Goal: Task Accomplishment & Management: Manage account settings

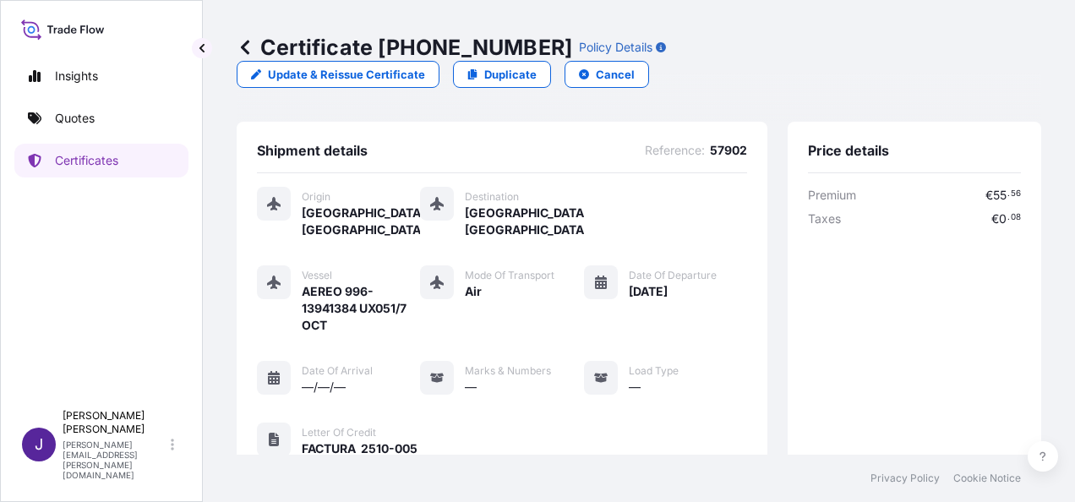
scroll to position [417, 0]
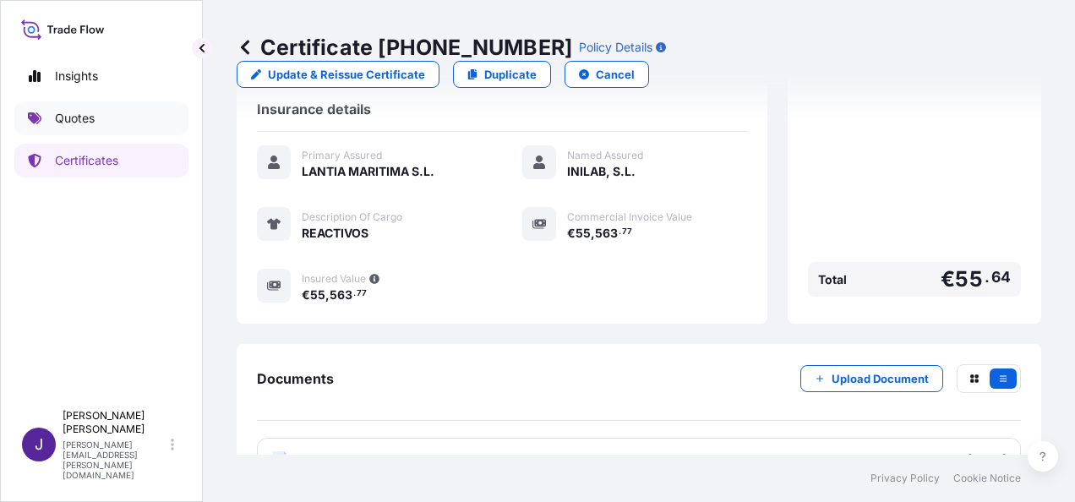
click at [73, 116] on p "Quotes" at bounding box center [75, 118] width 40 height 17
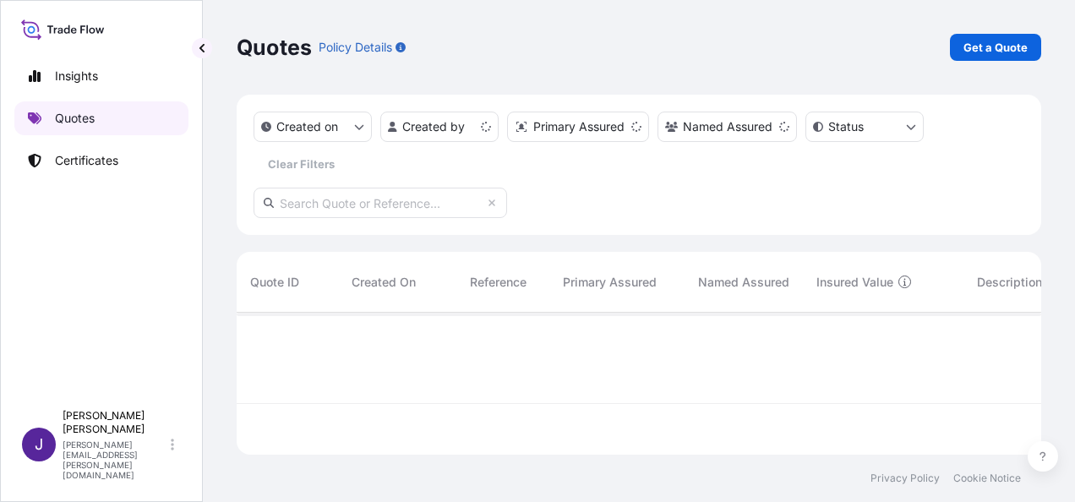
scroll to position [139, 791]
click at [1012, 52] on p "Get a Quote" at bounding box center [995, 47] width 64 height 17
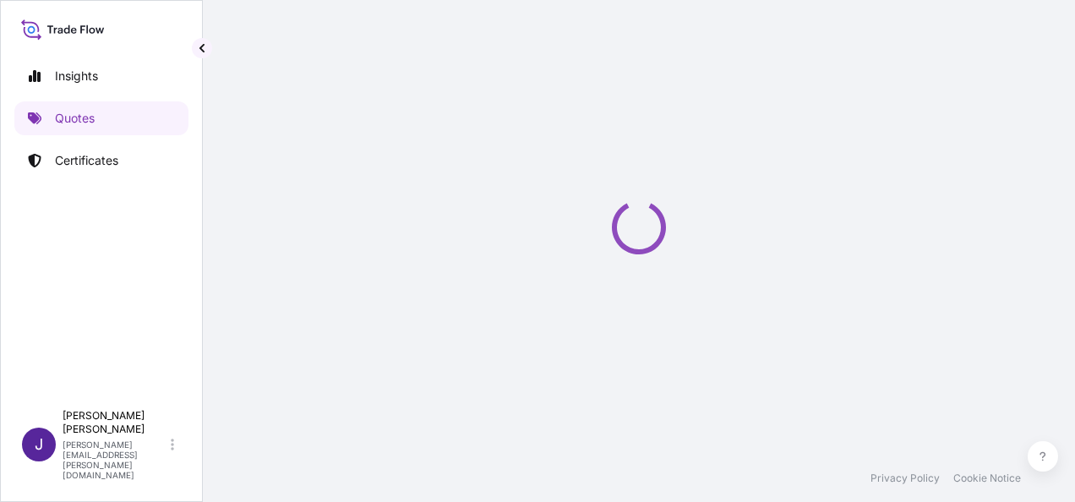
select select "Sea"
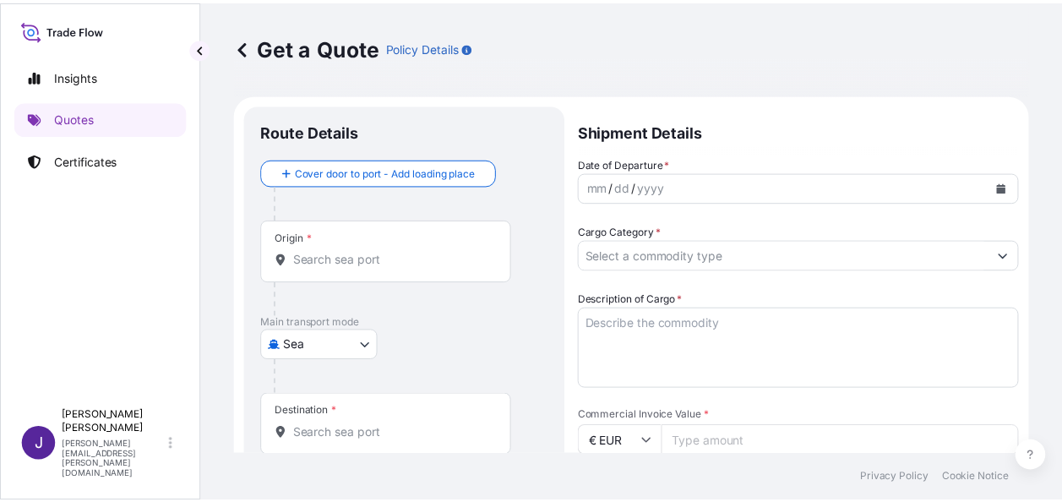
scroll to position [27, 0]
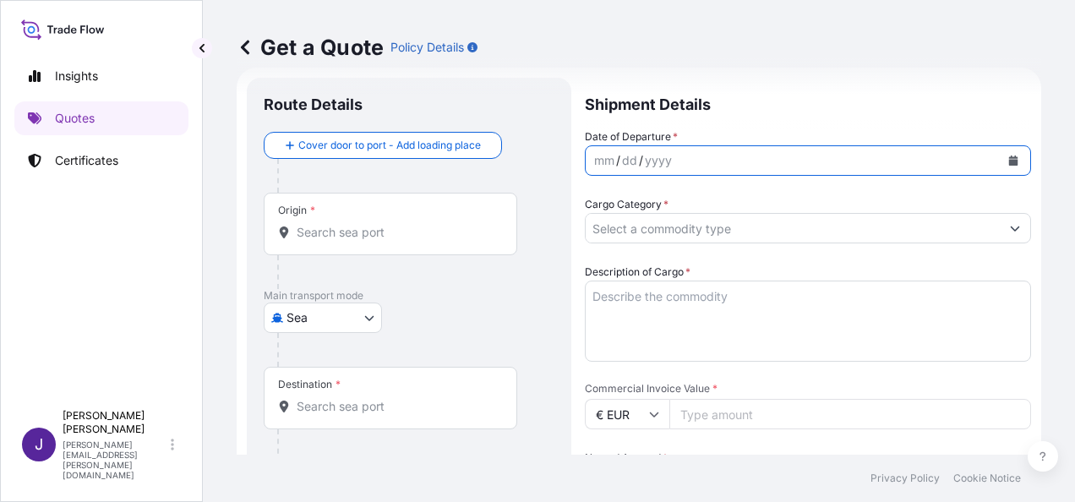
click at [1000, 154] on button "Calendar" at bounding box center [1012, 160] width 27 height 27
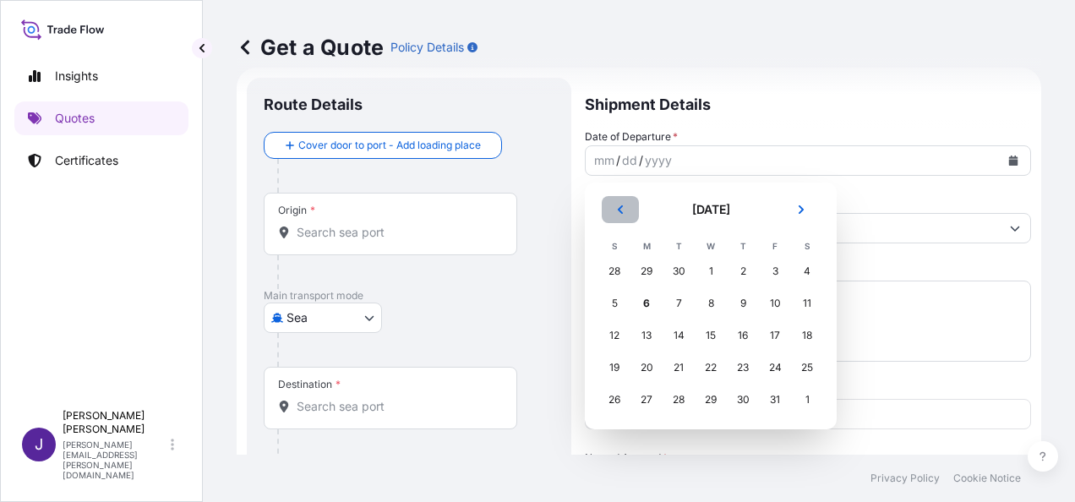
click at [619, 211] on icon "Previous" at bounding box center [620, 209] width 5 height 8
click at [780, 366] on div "26" at bounding box center [774, 367] width 30 height 30
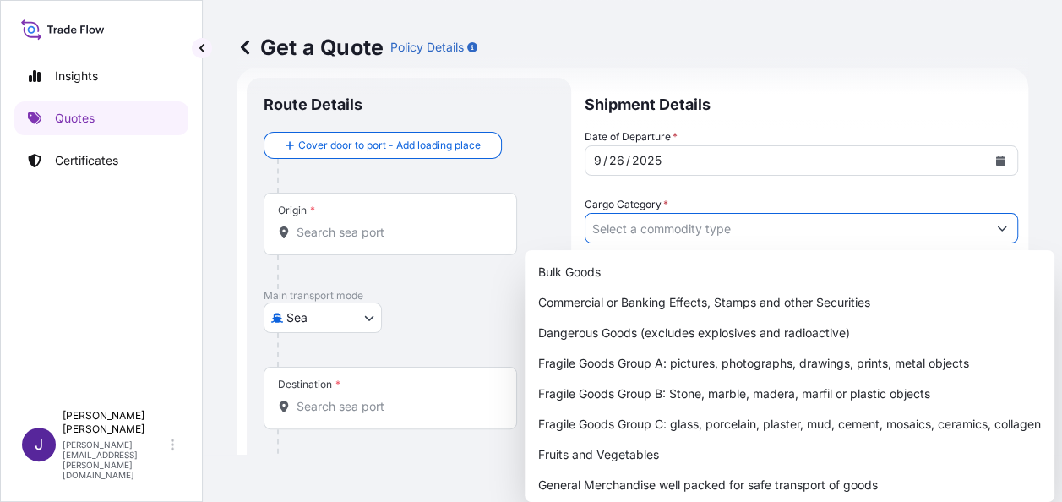
click at [1007, 223] on form "Route Details Cover door to port - Add loading place Place of loading Road / [G…" at bounding box center [633, 452] width 792 height 768
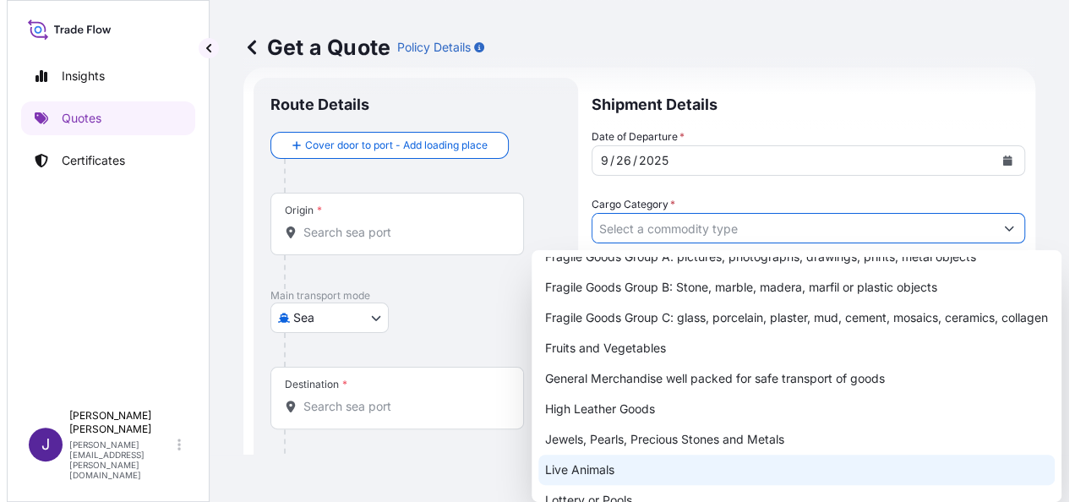
scroll to position [169, 0]
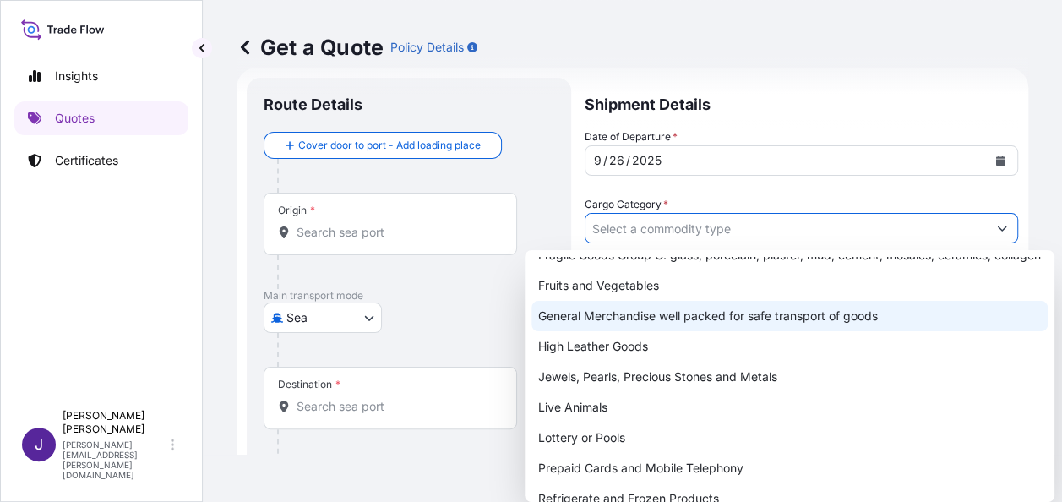
click at [647, 331] on div "General Merchandise well packed for safe transport of goods" at bounding box center [789, 316] width 516 height 30
type input "General Merchandise well packed for safe transport of goods"
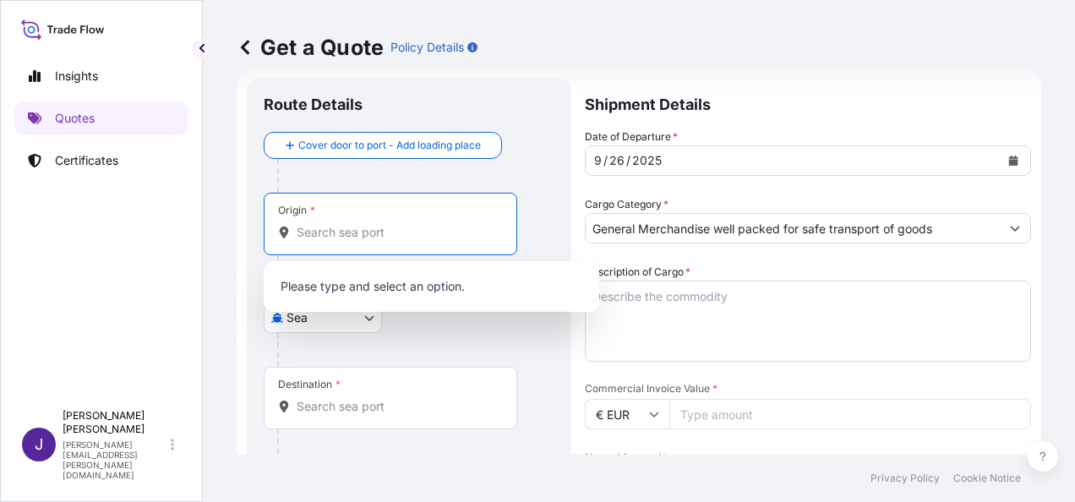
click at [346, 233] on input "Origin *" at bounding box center [396, 232] width 199 height 17
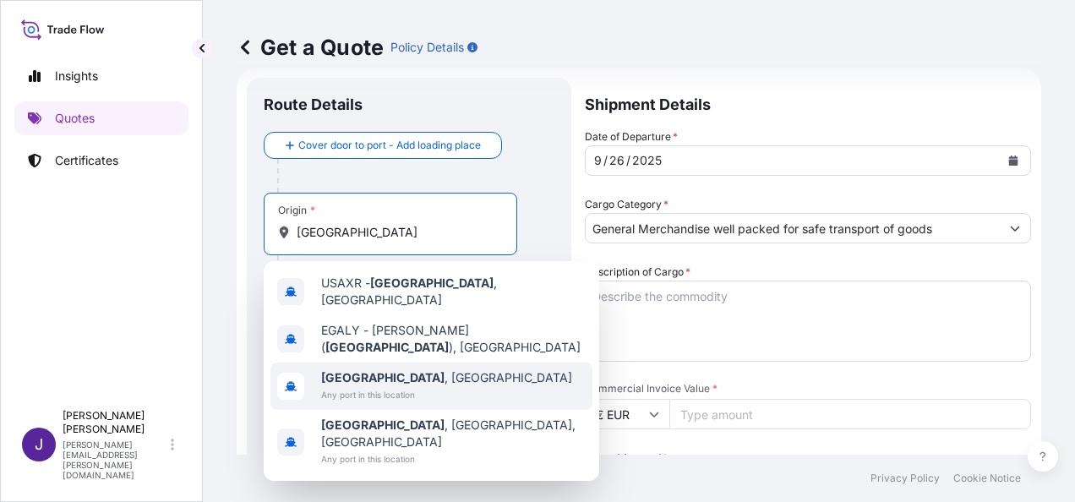
click at [356, 386] on span "Any port in this location" at bounding box center [446, 394] width 251 height 17
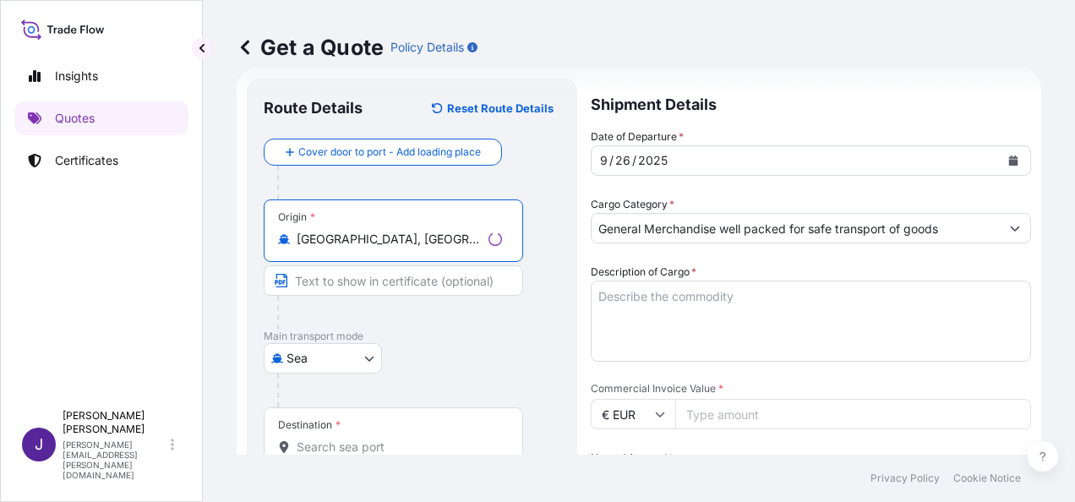
type input "[GEOGRAPHIC_DATA], [GEOGRAPHIC_DATA]"
click at [322, 444] on input "Destination *" at bounding box center [399, 446] width 205 height 17
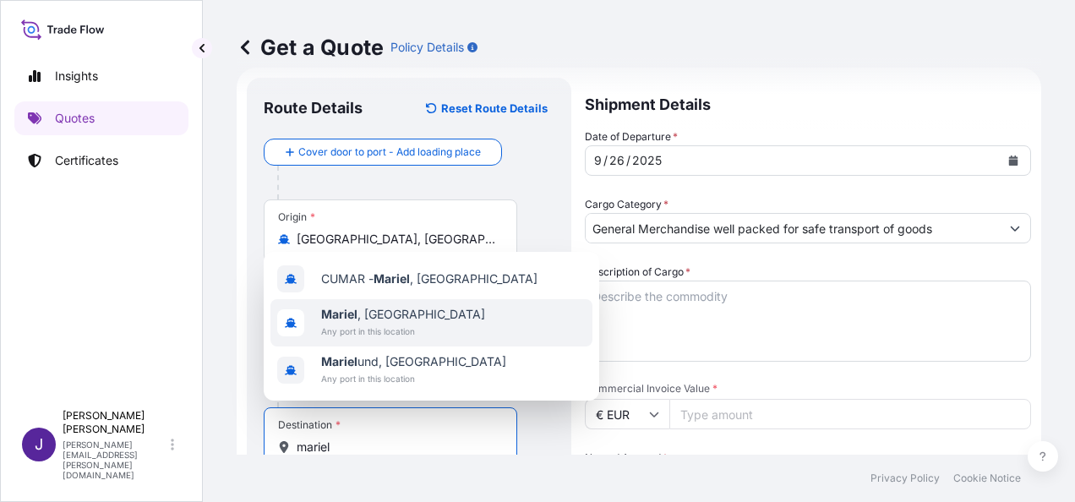
click at [368, 321] on span "Mariel , [GEOGRAPHIC_DATA]" at bounding box center [403, 314] width 164 height 17
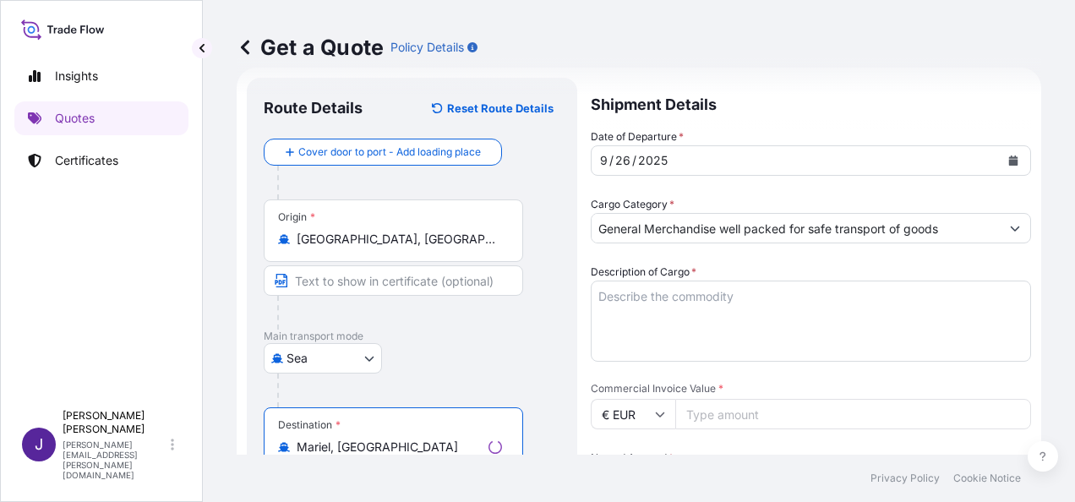
type input "Mariel, [GEOGRAPHIC_DATA]"
click at [667, 296] on textarea "Description of Cargo *" at bounding box center [810, 320] width 440 height 81
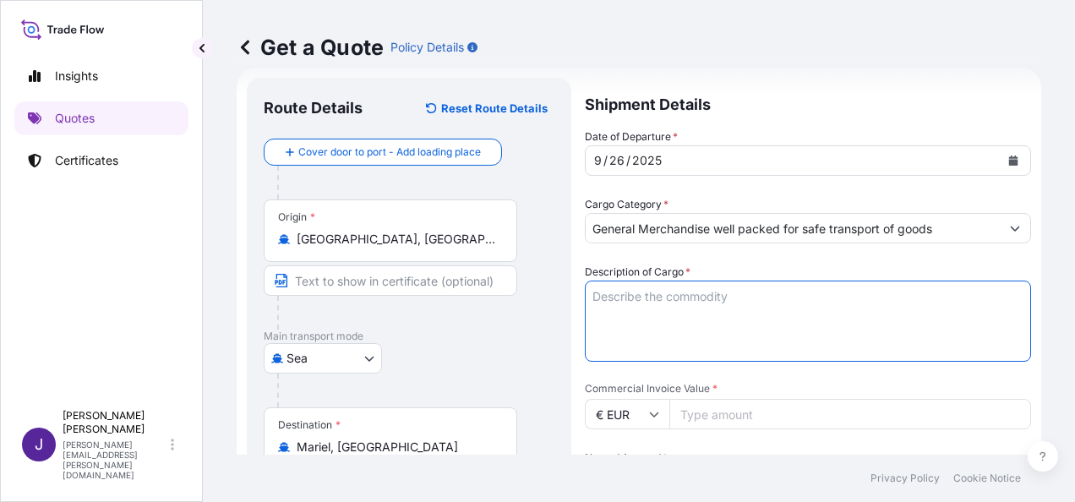
click at [623, 291] on textarea "Description of Cargo *" at bounding box center [808, 320] width 446 height 81
paste textarea "PASTA DE TOMATE"
type textarea "PASTA DE TOMATE"
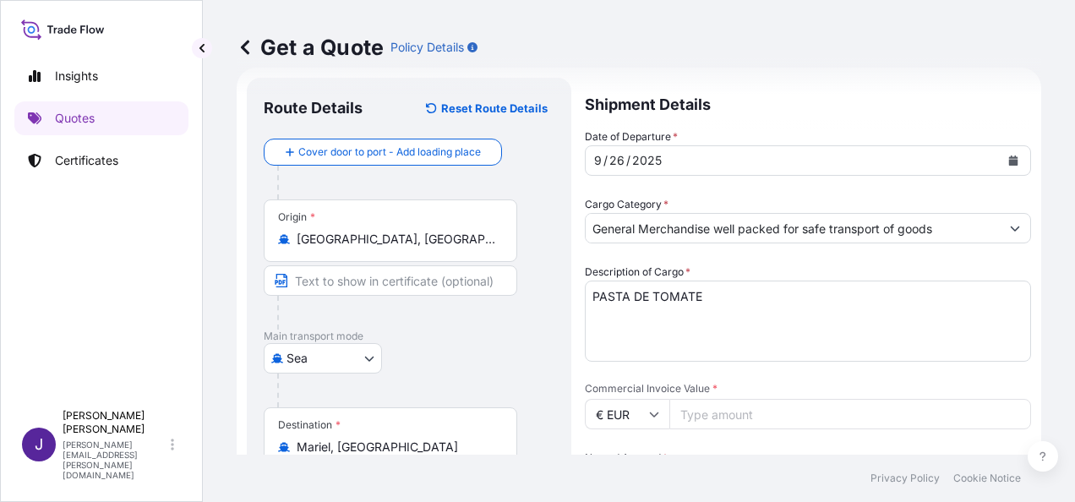
click at [747, 415] on input "Commercial Invoice Value *" at bounding box center [850, 414] width 362 height 30
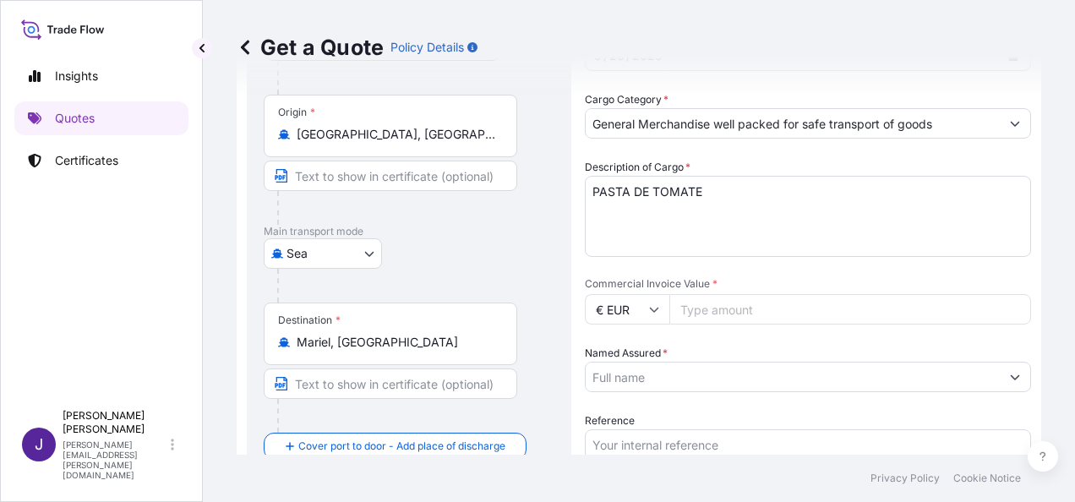
scroll to position [280, 0]
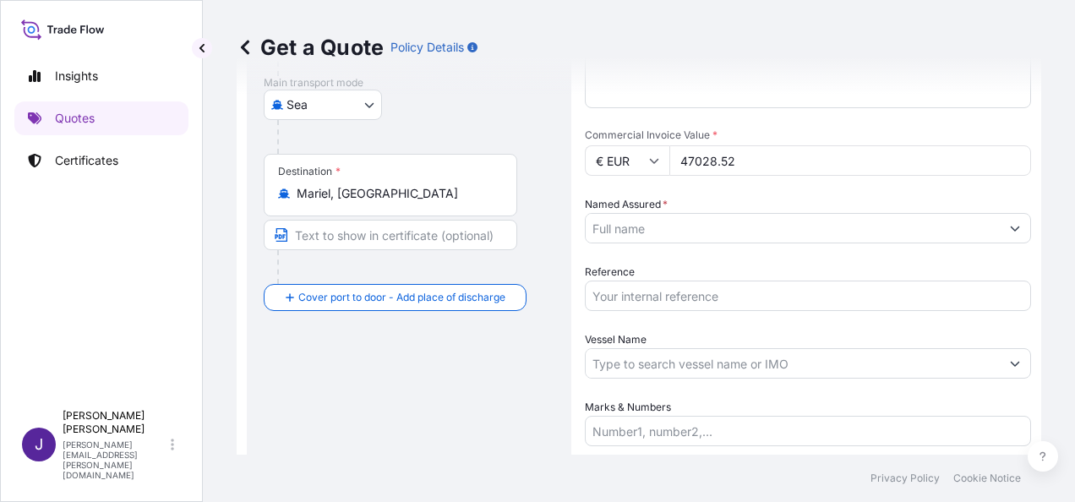
type input "47028.52"
click at [711, 228] on input "Named Assured *" at bounding box center [792, 228] width 414 height 30
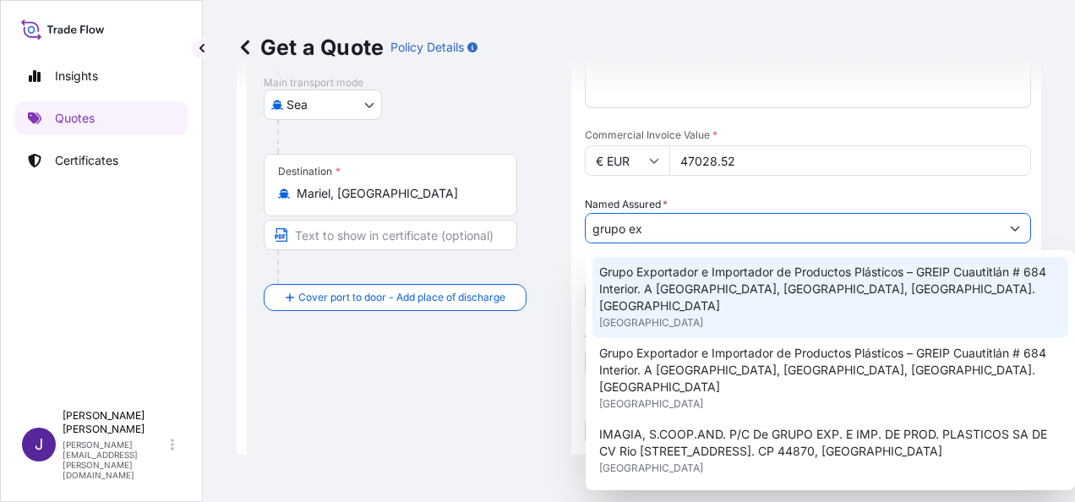
click at [705, 284] on span "Grupo Exportador e Importador de Productos Plásticos – GREIP Cuautitlán # 684 I…" at bounding box center [830, 289] width 462 height 51
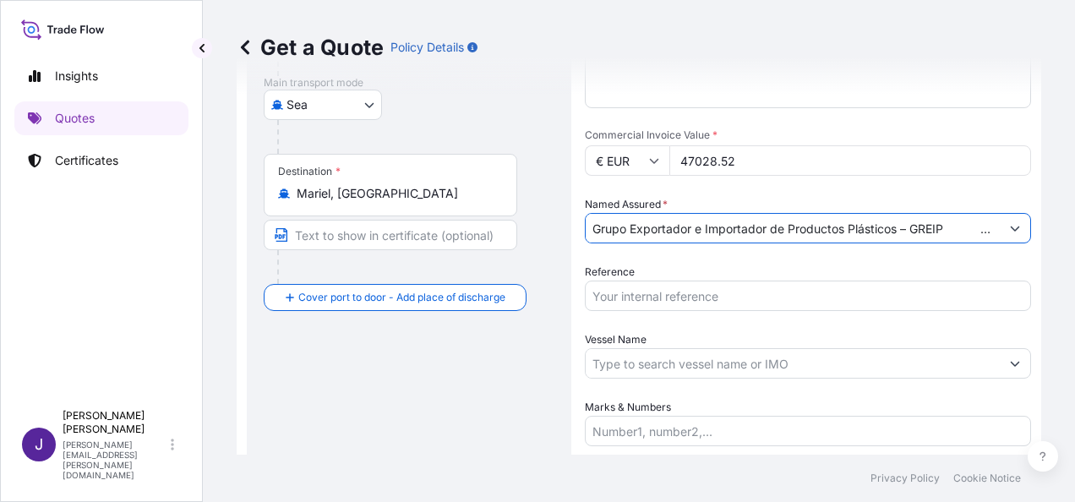
type input "Grupo Exportador e Importador de Productos Plásticos – GREIP Cuautitlán # 684 I…"
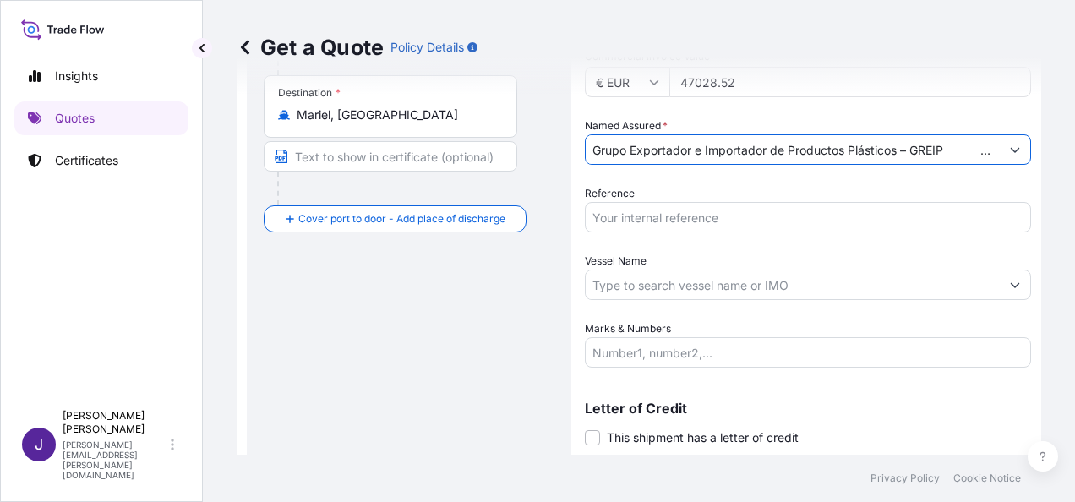
scroll to position [407, 0]
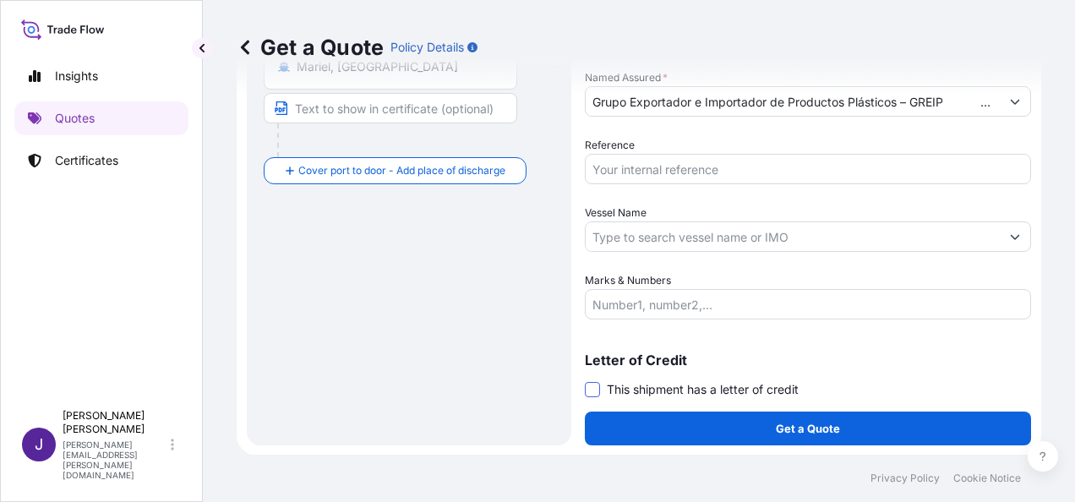
click at [592, 389] on span at bounding box center [592, 389] width 15 height 15
click at [585, 380] on input "This shipment has a letter of credit" at bounding box center [585, 380] width 0 height 0
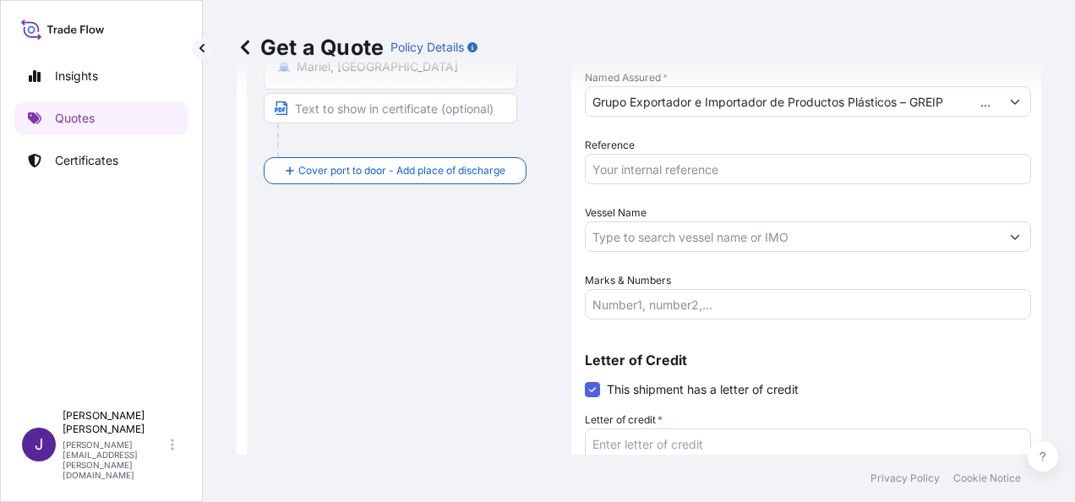
click at [679, 445] on textarea "Letter of credit *" at bounding box center [808, 468] width 446 height 81
paste textarea "METALCUBA"
type textarea "METALCUBA"
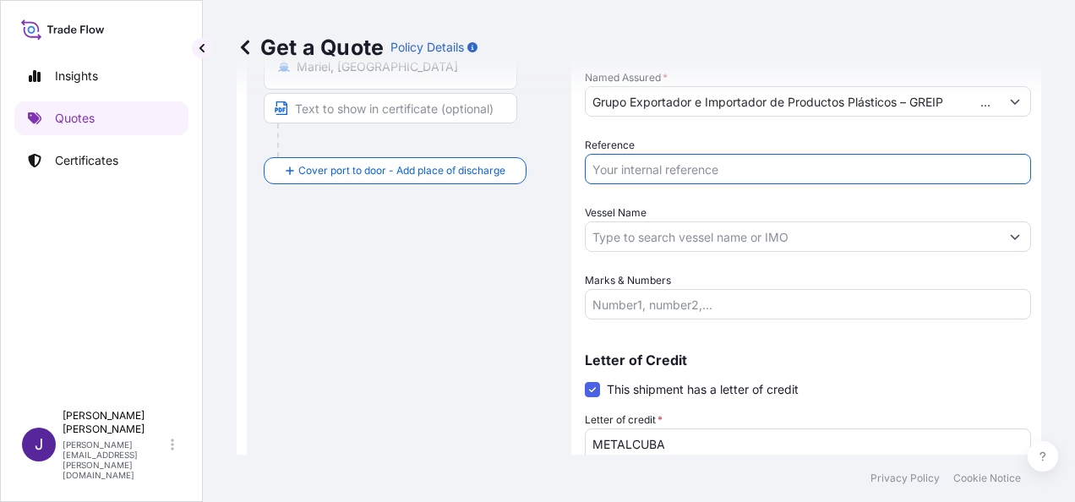
click at [743, 166] on input "Reference" at bounding box center [808, 169] width 446 height 30
type input "56761"
drag, startPoint x: 850, startPoint y: 233, endPoint x: 882, endPoint y: 275, distance: 53.1
click at [850, 232] on input "Vessel Name" at bounding box center [792, 236] width 414 height 30
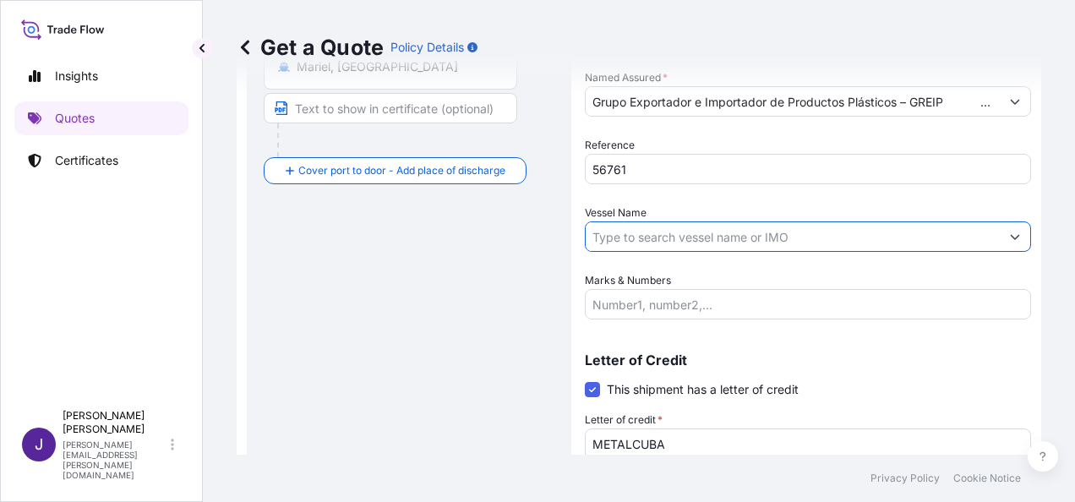
click at [656, 304] on input "Marks & Numbers" at bounding box center [808, 304] width 446 height 30
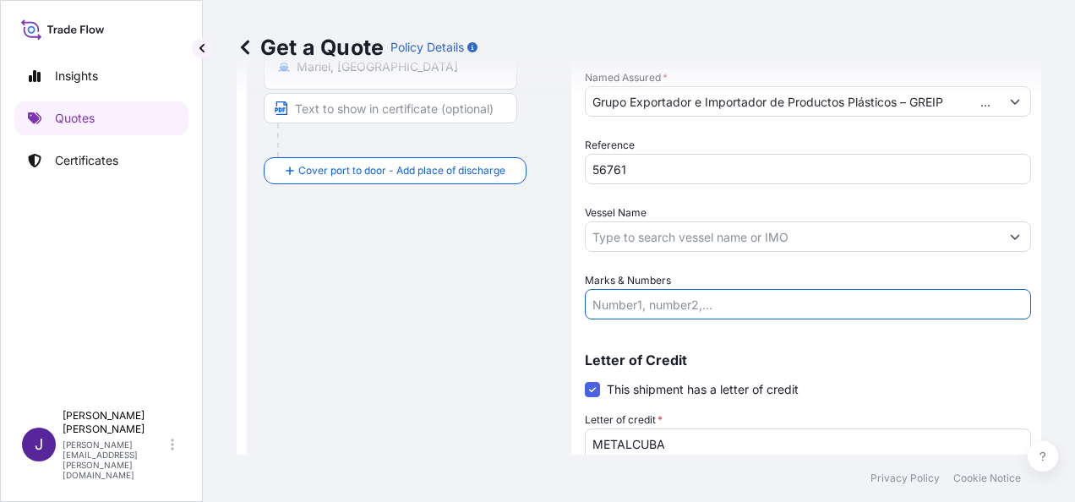
paste input "TCKU6303772 40HC Seal nº L2800483"
type input "TCKU6303772 40HC Seal nº L2800483"
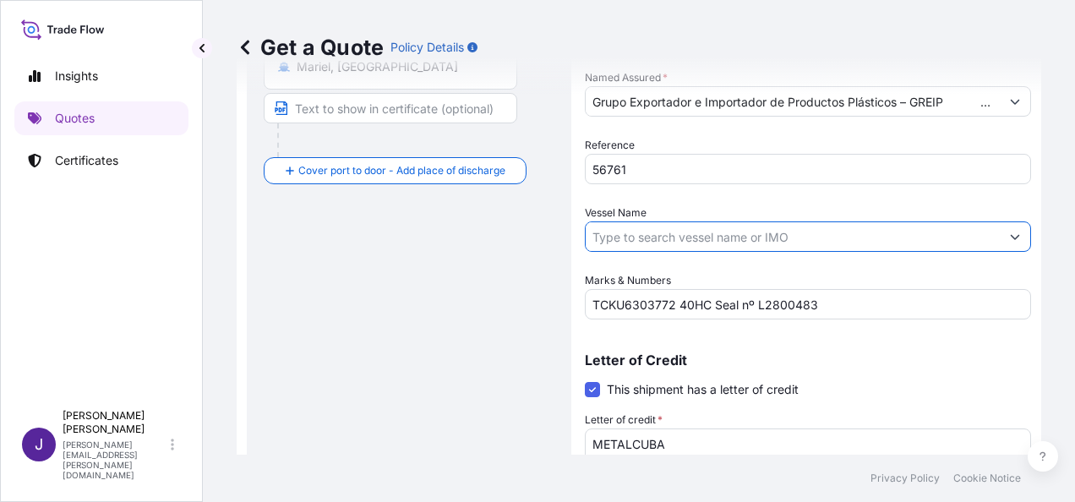
click at [661, 235] on input "Vessel Name" at bounding box center [792, 236] width 414 height 30
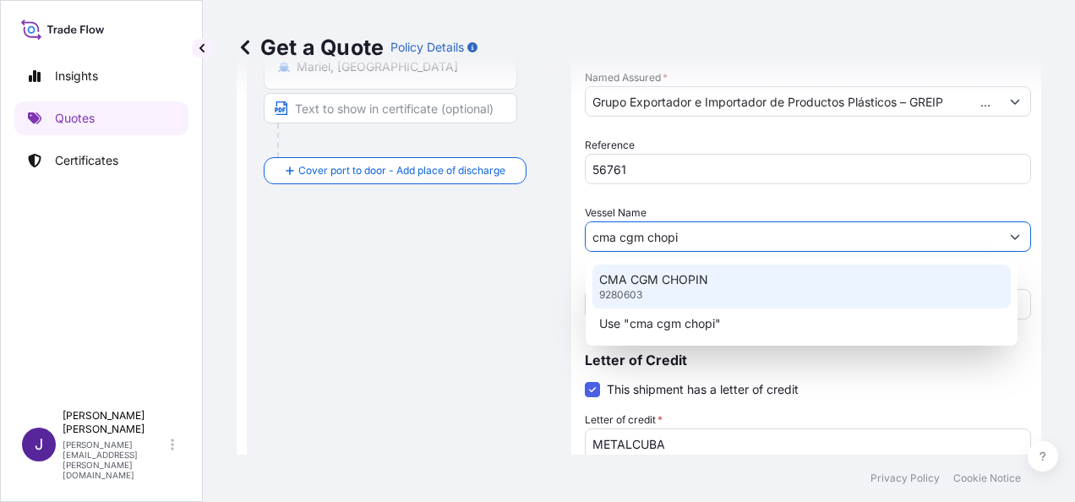
click at [686, 282] on p "CMA CGM CHOPIN" at bounding box center [653, 279] width 109 height 17
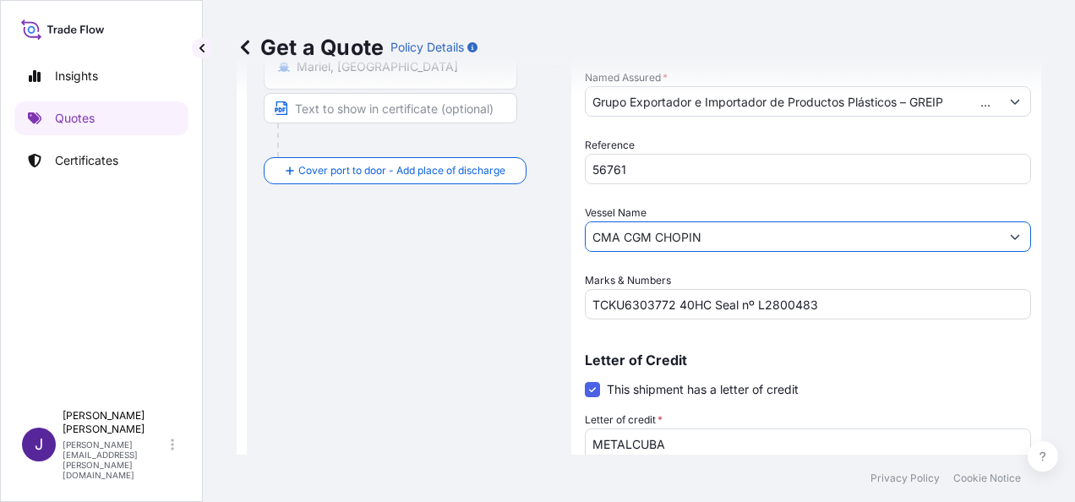
type input "CMA CGM CHOPIN"
click at [302, 343] on div "Route Details Reset Route Details Cover door to port - Add loading place Place …" at bounding box center [409, 135] width 291 height 842
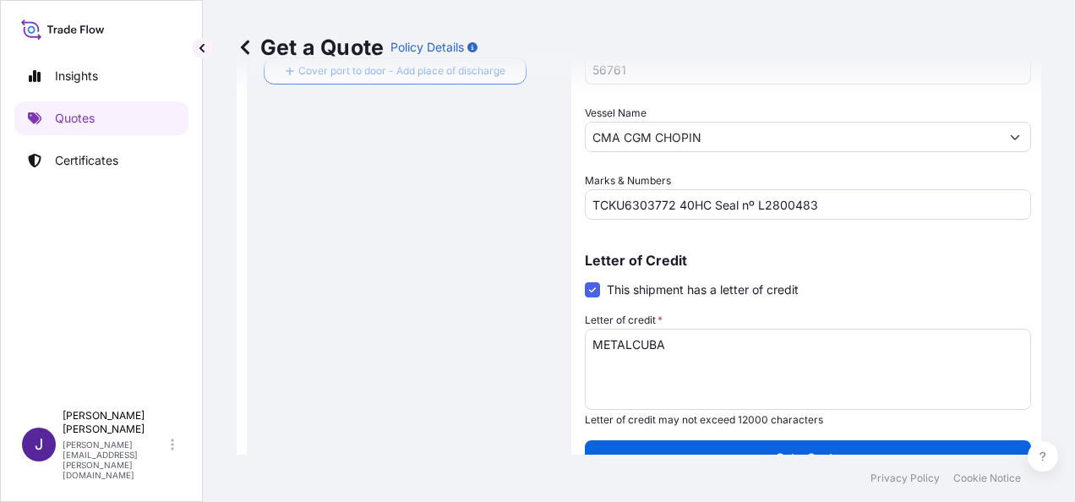
scroll to position [536, 0]
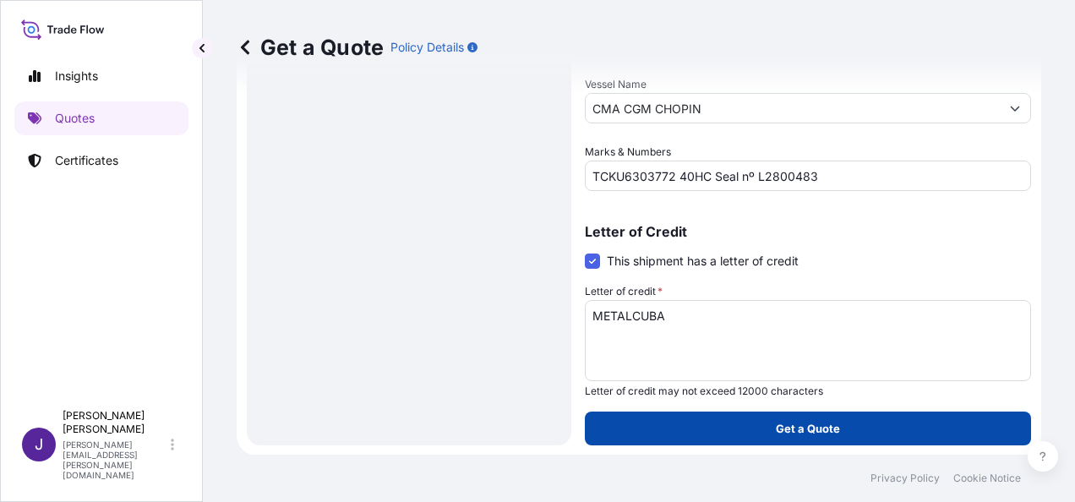
click at [796, 429] on p "Get a Quote" at bounding box center [807, 428] width 64 height 17
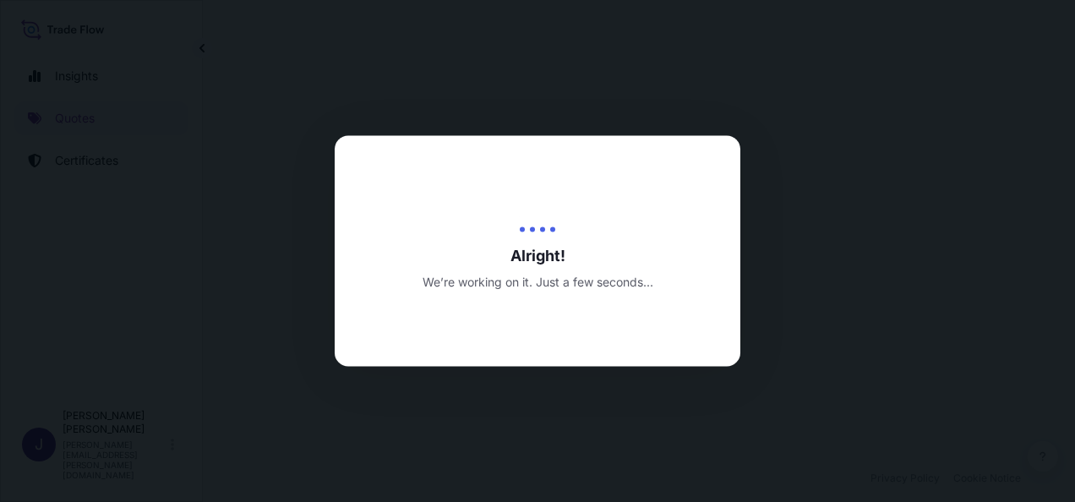
select select "Sea"
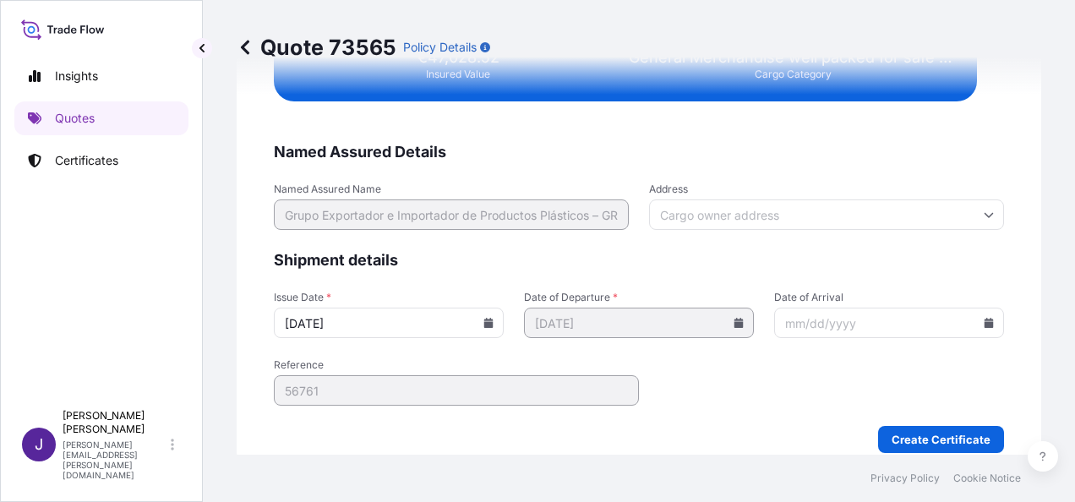
scroll to position [3466, 0]
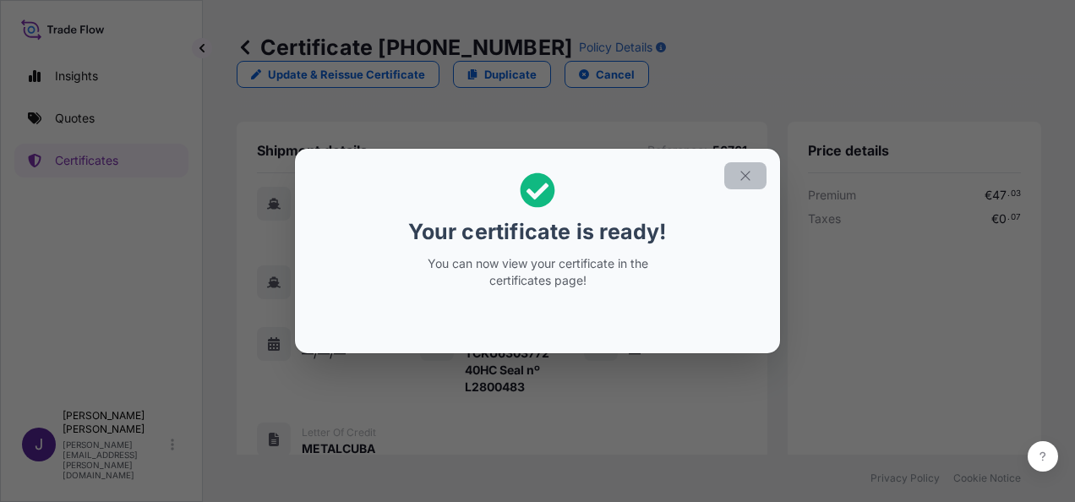
click at [746, 168] on icon "button" at bounding box center [744, 175] width 15 height 15
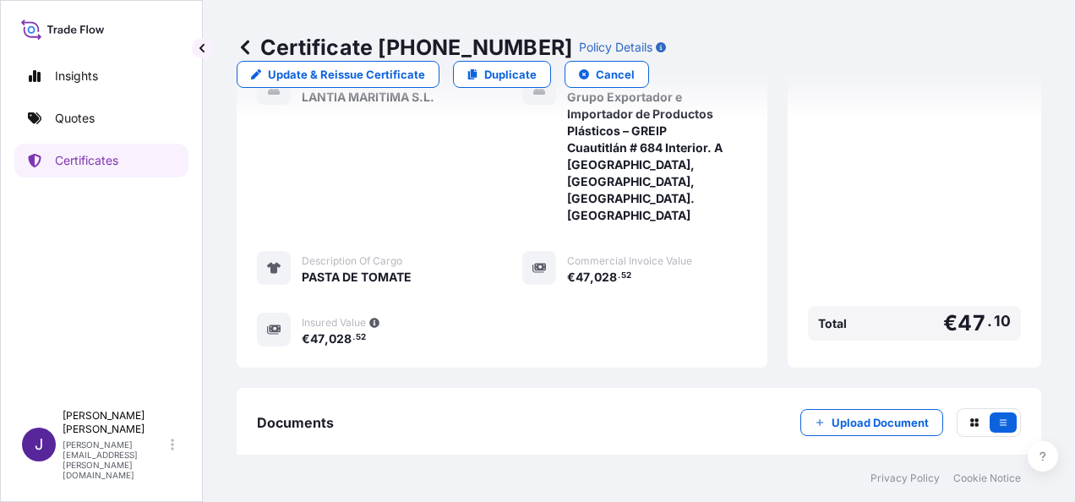
scroll to position [519, 0]
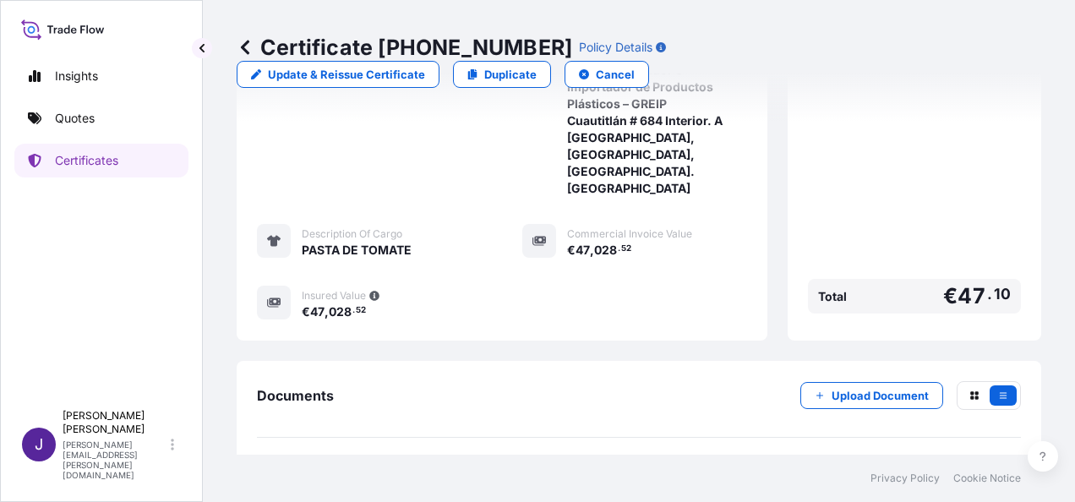
click at [529, 454] on link "PDF Certificate [DATE]" at bounding box center [639, 476] width 764 height 44
click at [90, 123] on p "Quotes" at bounding box center [75, 118] width 40 height 17
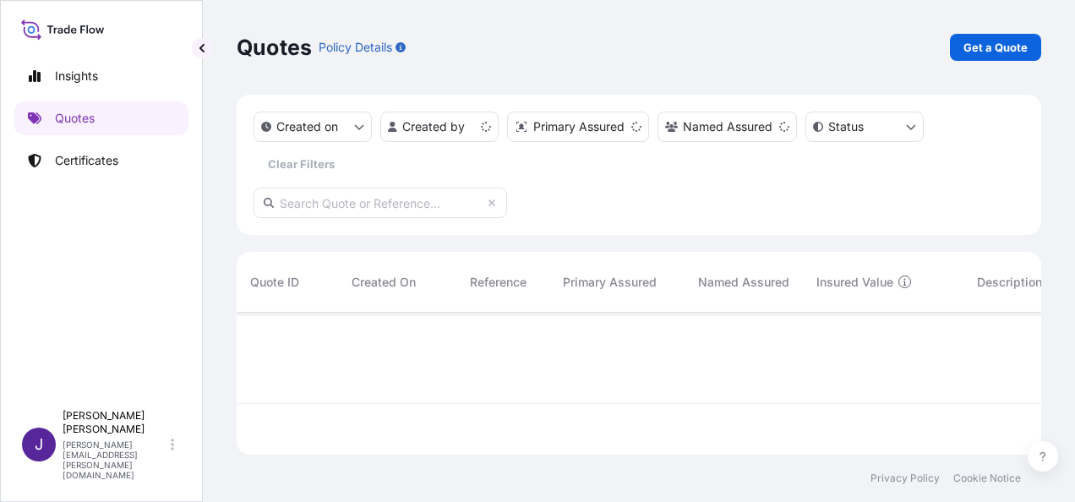
scroll to position [139, 791]
click at [1007, 54] on p "Get a Quote" at bounding box center [995, 47] width 64 height 17
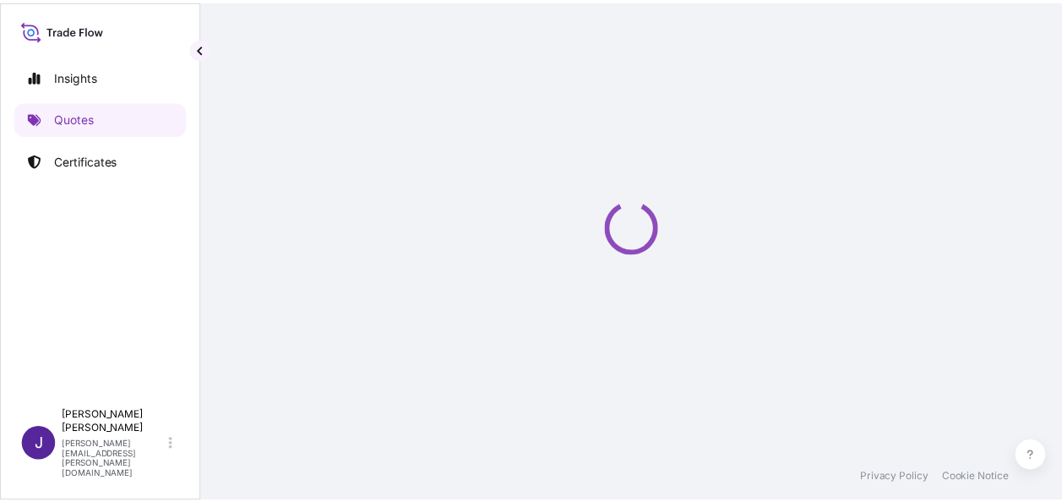
scroll to position [27, 0]
select select "Sea"
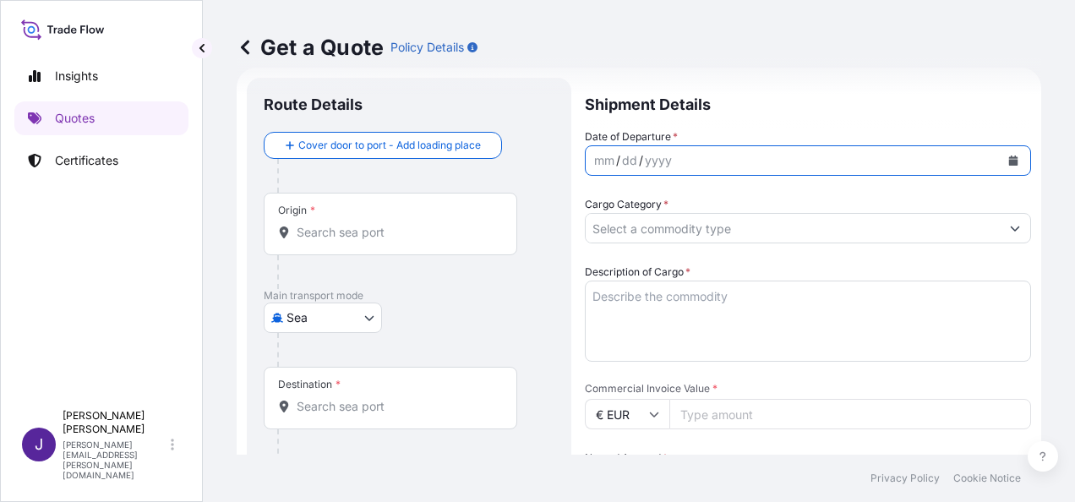
click at [1009, 159] on icon "Calendar" at bounding box center [1013, 160] width 9 height 10
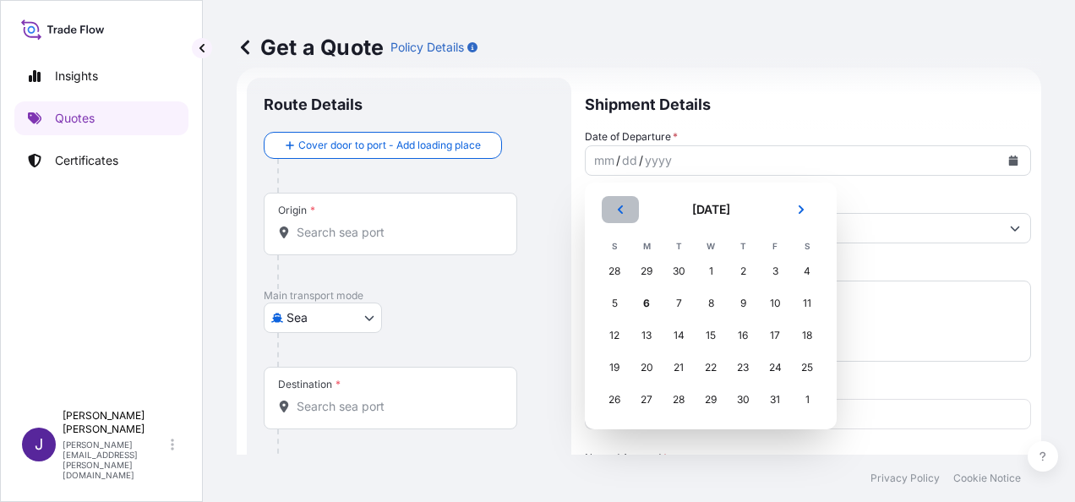
click at [622, 204] on button "Previous" at bounding box center [619, 209] width 37 height 27
click at [780, 363] on div "26" at bounding box center [774, 367] width 30 height 30
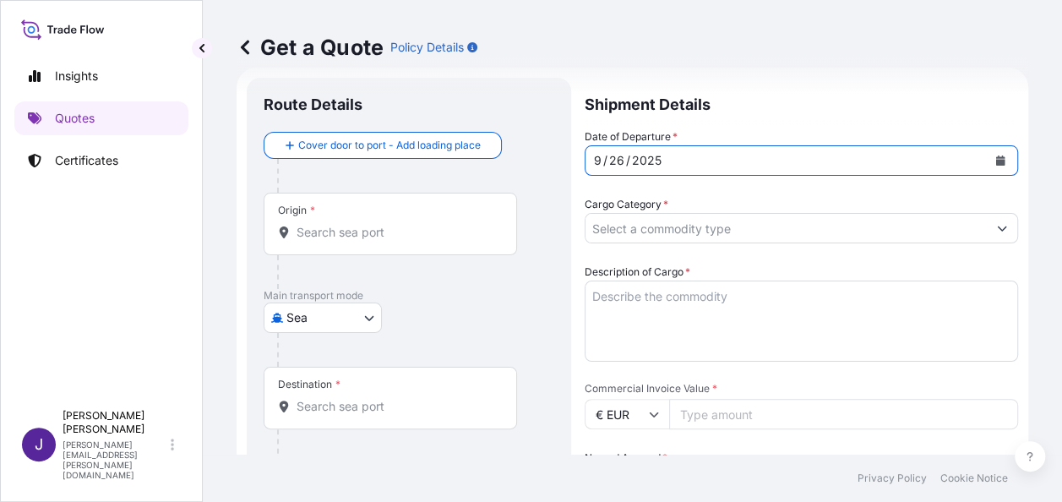
click at [677, 231] on input "Cargo Category *" at bounding box center [785, 228] width 401 height 30
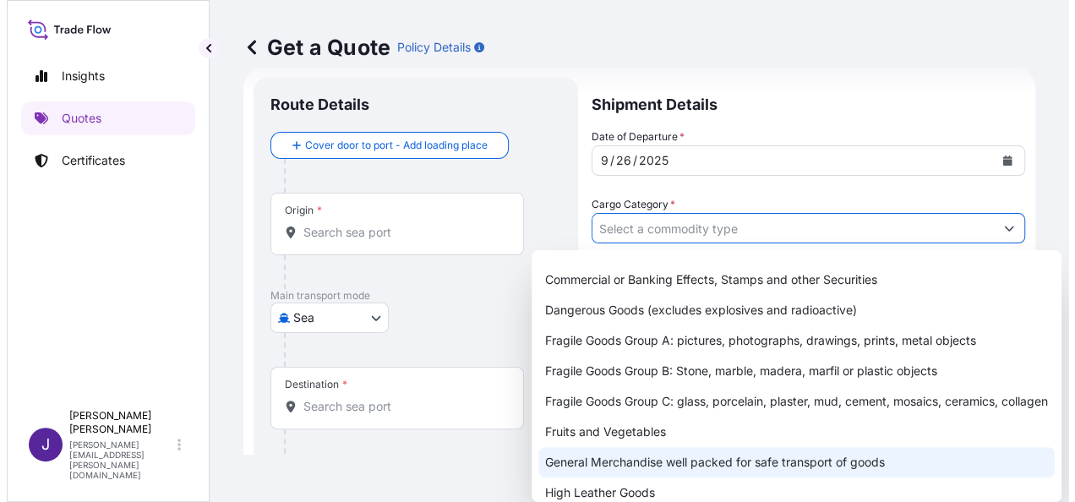
scroll to position [84, 0]
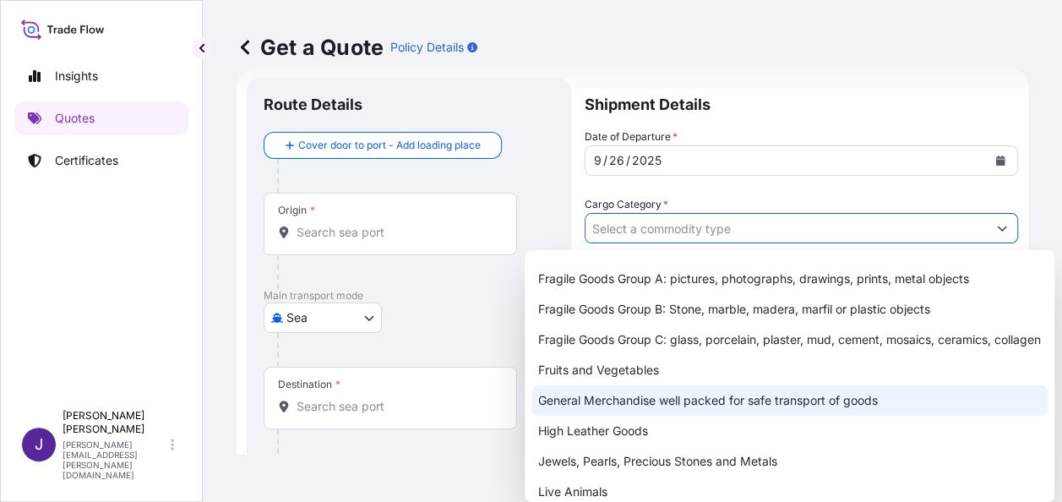
click at [585, 412] on div "General Merchandise well packed for safe transport of goods" at bounding box center [789, 400] width 516 height 30
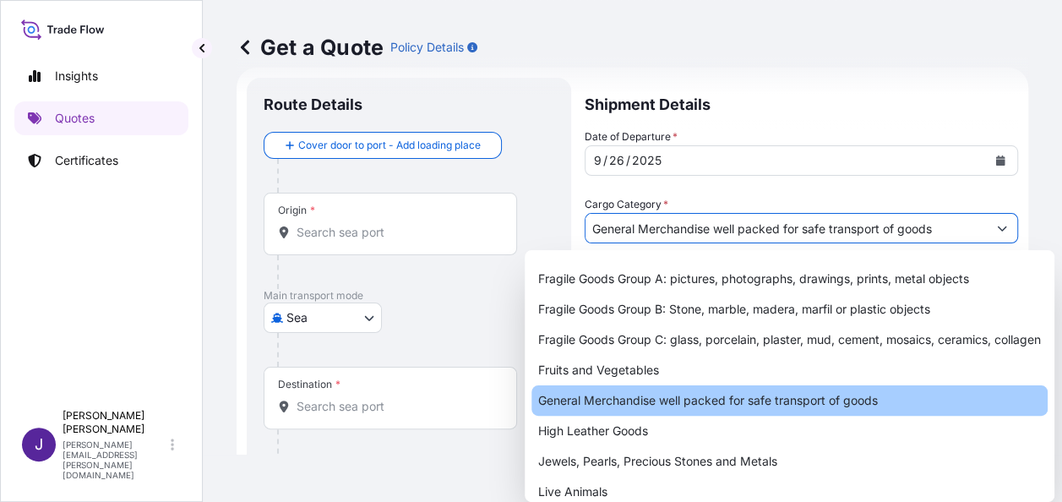
type input "General Merchandise well packed for safe transport of goods"
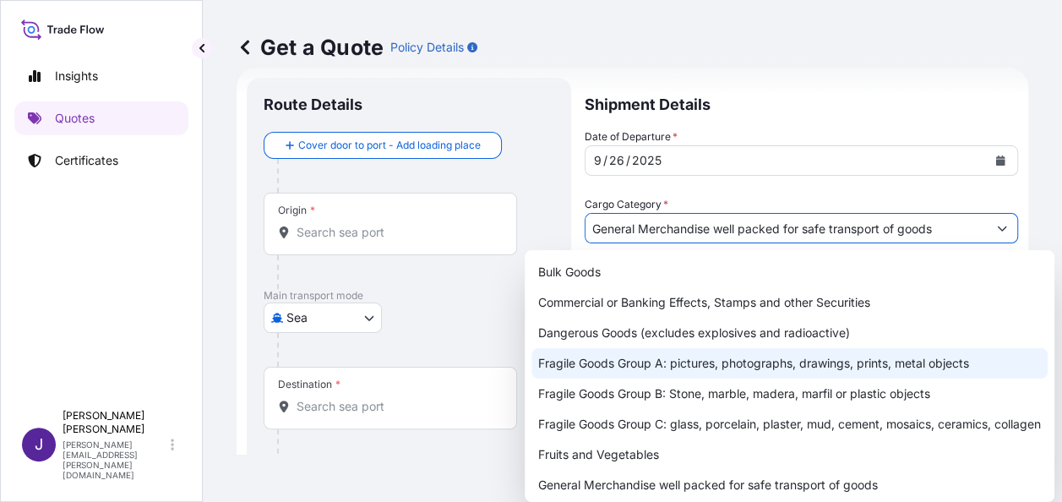
click at [353, 237] on input "Origin *" at bounding box center [396, 232] width 199 height 17
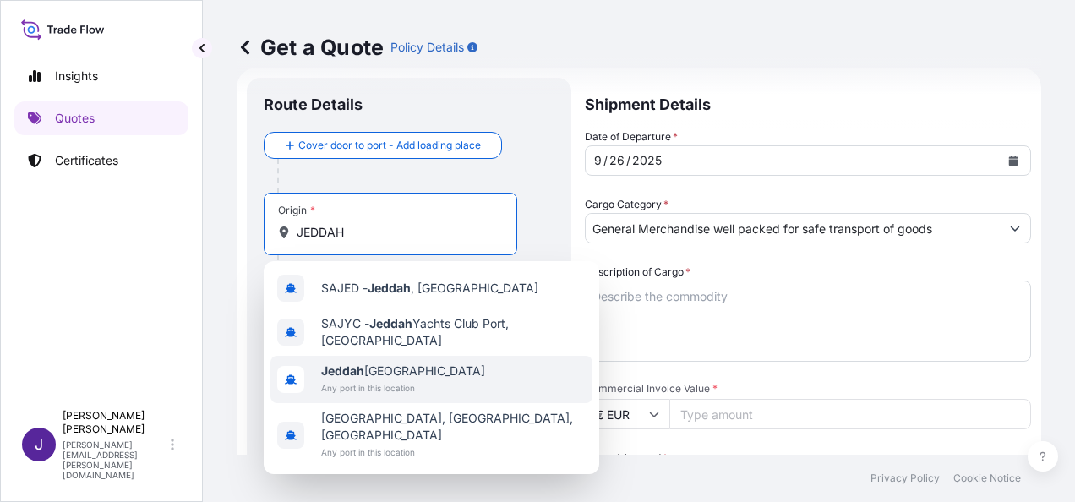
click at [396, 382] on span "Any port in this location" at bounding box center [403, 387] width 164 height 17
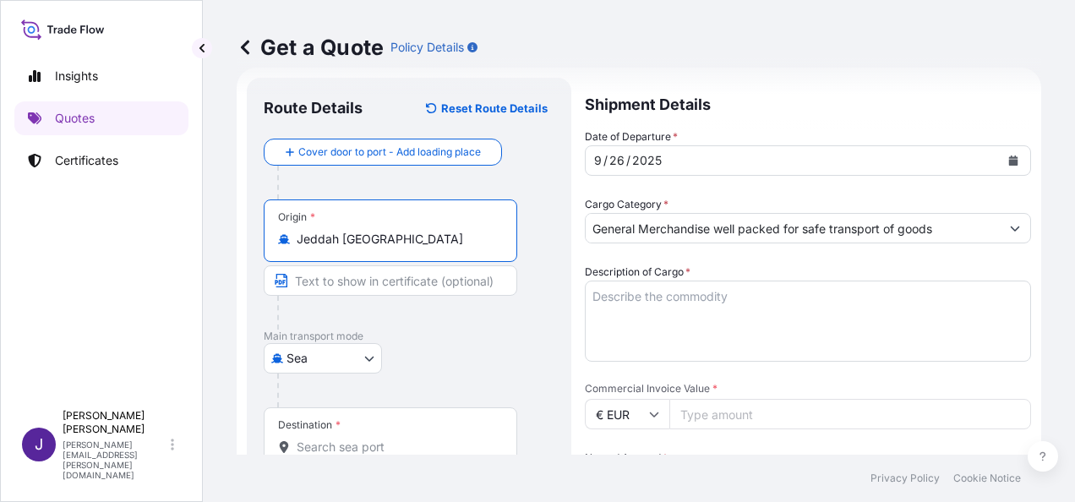
type input "Jeddah [GEOGRAPHIC_DATA]"
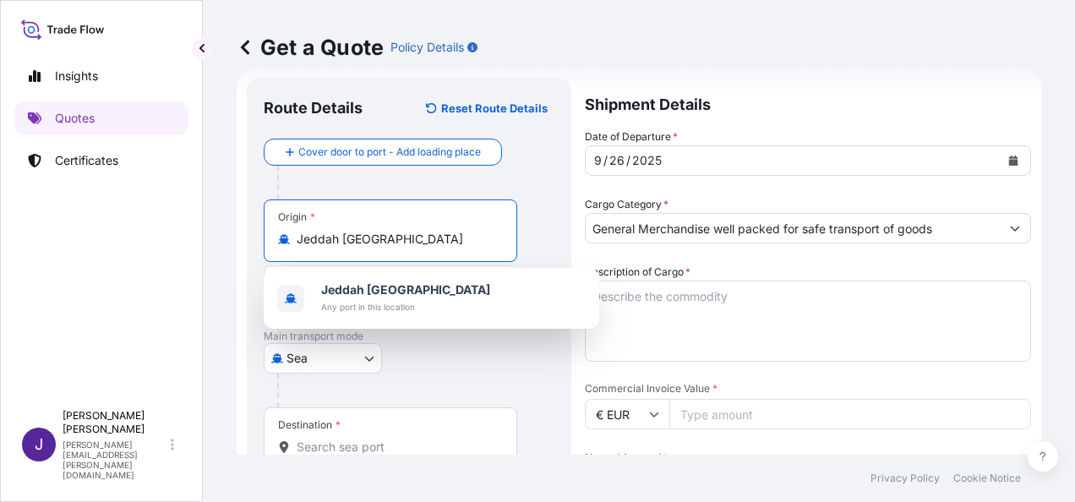
click at [419, 441] on input "Destination *" at bounding box center [396, 446] width 199 height 17
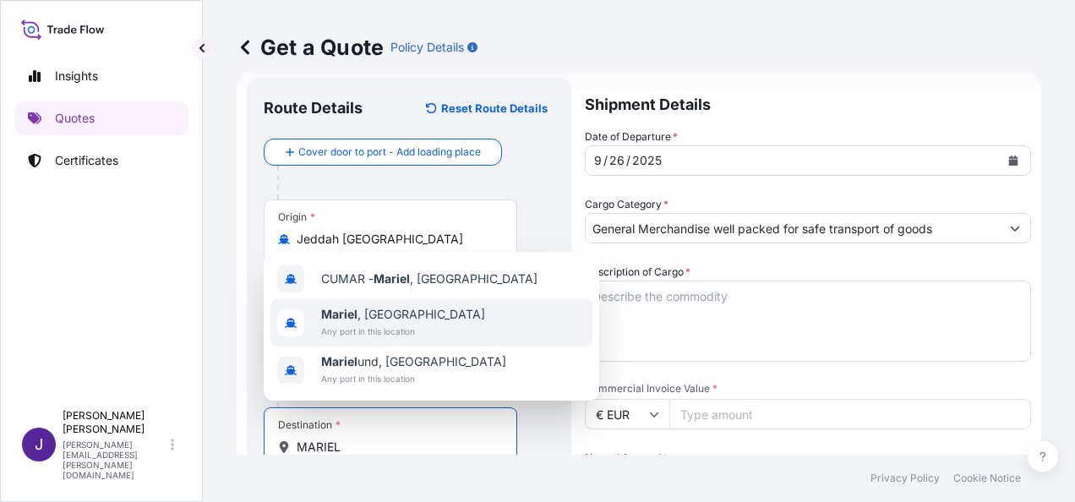
click at [367, 321] on span "Mariel , [GEOGRAPHIC_DATA]" at bounding box center [403, 314] width 164 height 17
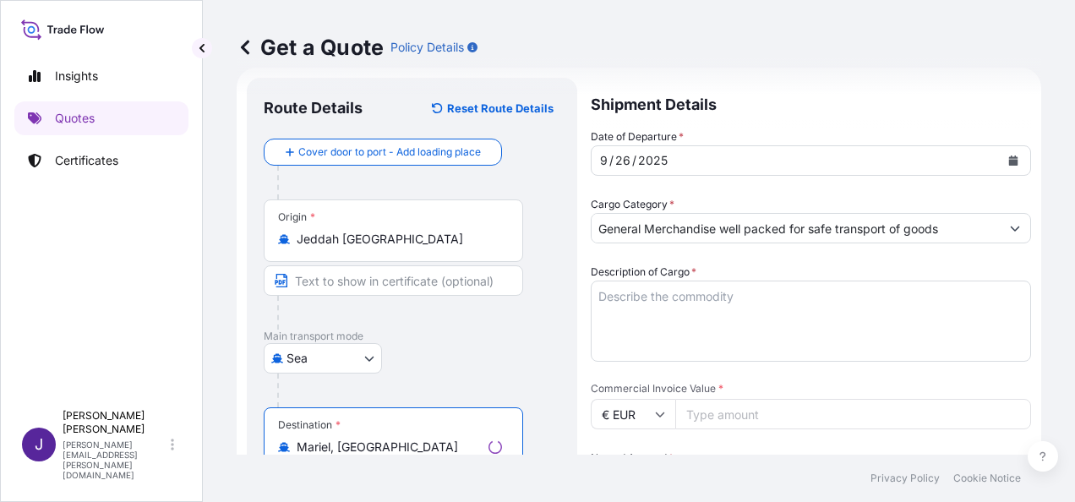
type input "Mariel, [GEOGRAPHIC_DATA]"
click at [621, 299] on textarea "Description of Cargo *" at bounding box center [810, 320] width 440 height 81
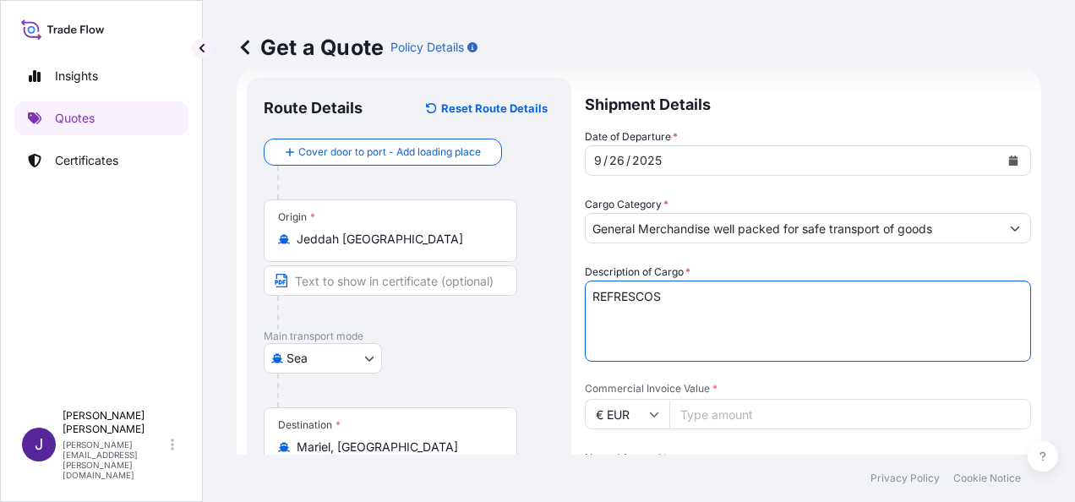
type textarea "REFRESCOS"
click at [699, 424] on input "Commercial Invoice Value *" at bounding box center [850, 414] width 362 height 30
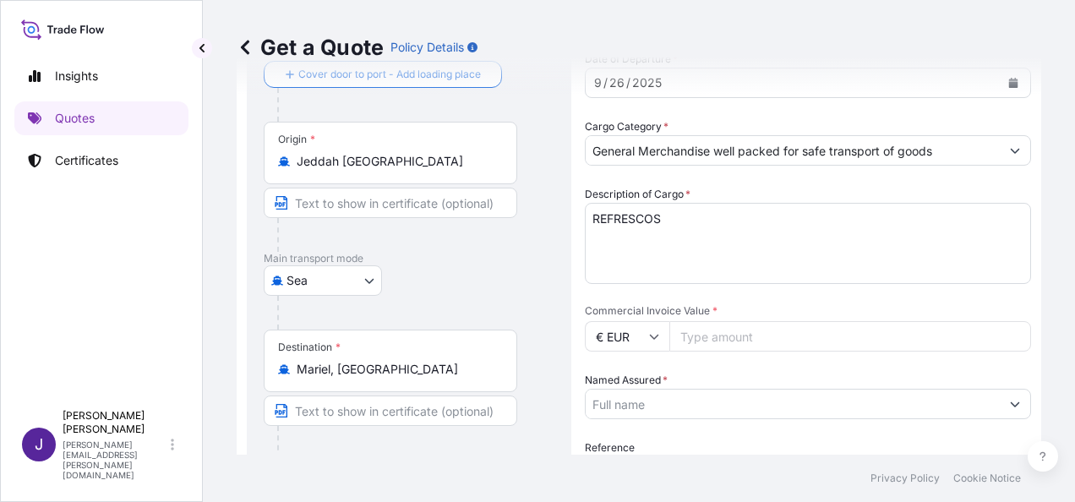
scroll to position [280, 0]
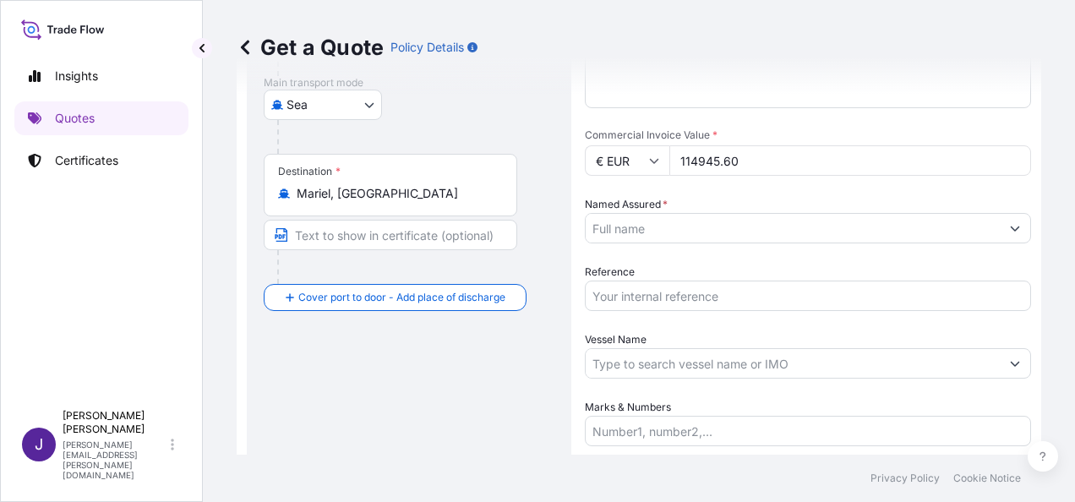
type input "114945.60"
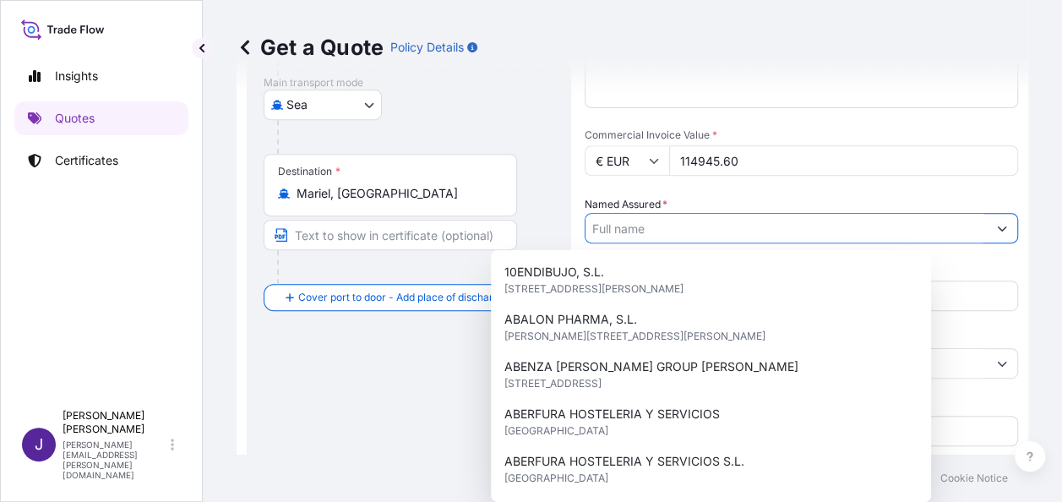
click at [723, 226] on input "Named Assured *" at bounding box center [785, 228] width 401 height 30
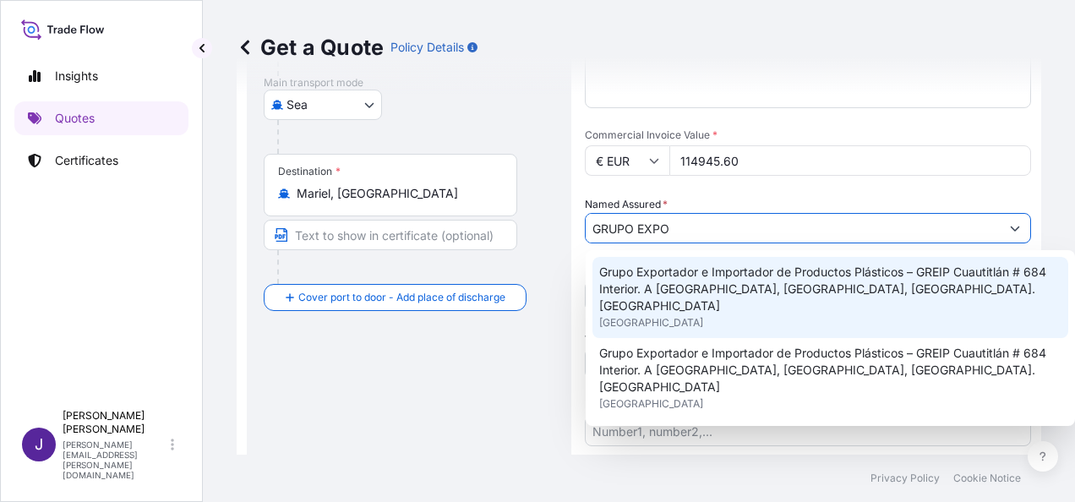
click at [726, 287] on span "Grupo Exportador e Importador de Productos Plásticos – GREIP Cuautitlán # 684 I…" at bounding box center [830, 289] width 462 height 51
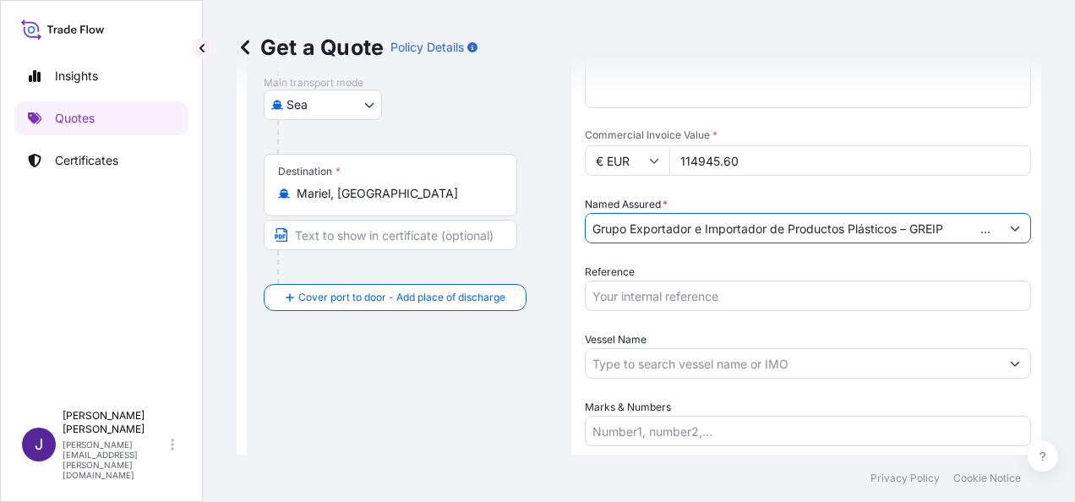
type input "Grupo Exportador e Importador de Productos Plásticos – GREIP Cuautitlán # 684 I…"
click at [726, 287] on input "Reference" at bounding box center [808, 295] width 446 height 30
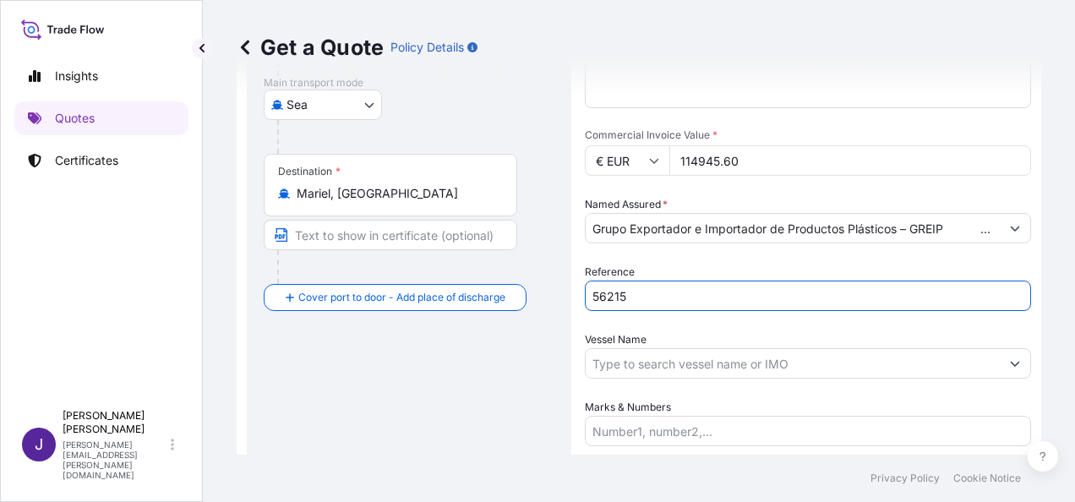
type input "56215"
click at [667, 362] on input "Vessel Name" at bounding box center [792, 363] width 414 height 30
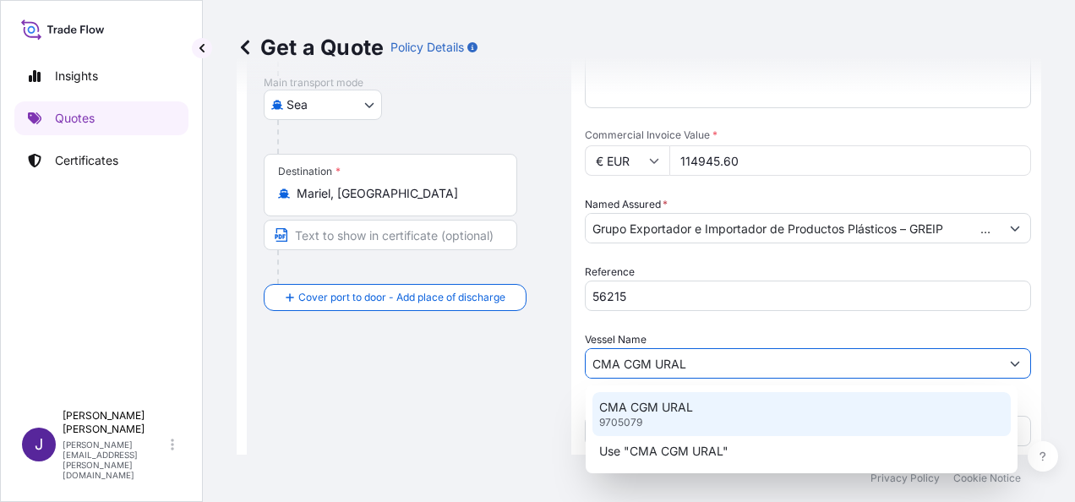
click at [676, 416] on div "CMA CGM URAL 9705079" at bounding box center [801, 414] width 418 height 44
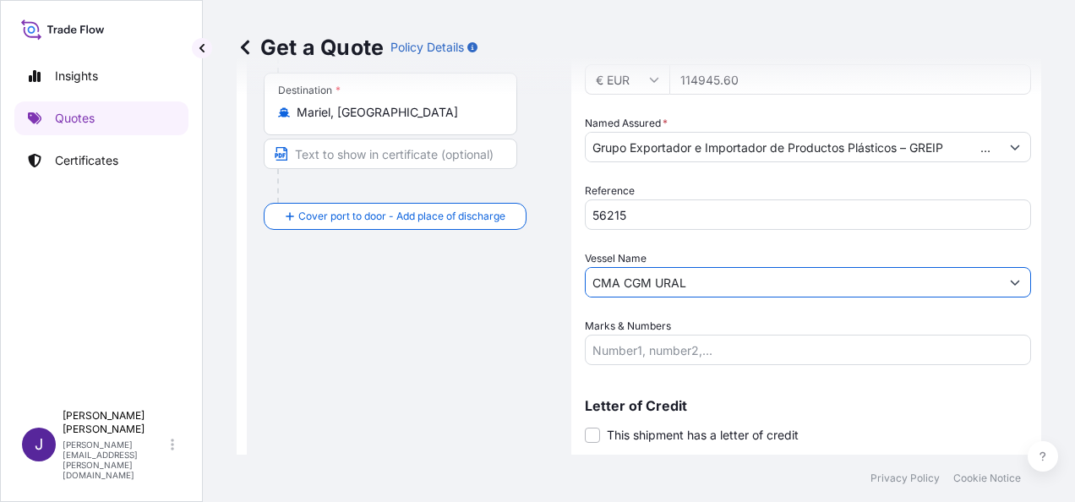
scroll to position [365, 0]
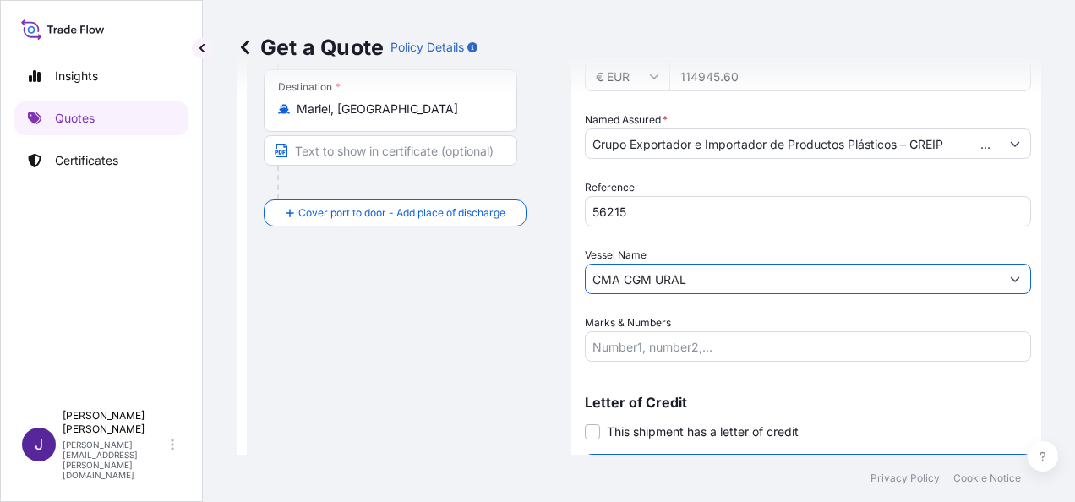
type input "CMA CGM URAL"
click at [743, 350] on input "Marks & Numbers" at bounding box center [808, 346] width 446 height 30
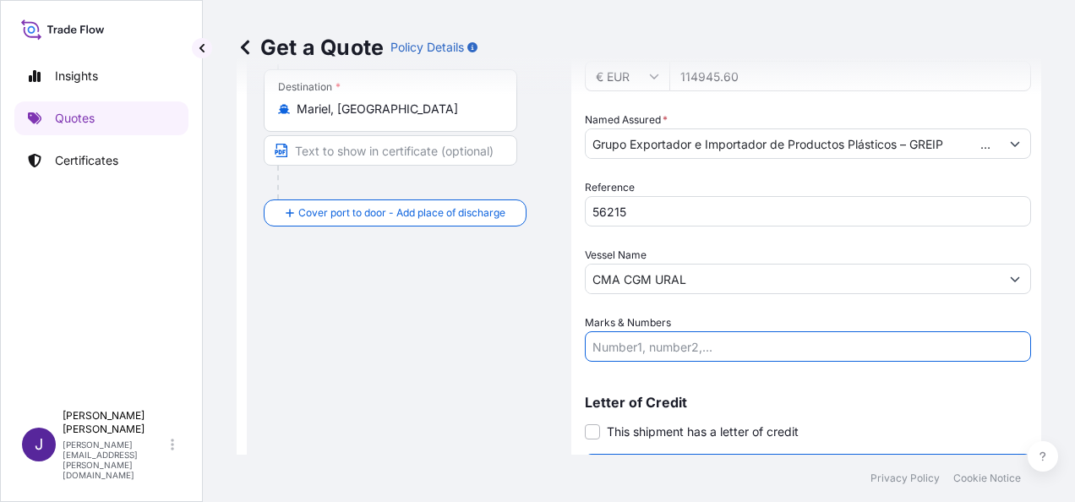
paste input "3x40 - CMAU5998529 40HC Seal nº H2531702 + CMAU5971770 40HC Seal nº H2531718 + …"
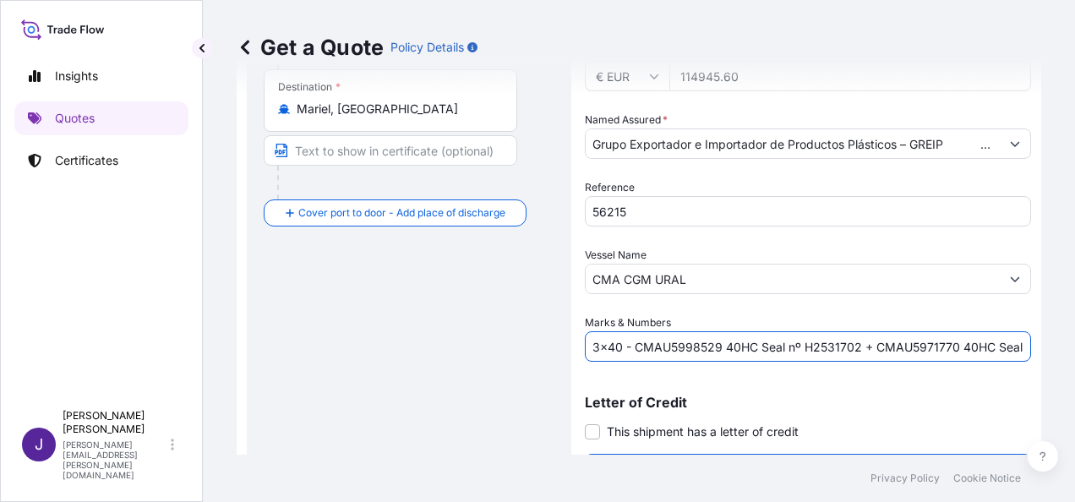
scroll to position [0, 466]
type input "3x40 - CMAU5998529 40HC Seal nº H2531702 + CMAU5971770 40HC Seal nº H2531718 + …"
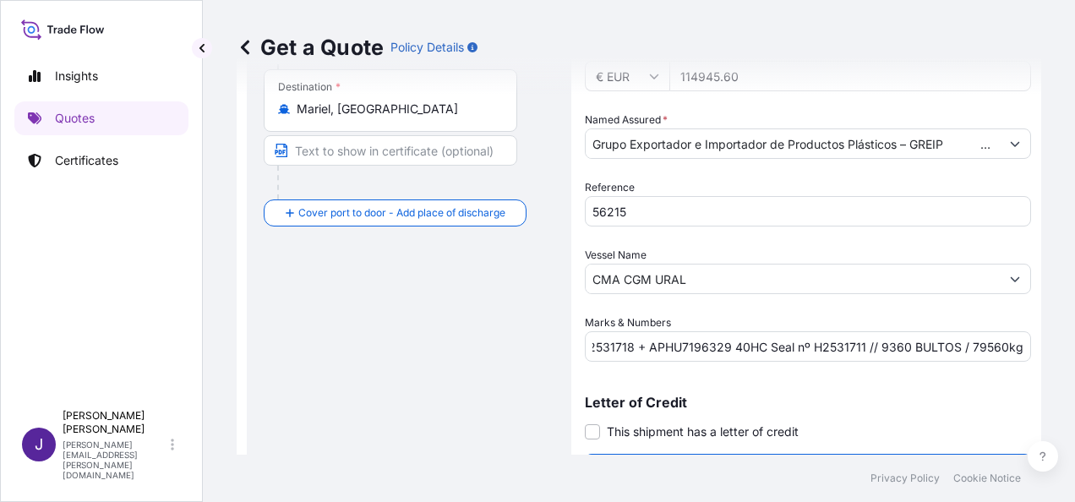
scroll to position [0, 0]
click at [592, 438] on label "This shipment has a letter of credit" at bounding box center [692, 431] width 214 height 18
click at [585, 422] on input "This shipment has a letter of credit" at bounding box center [585, 422] width 0 height 0
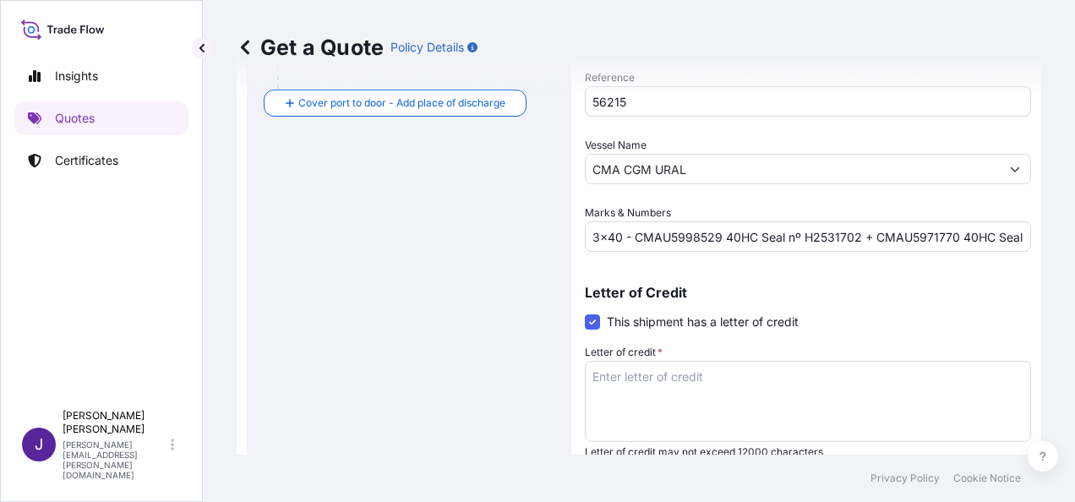
scroll to position [536, 0]
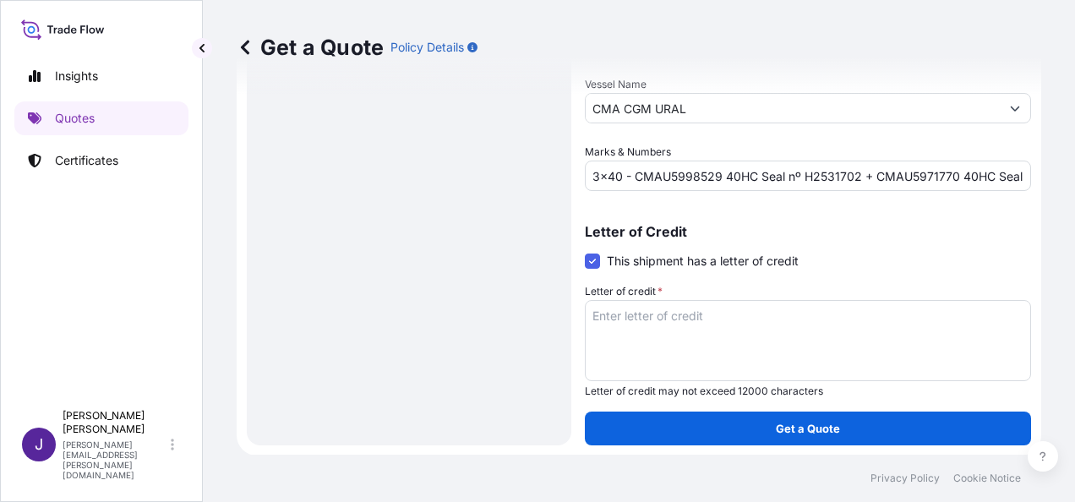
click at [660, 304] on textarea "Letter of credit *" at bounding box center [808, 340] width 446 height 81
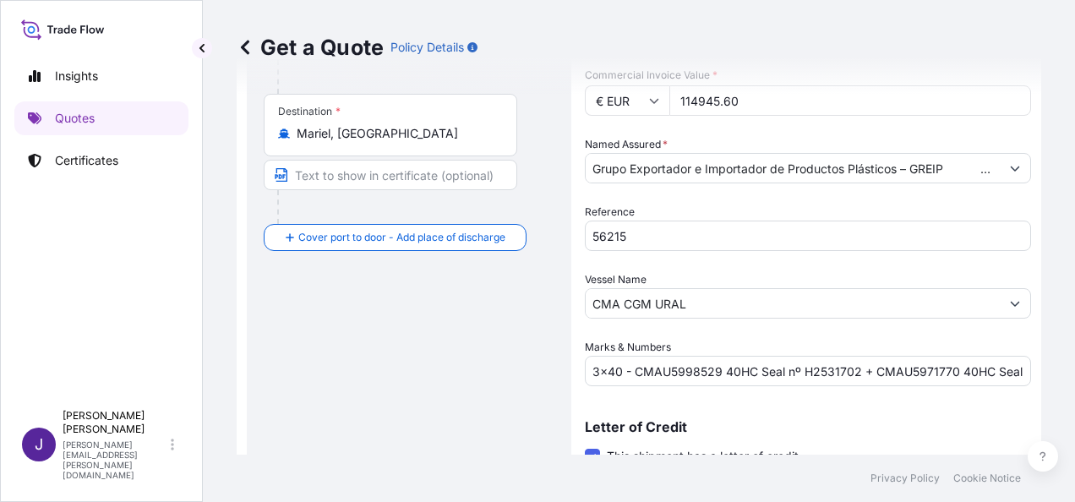
scroll to position [367, 0]
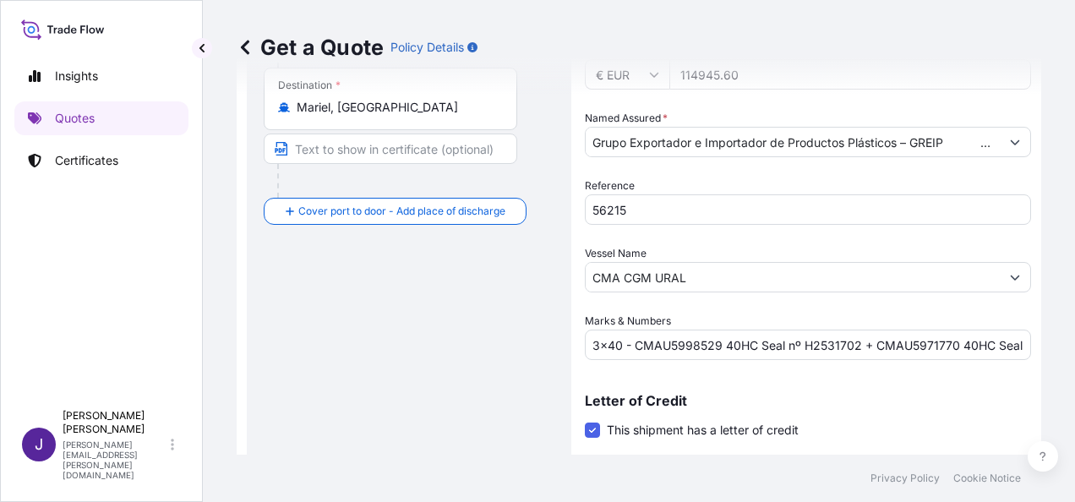
type textarea "METALCUBA"
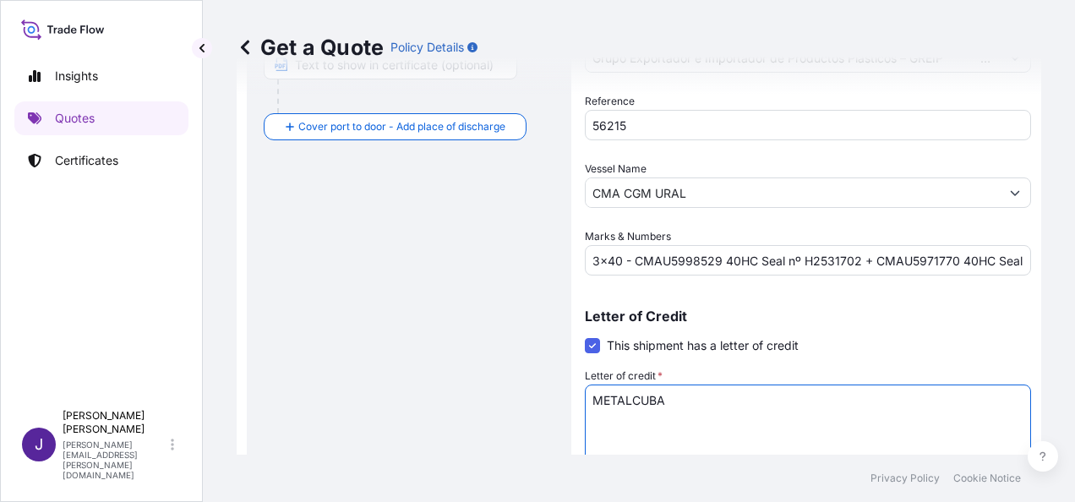
scroll to position [536, 0]
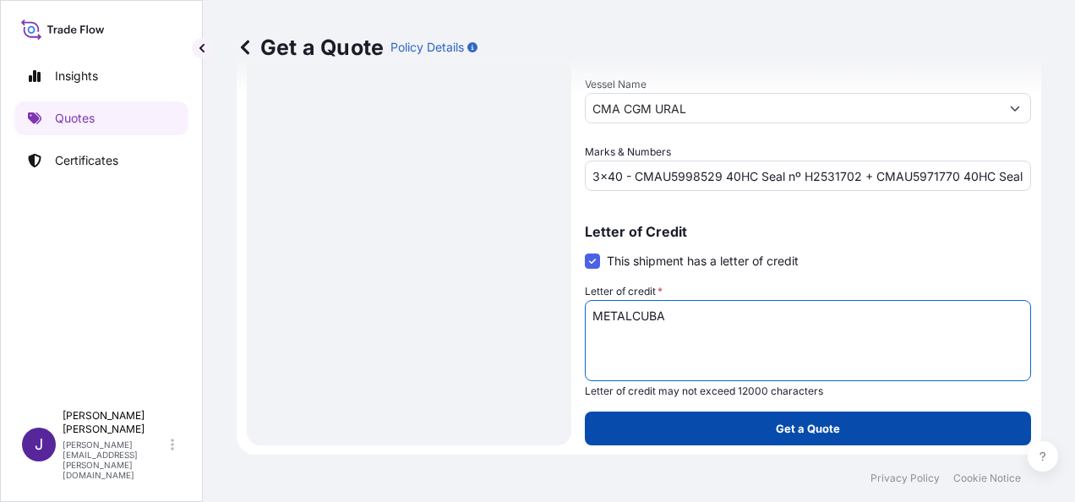
click at [842, 422] on button "Get a Quote" at bounding box center [808, 428] width 446 height 34
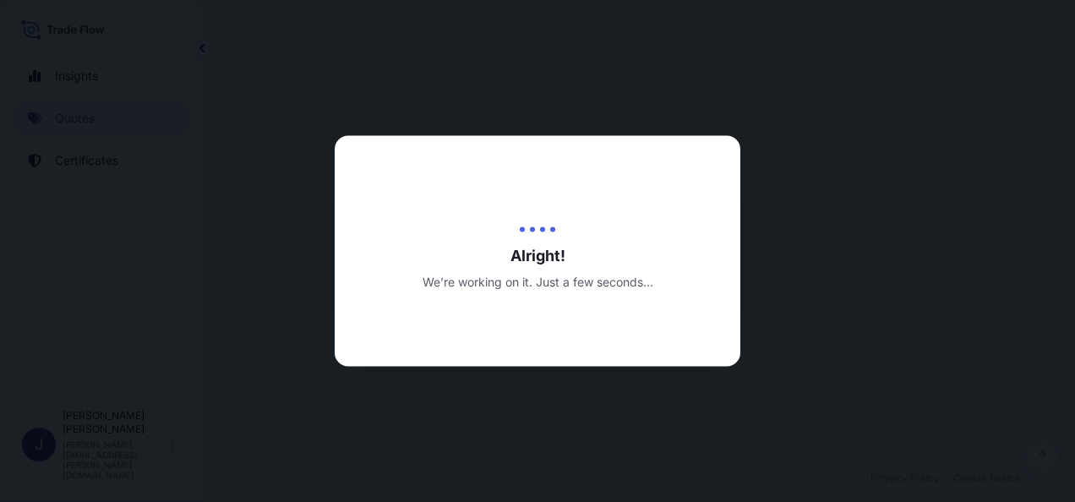
select select "Sea"
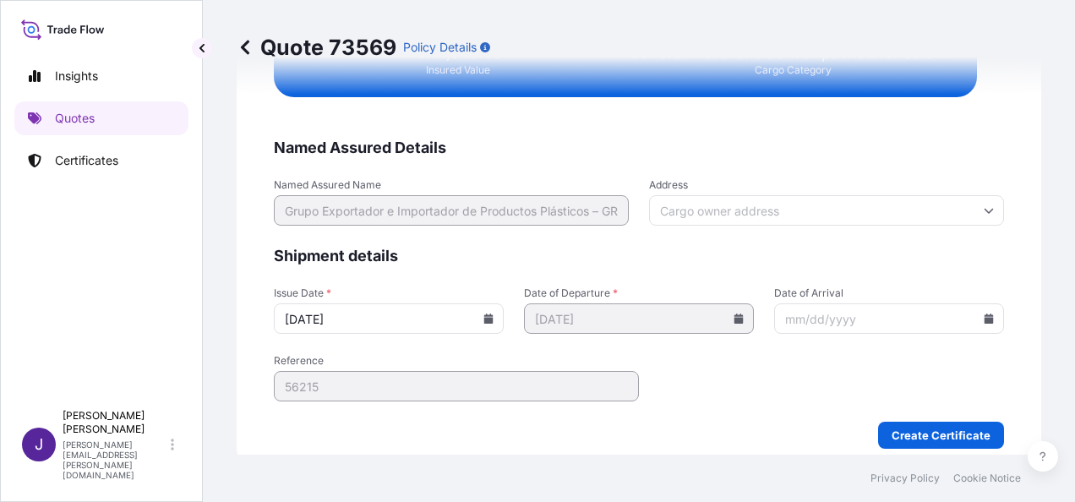
scroll to position [3466, 0]
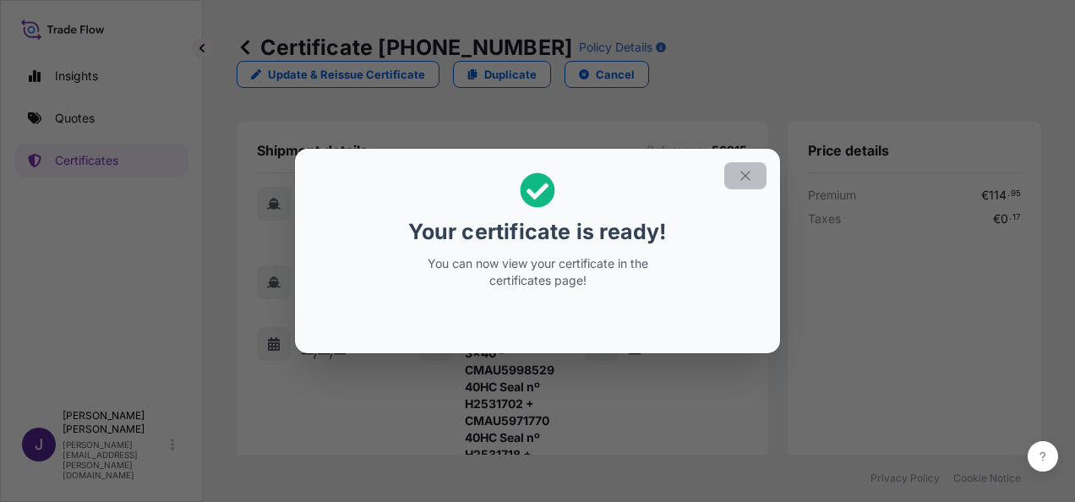
click at [739, 168] on icon "button" at bounding box center [744, 175] width 15 height 15
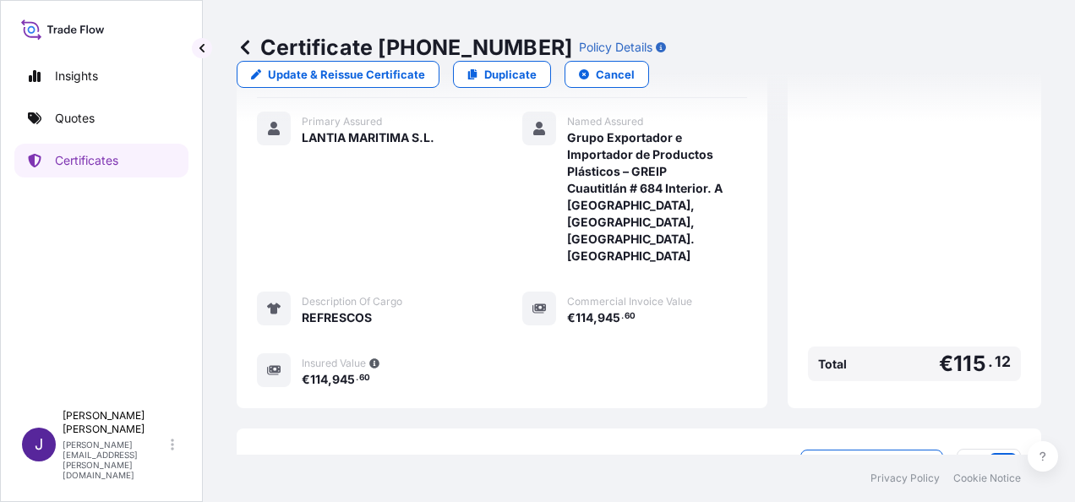
scroll to position [671, 0]
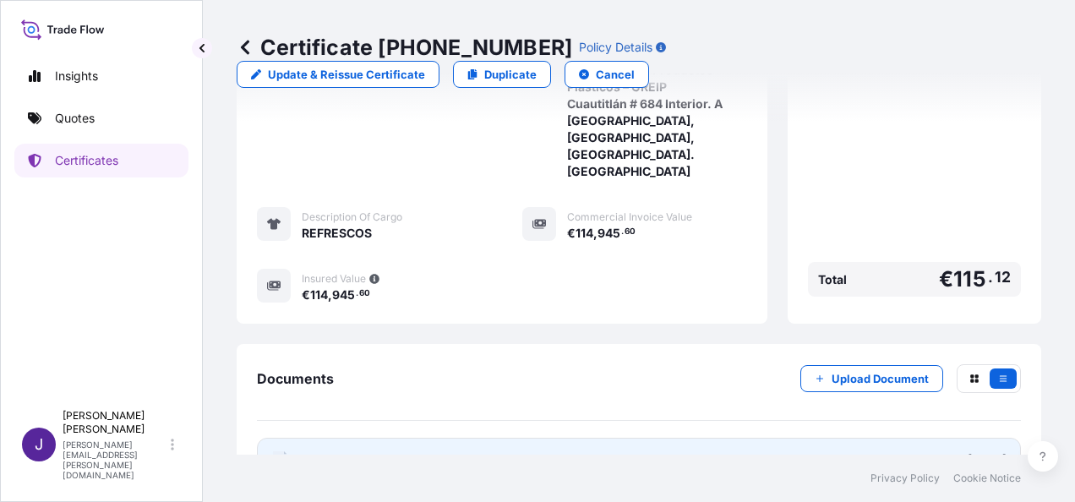
click at [532, 438] on link "PDF Certificate [DATE]" at bounding box center [639, 460] width 764 height 44
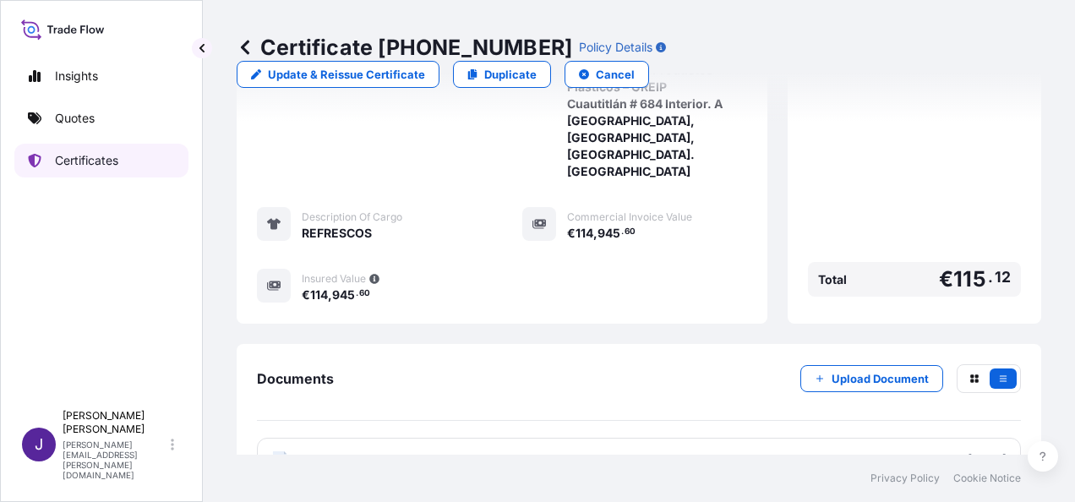
click at [79, 155] on p "Certificates" at bounding box center [86, 160] width 63 height 17
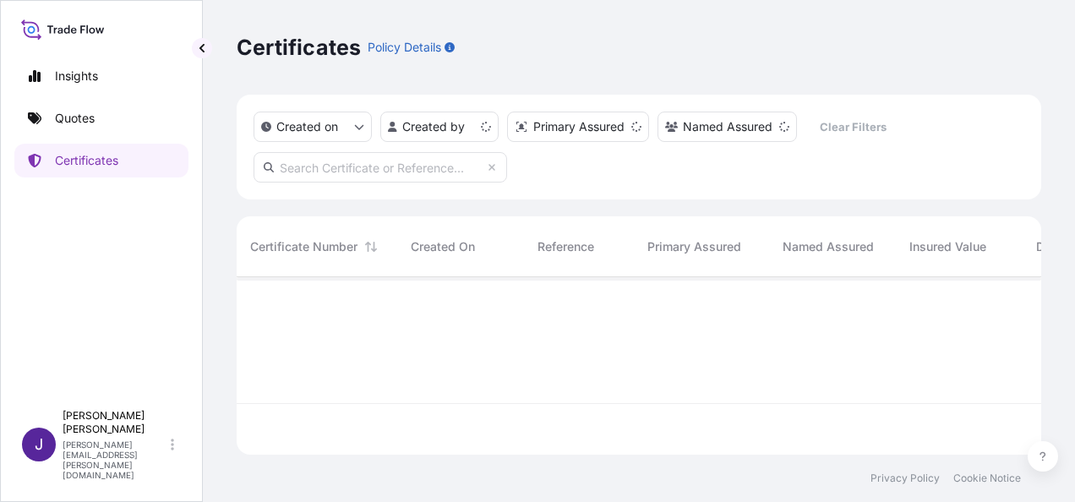
scroll to position [174, 791]
click at [355, 167] on input "text" at bounding box center [379, 167] width 253 height 30
paste input "[PHONE_NUMBER]"
type input "[PHONE_NUMBER]"
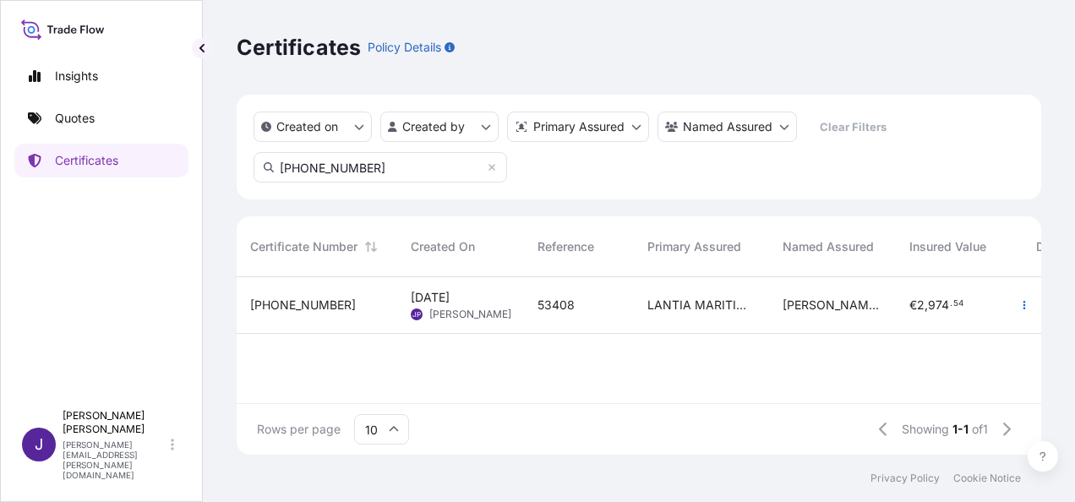
click at [603, 304] on div "53408" at bounding box center [578, 305] width 83 height 17
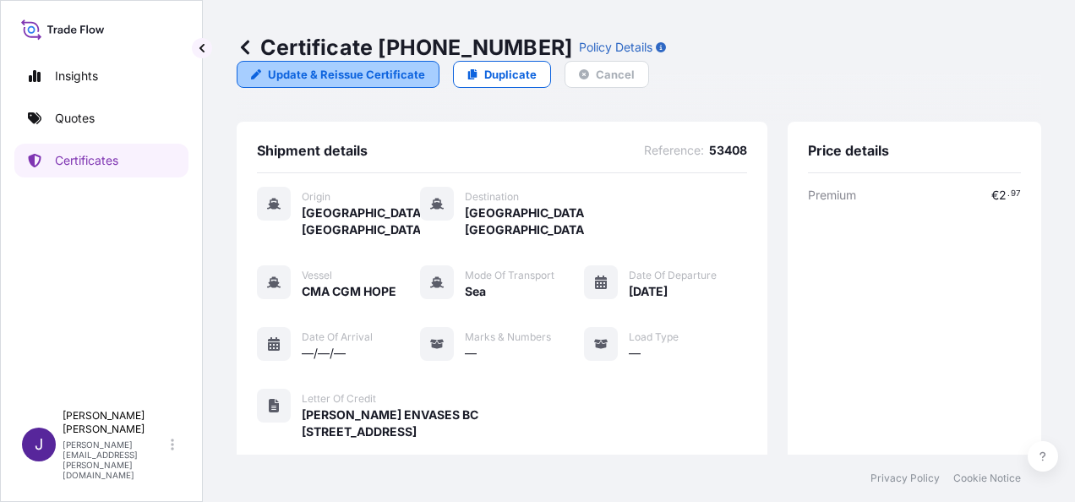
click at [425, 66] on p "Update & Reissue Certificate" at bounding box center [346, 74] width 157 height 17
select select "Sea"
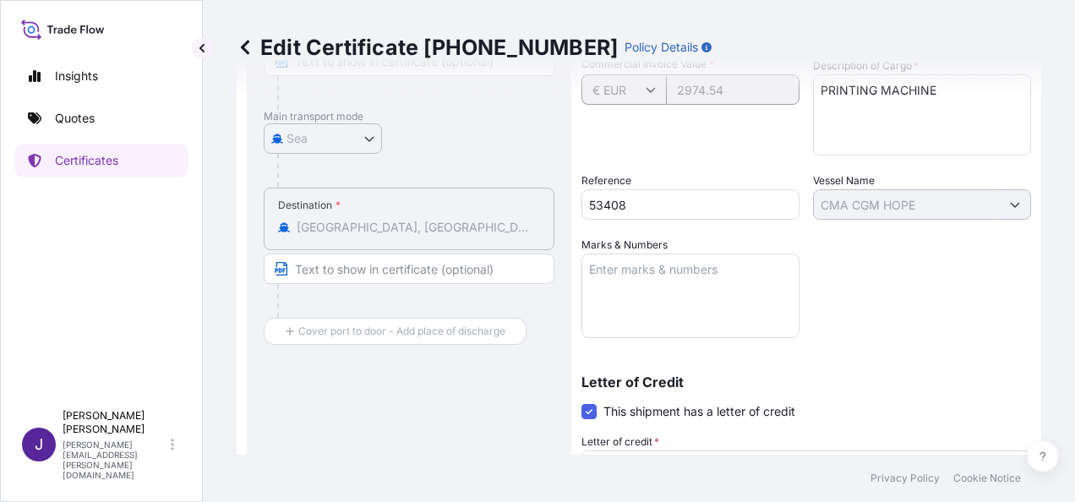
scroll to position [296, 0]
click at [643, 201] on input "53408" at bounding box center [690, 206] width 218 height 30
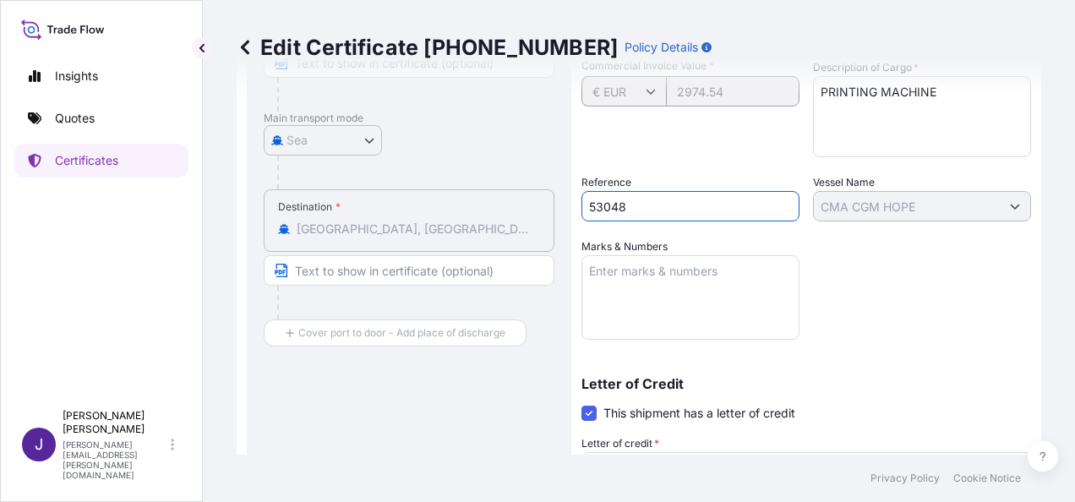
type input "53048"
click at [835, 287] on div "Shipment Details Issue date * [DATE] Date of Departure * [DATE] Date of Arrival…" at bounding box center [805, 301] width 449 height 869
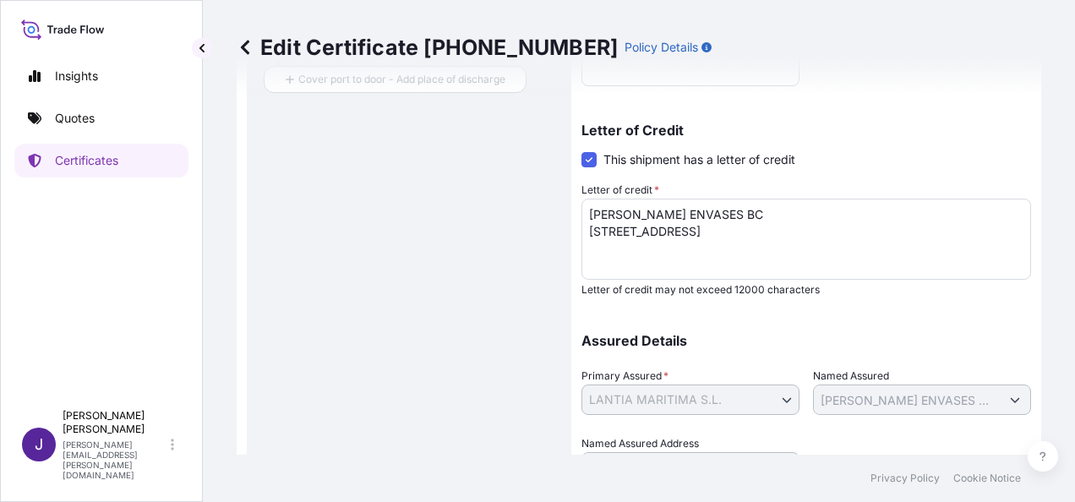
scroll to position [634, 0]
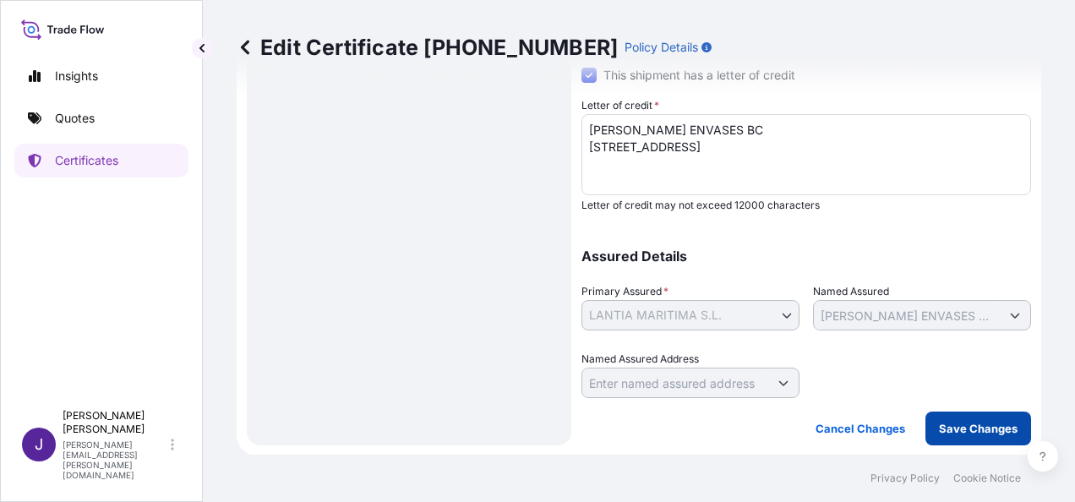
click at [978, 423] on p "Save Changes" at bounding box center [978, 428] width 79 height 17
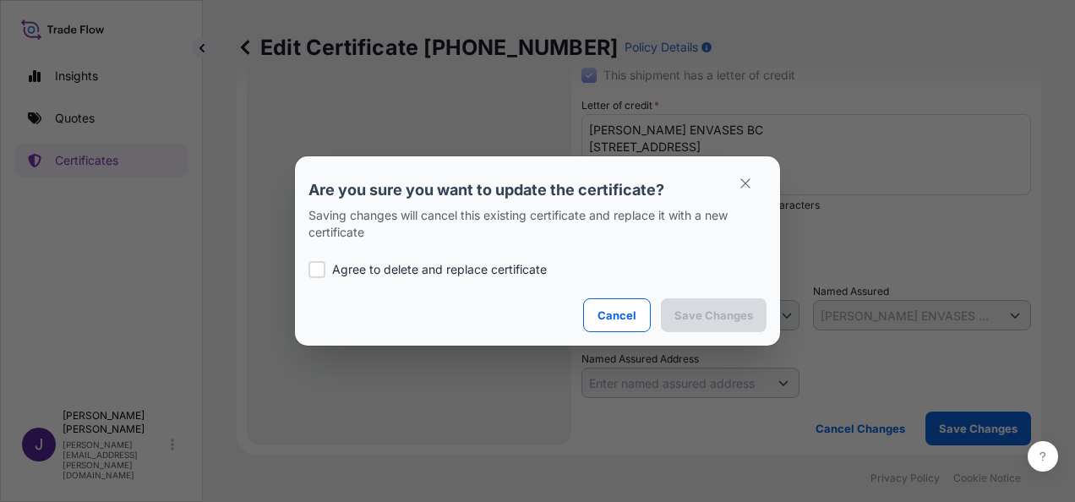
click at [412, 262] on p "Agree to delete and replace certificate" at bounding box center [439, 269] width 215 height 17
checkbox input "true"
click at [701, 311] on p "Save Changes" at bounding box center [713, 315] width 79 height 17
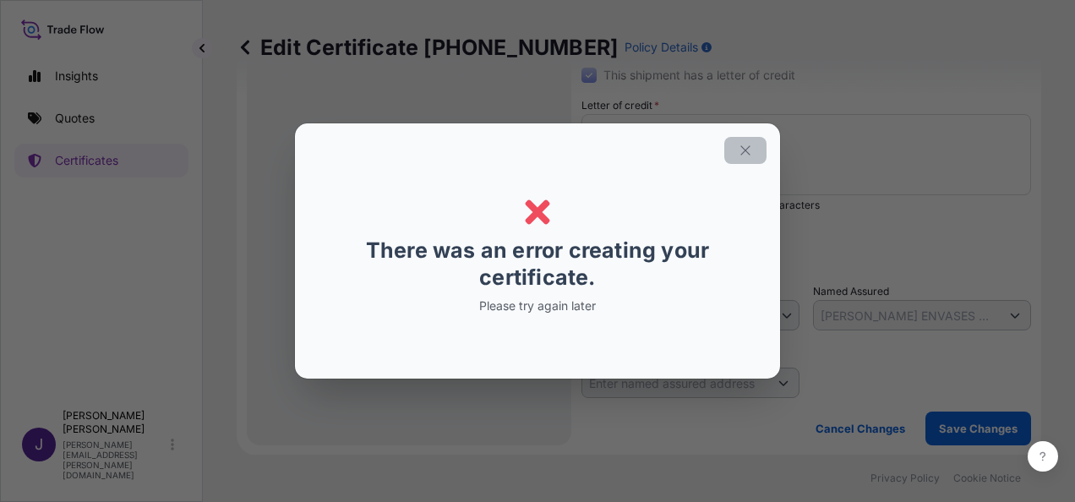
click at [753, 148] on button "button" at bounding box center [745, 150] width 42 height 27
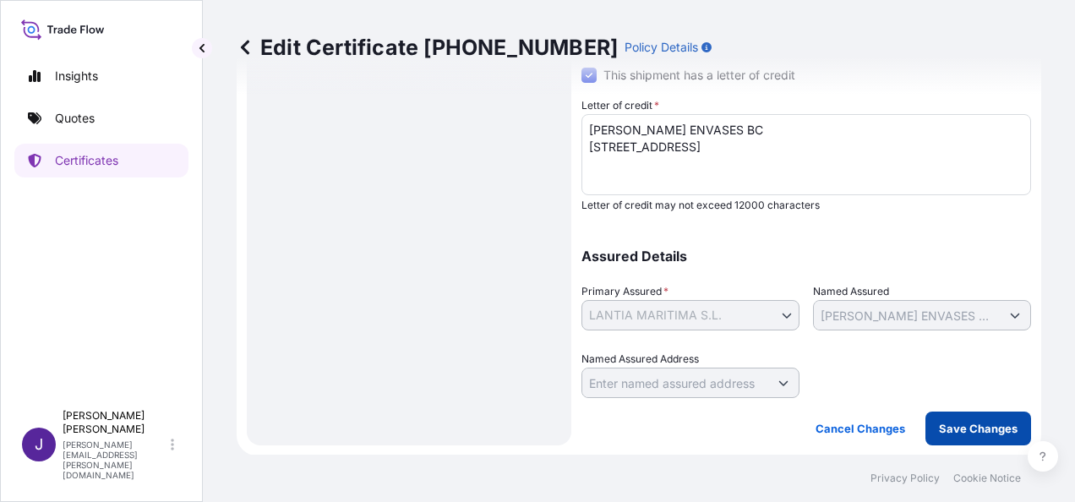
click at [961, 433] on p "Save Changes" at bounding box center [978, 428] width 79 height 17
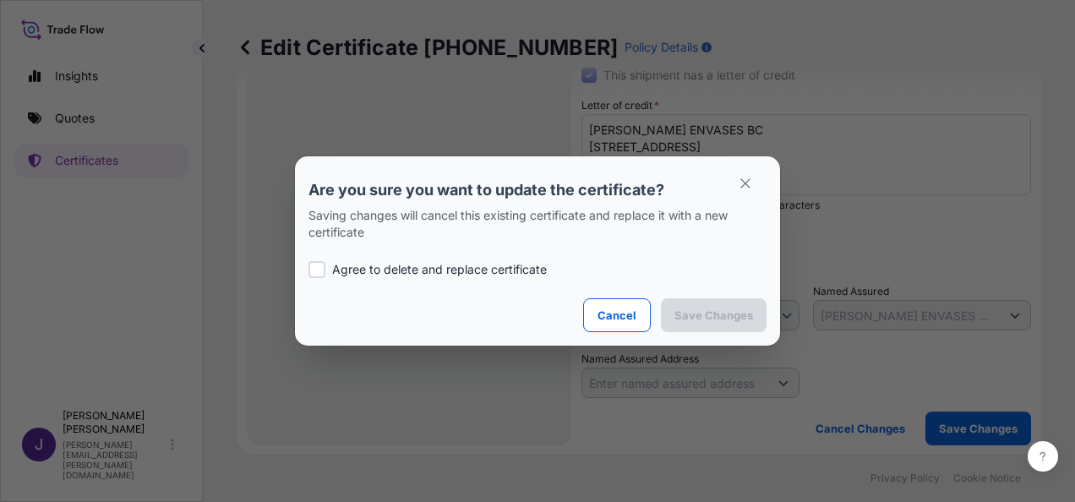
click at [466, 268] on p "Agree to delete and replace certificate" at bounding box center [439, 269] width 215 height 17
checkbox input "true"
click at [726, 318] on p "Save Changes" at bounding box center [713, 315] width 79 height 17
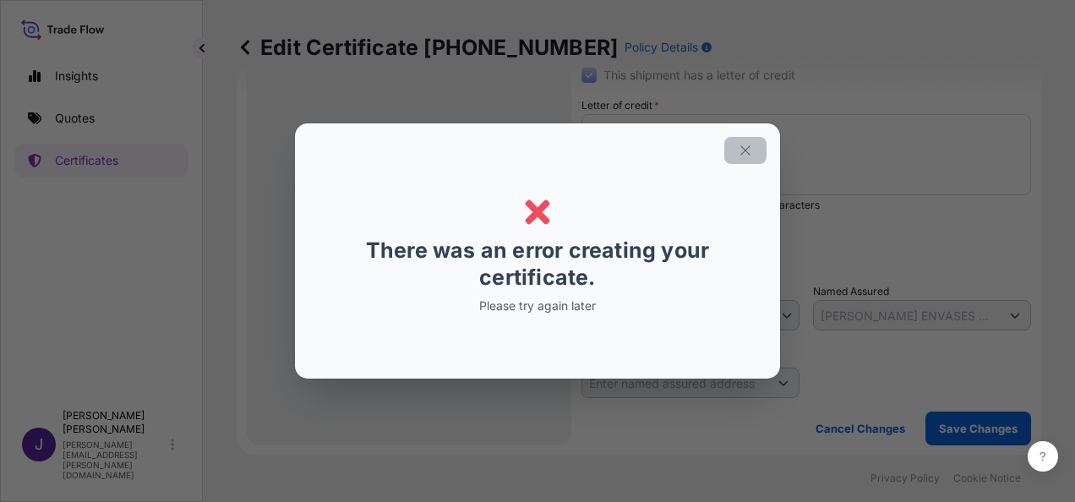
click at [745, 149] on icon "button" at bounding box center [744, 150] width 15 height 15
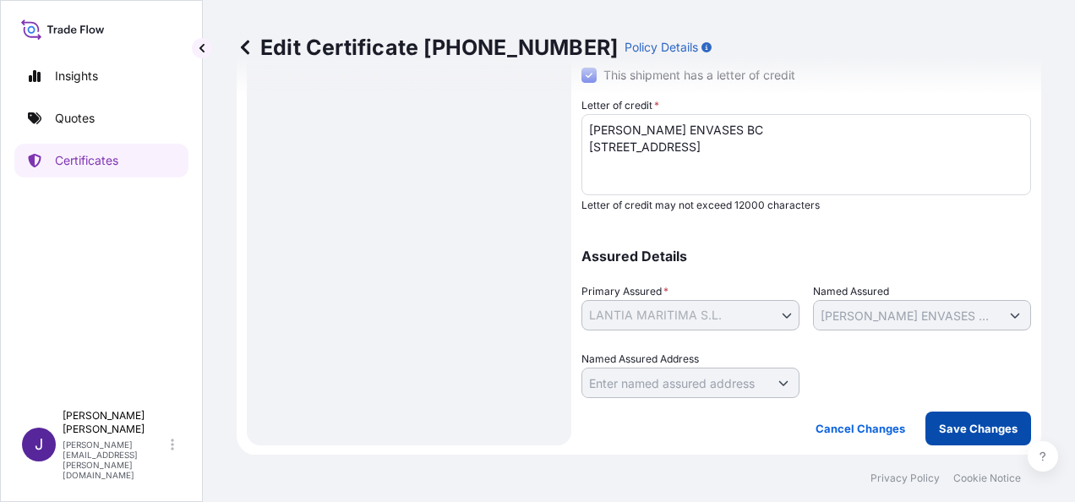
click at [990, 436] on button "Save Changes" at bounding box center [978, 428] width 106 height 34
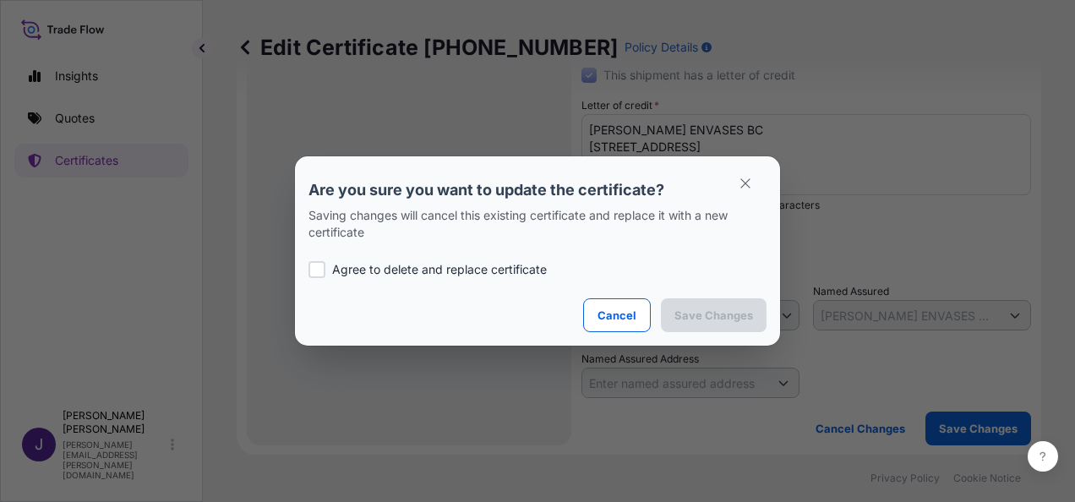
click at [329, 258] on div "Agree to delete and replace certificate" at bounding box center [537, 269] width 458 height 57
click at [317, 277] on div at bounding box center [316, 269] width 17 height 17
checkbox input "true"
click at [708, 316] on p "Save Changes" at bounding box center [713, 315] width 79 height 17
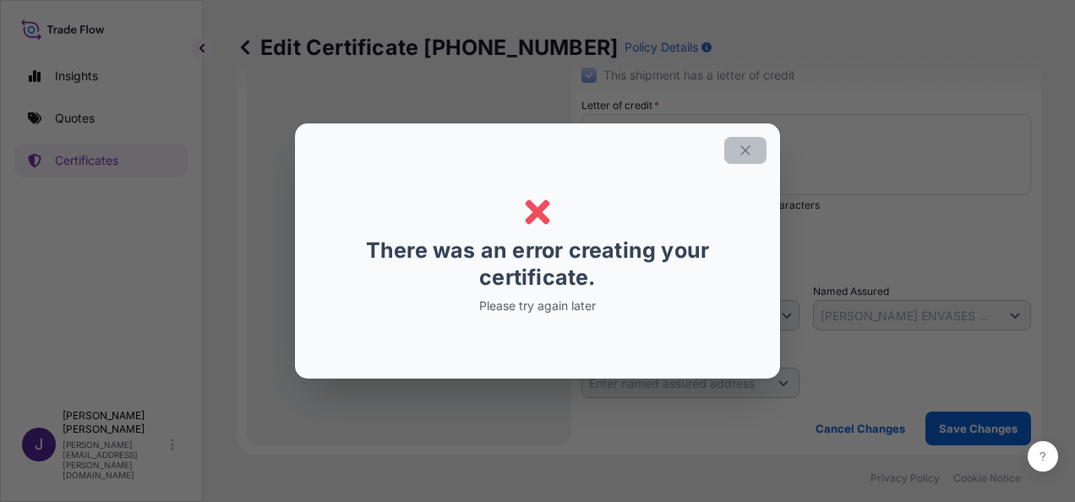
click at [747, 148] on icon "button" at bounding box center [744, 150] width 15 height 15
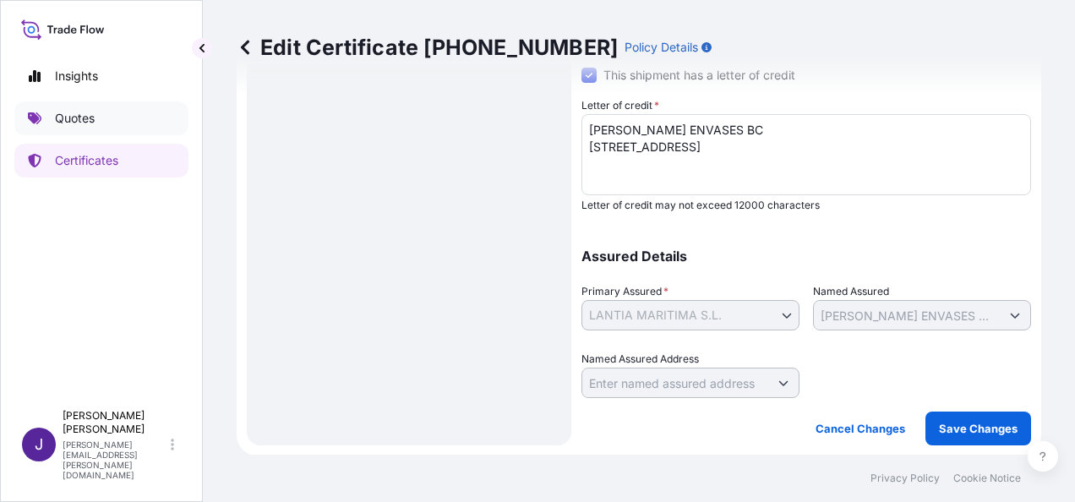
click at [87, 118] on p "Quotes" at bounding box center [75, 118] width 40 height 17
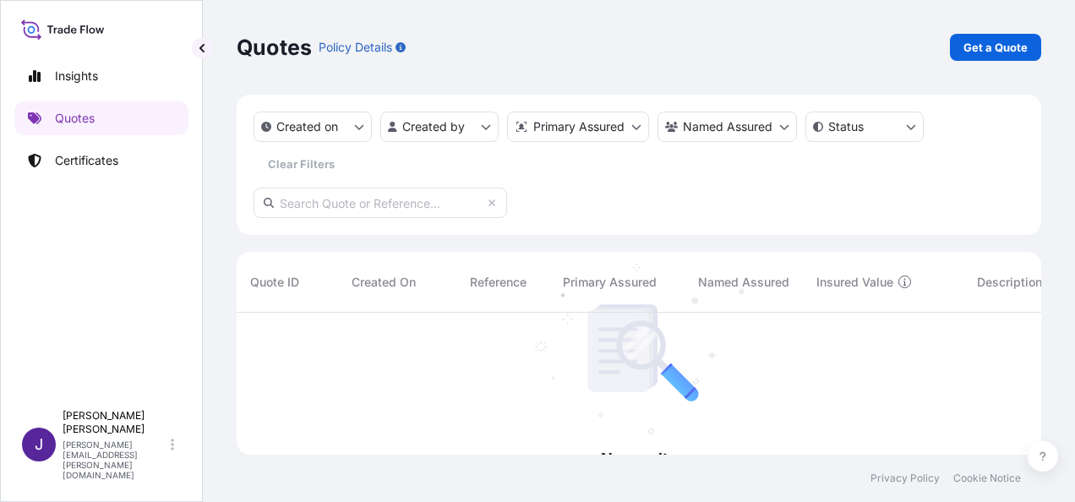
scroll to position [189, 791]
click at [977, 46] on p "Get a Quote" at bounding box center [995, 47] width 64 height 17
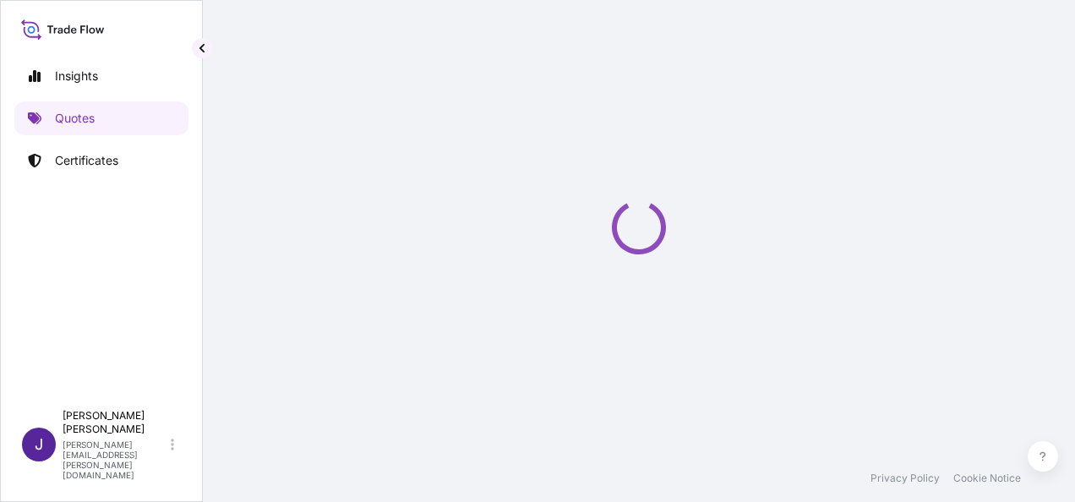
scroll to position [27, 0]
select select "Sea"
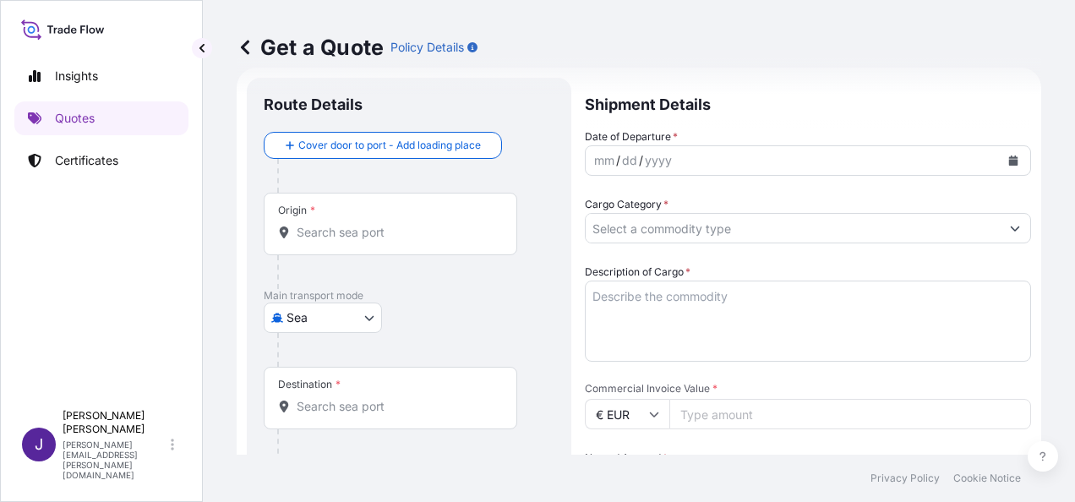
scroll to position [280, 0]
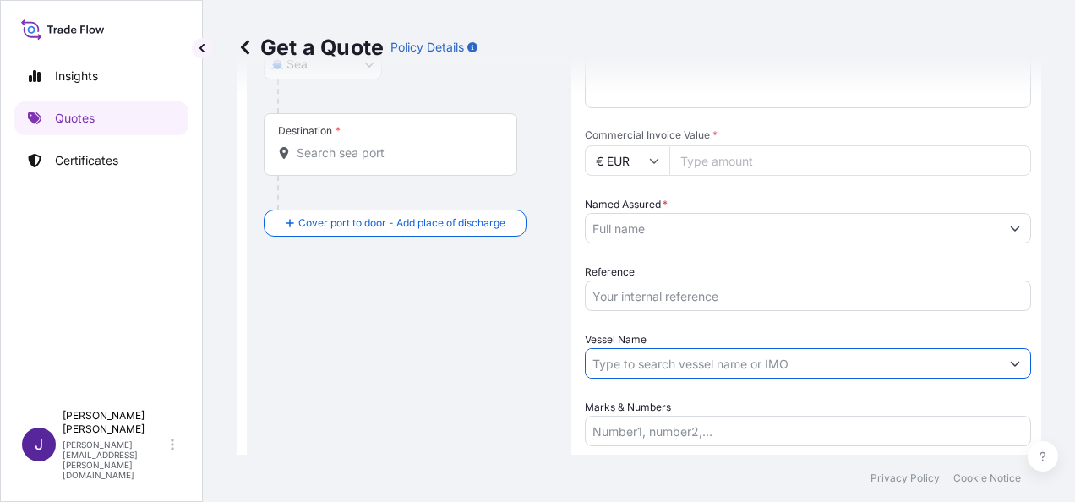
click at [719, 362] on input "Vessel Name" at bounding box center [792, 363] width 414 height 30
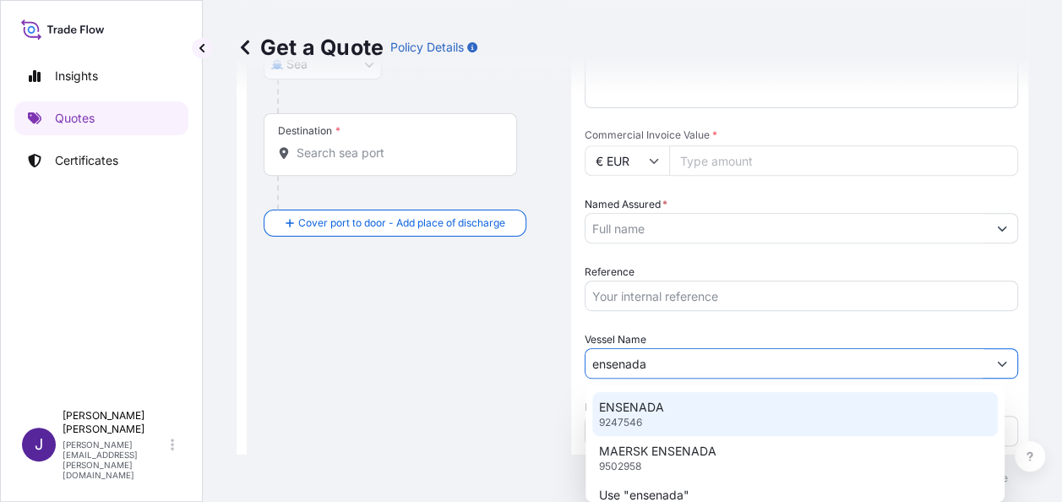
click at [679, 405] on div "ENSENADA 9247546" at bounding box center [794, 414] width 405 height 44
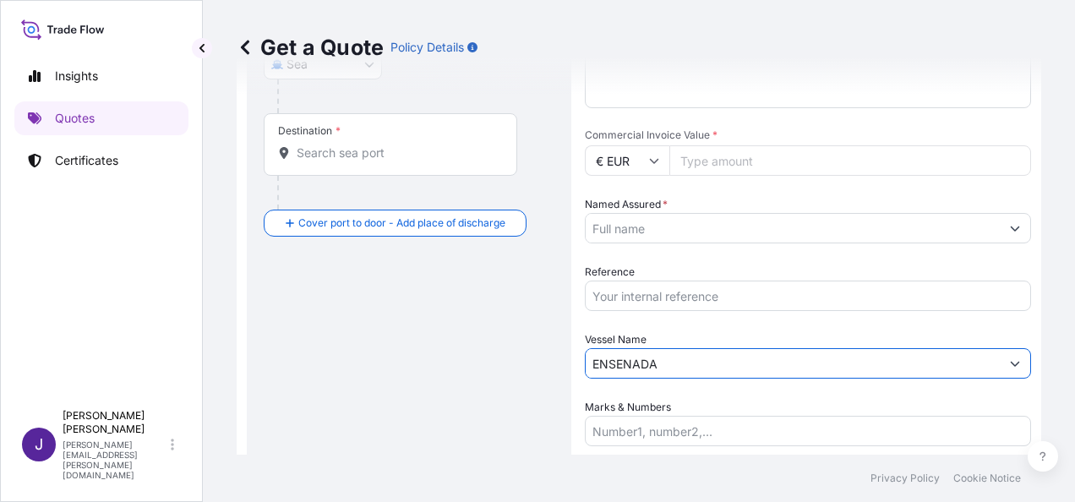
type input "ENSENADA"
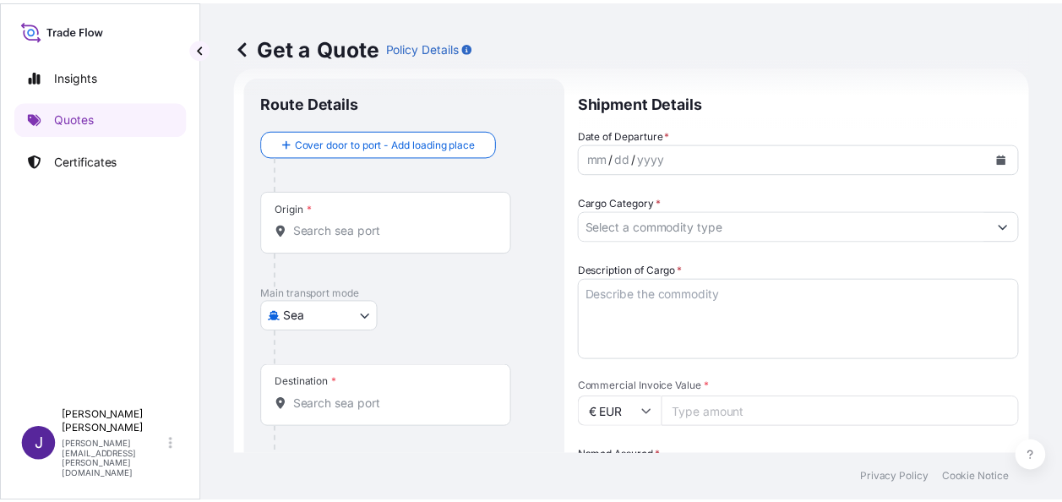
scroll to position [27, 0]
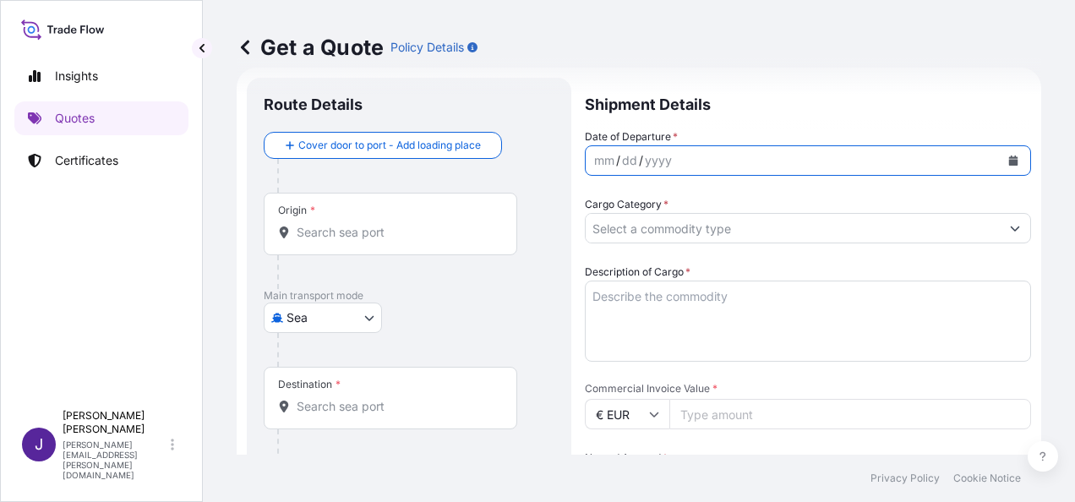
click at [1008, 156] on icon "Calendar" at bounding box center [1013, 160] width 10 height 10
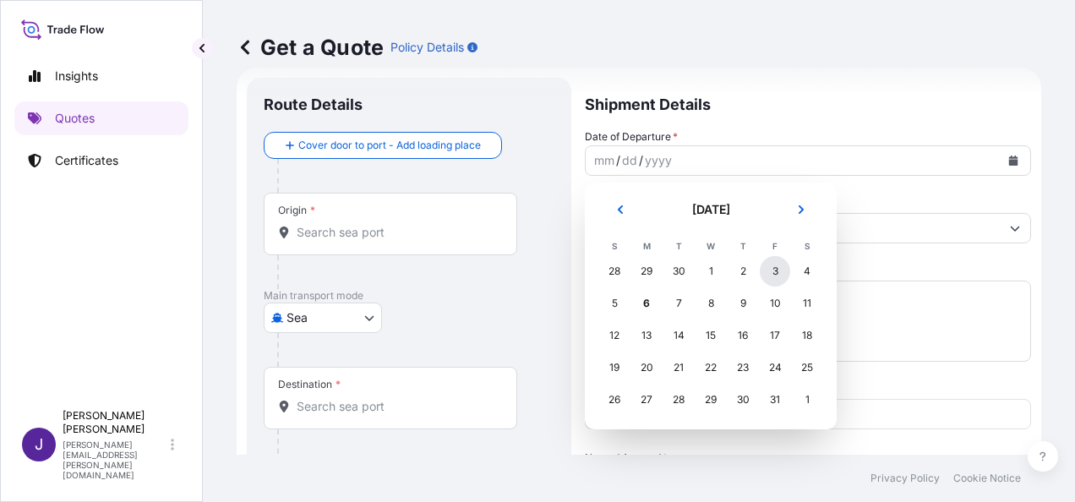
click at [780, 272] on div "3" at bounding box center [774, 271] width 30 height 30
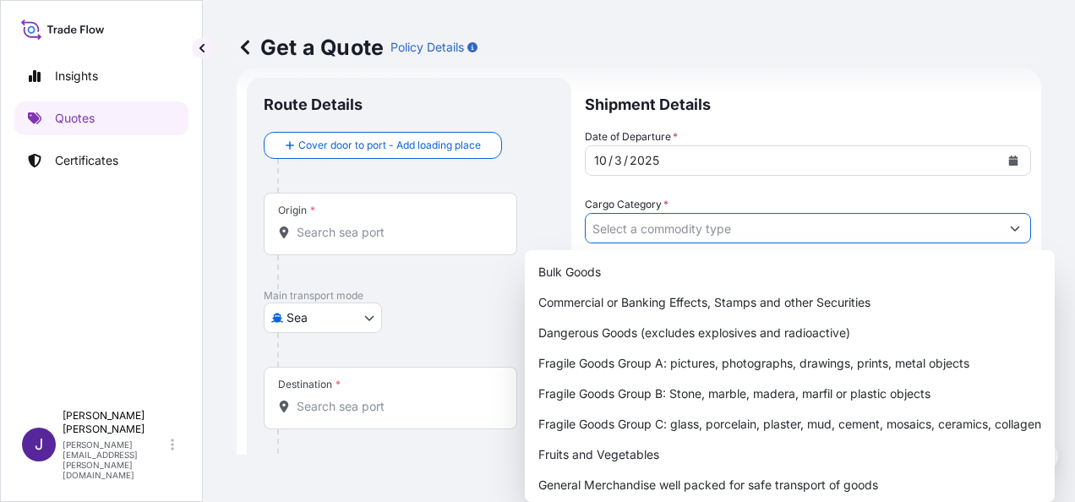
click at [862, 231] on input "Cargo Category *" at bounding box center [792, 228] width 414 height 30
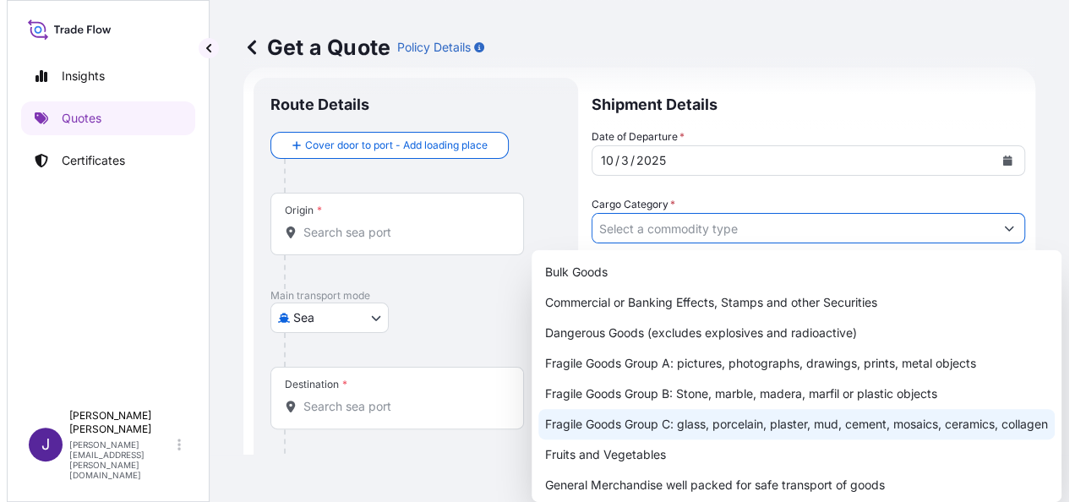
scroll to position [84, 0]
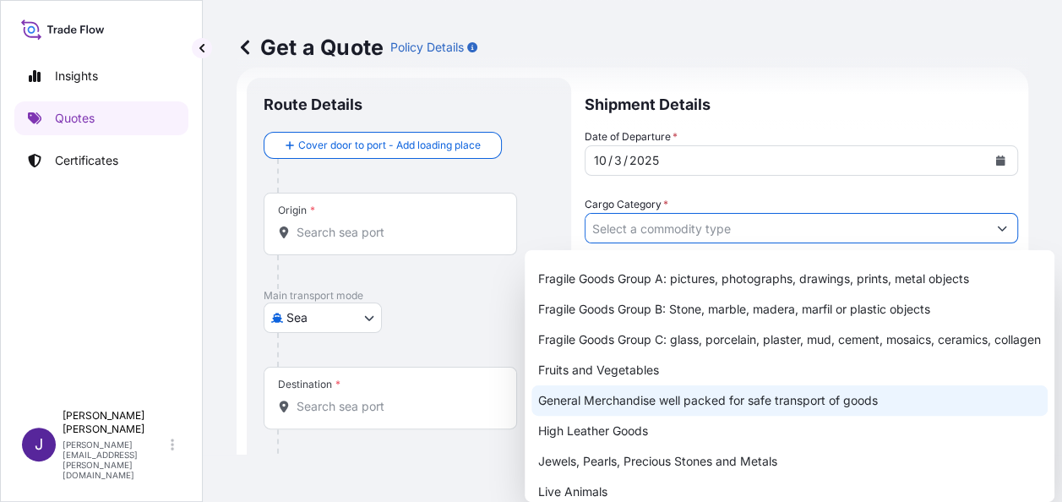
click at [625, 414] on div "General Merchandise well packed for safe transport of goods" at bounding box center [789, 400] width 516 height 30
type input "General Merchandise well packed for safe transport of goods"
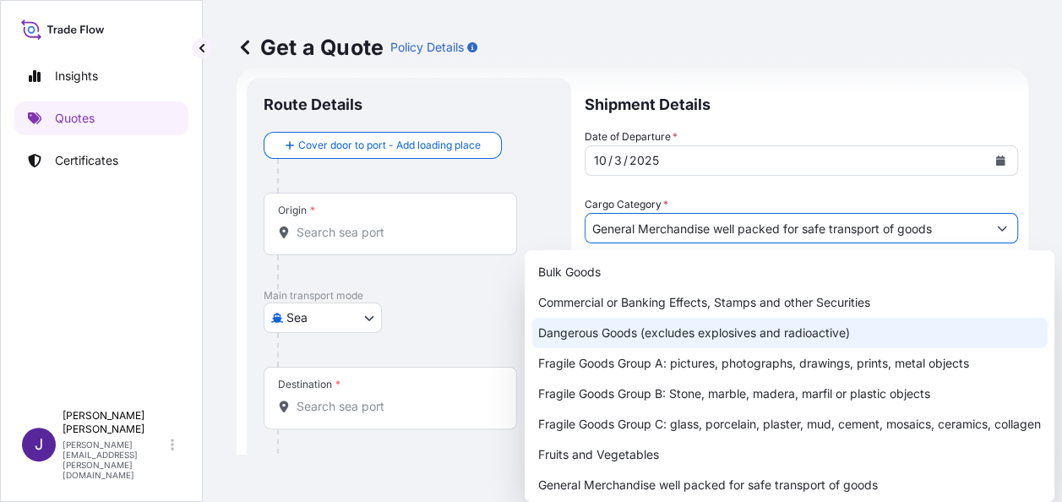
click at [401, 237] on input "Origin *" at bounding box center [396, 232] width 199 height 17
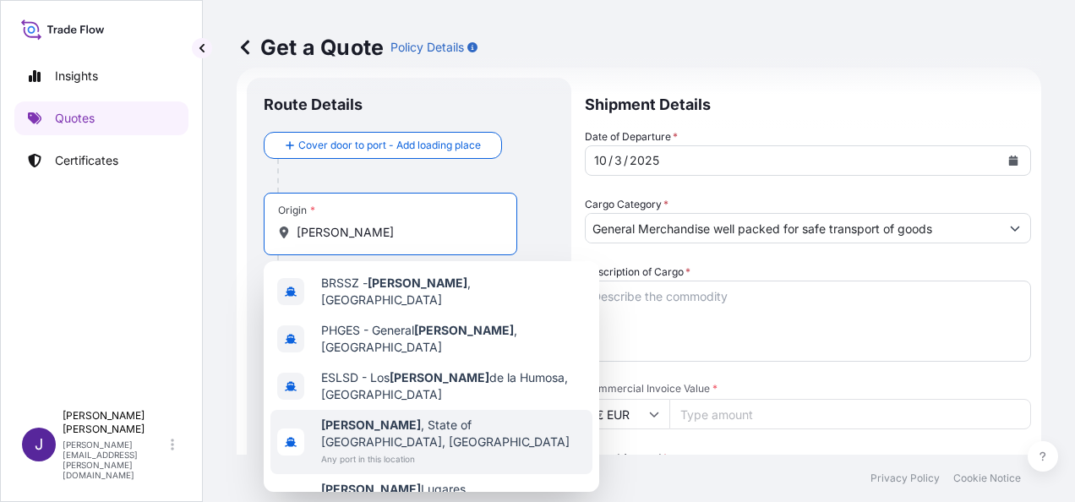
click at [435, 416] on span "[PERSON_NAME] , State of [GEOGRAPHIC_DATA], [GEOGRAPHIC_DATA]" at bounding box center [453, 433] width 264 height 34
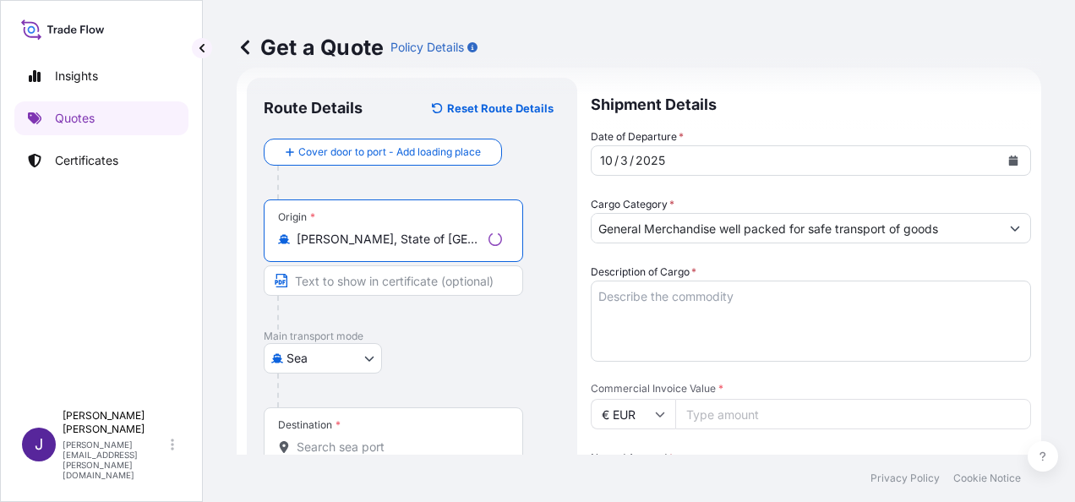
scroll to position [196, 0]
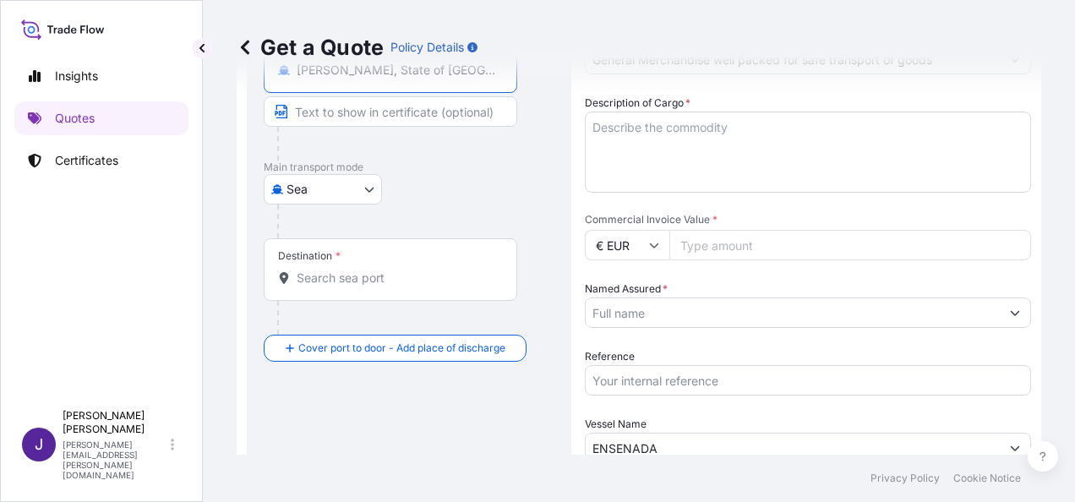
type input "[PERSON_NAME], State of [GEOGRAPHIC_DATA], [GEOGRAPHIC_DATA]"
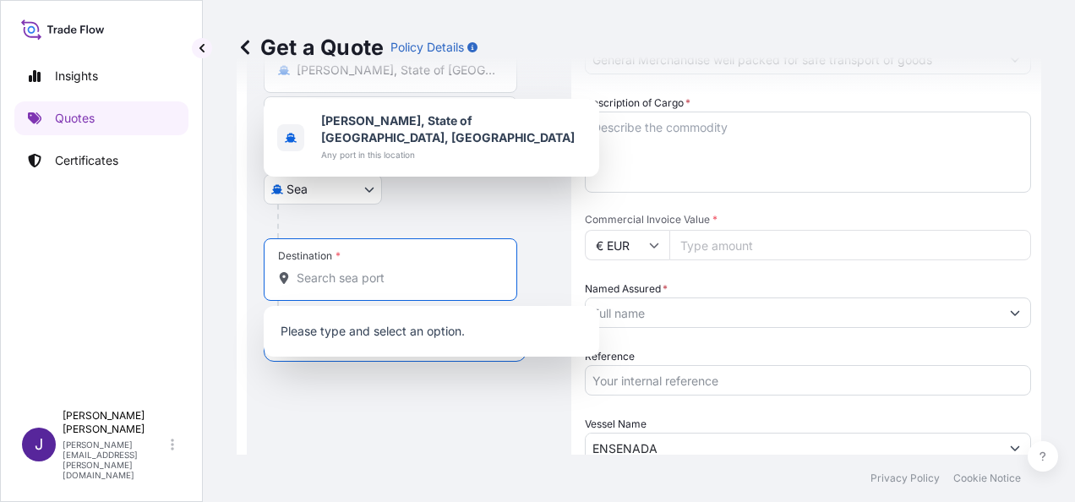
click at [363, 271] on input "Destination *" at bounding box center [396, 277] width 199 height 17
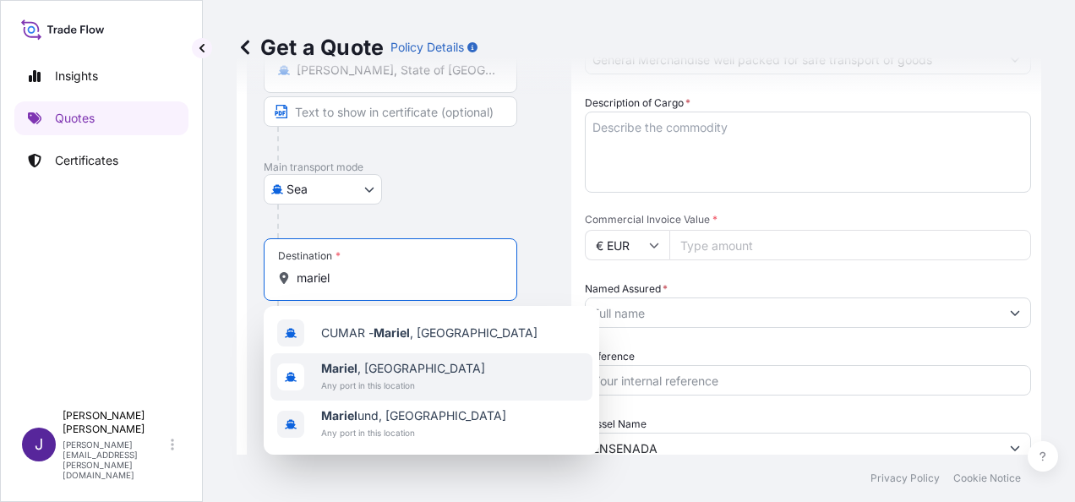
click at [369, 373] on span "Mariel , [GEOGRAPHIC_DATA]" at bounding box center [403, 368] width 164 height 17
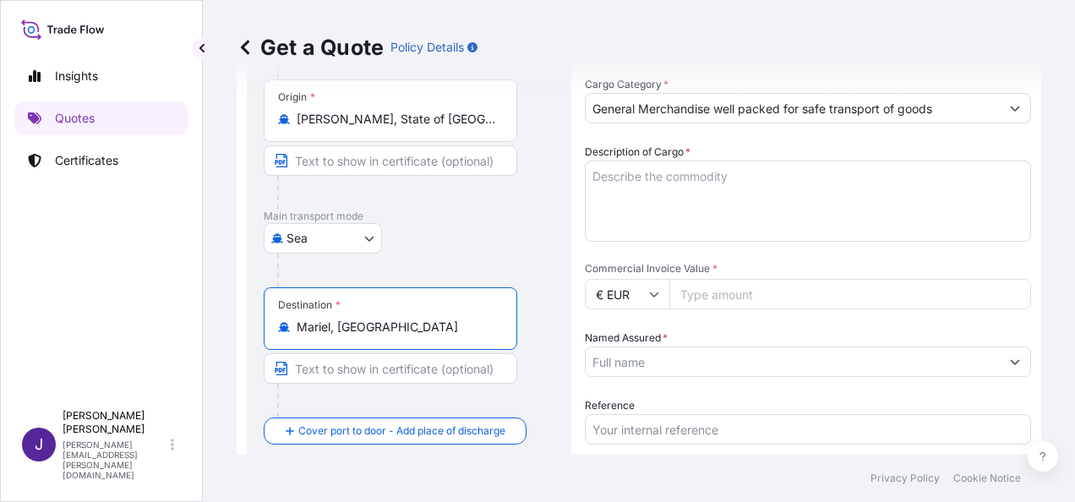
scroll to position [112, 0]
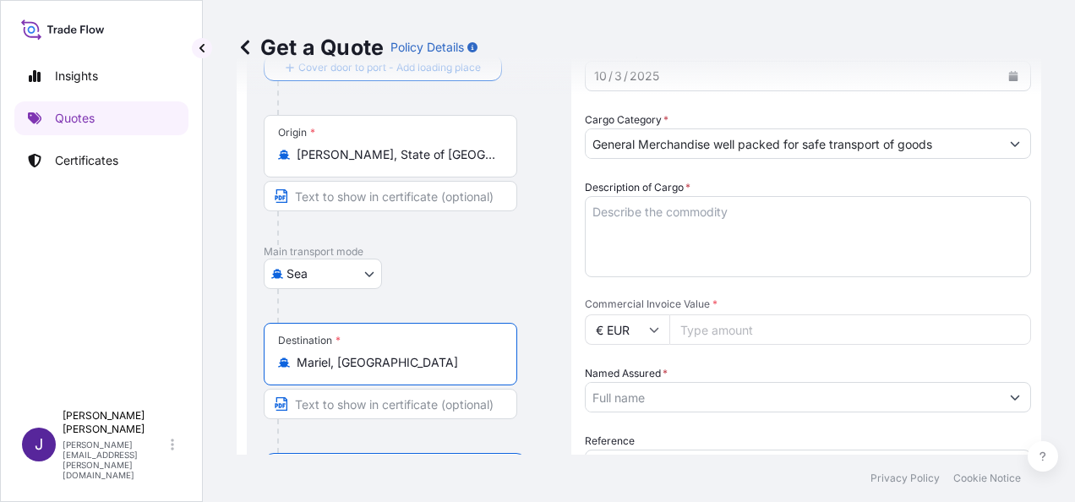
type input "Mariel, [GEOGRAPHIC_DATA]"
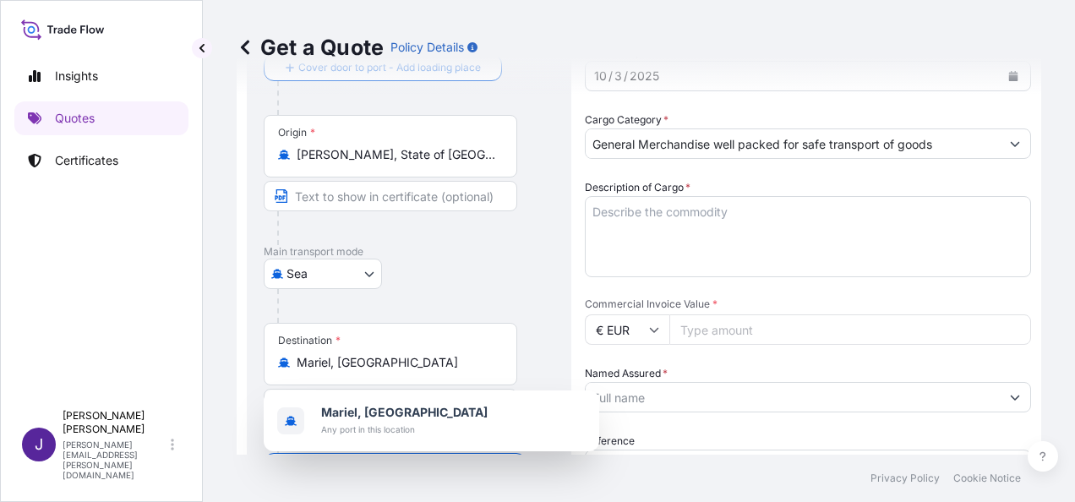
click at [706, 328] on input "Commercial Invoice Value *" at bounding box center [850, 329] width 362 height 30
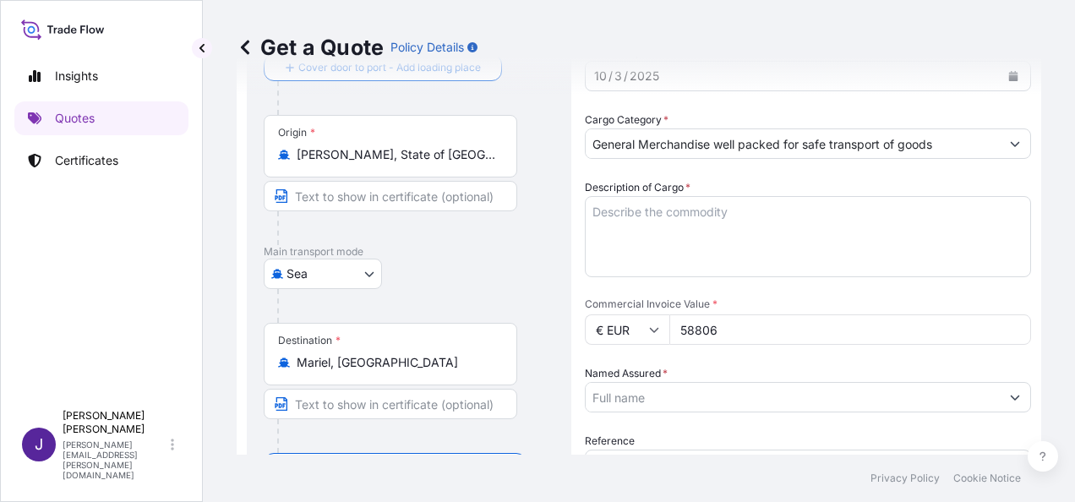
type input "58806"
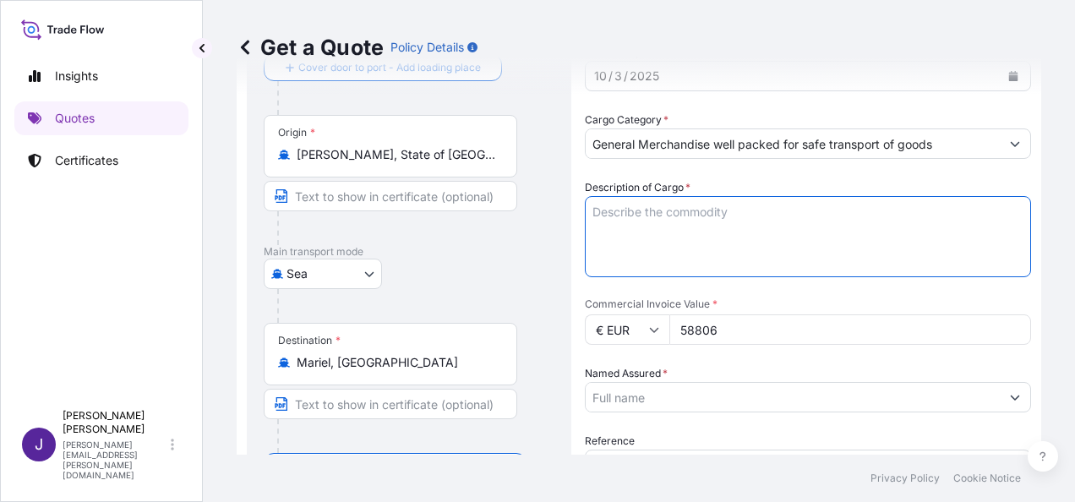
click at [681, 220] on textarea "Description of Cargo *" at bounding box center [808, 236] width 446 height 81
click at [705, 206] on textarea "Description of Cargo *" at bounding box center [808, 236] width 446 height 81
paste textarea "AZUCAR CRISTAL"
click at [781, 248] on textarea "AZUCAR CRISTAL" at bounding box center [808, 236] width 446 height 81
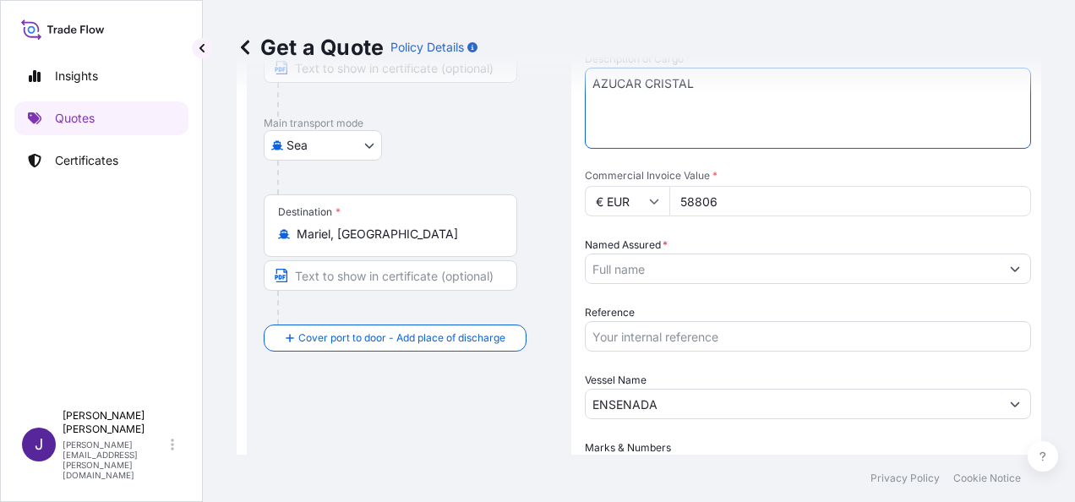
scroll to position [253, 0]
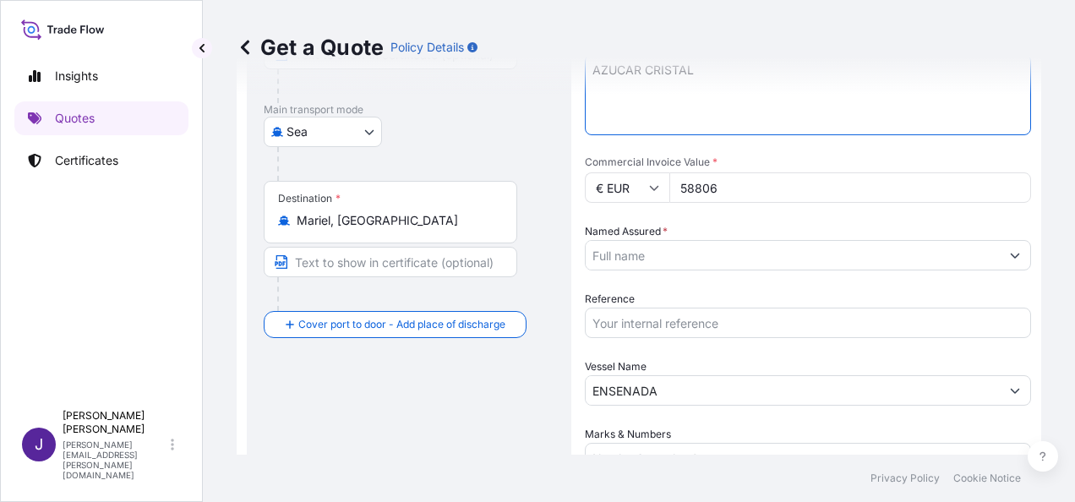
type textarea "AZUCAR CRISTAL"
click at [721, 253] on input "Named Assured *" at bounding box center [785, 255] width 401 height 30
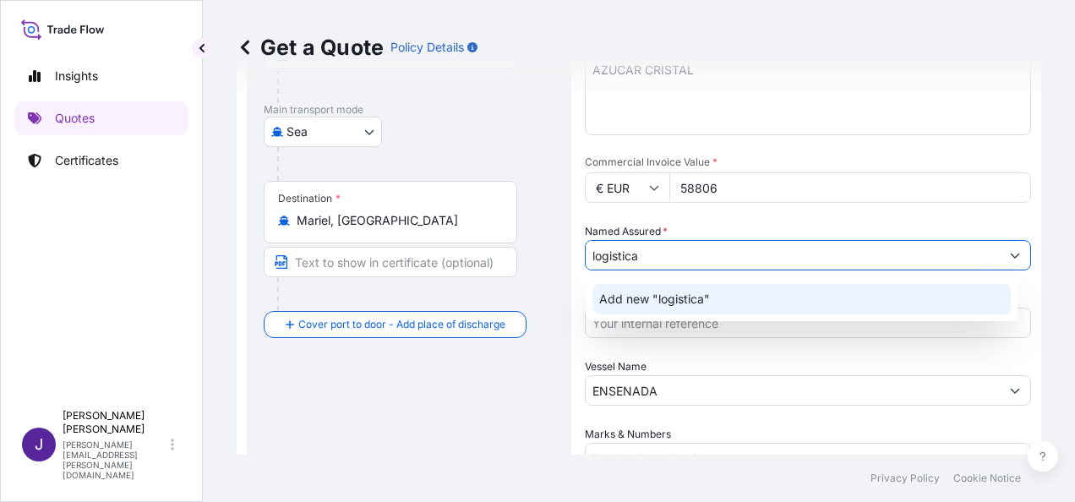
drag, startPoint x: 683, startPoint y: 255, endPoint x: 538, endPoint y: 248, distance: 144.7
click at [538, 248] on form "Route Details Reset Route Details Cover door to port - Add loading place Place …" at bounding box center [639, 225] width 804 height 768
paste input "LOGISTICA Y PROVISIONES INTEGRALES CANARIAS S.L."
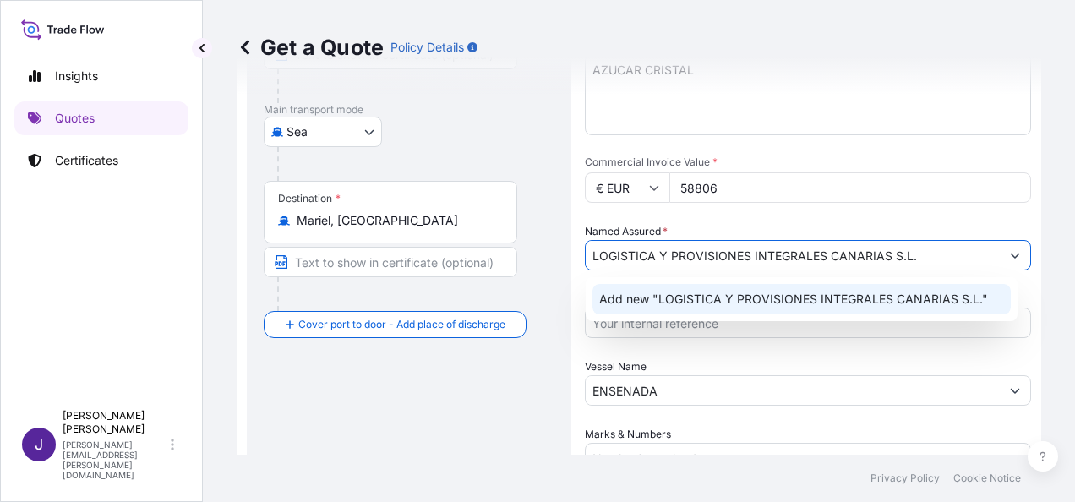
click at [688, 304] on span "Add new "LOGISTICA Y PROVISIONES INTEGRALES CANARIAS S.L."" at bounding box center [793, 299] width 389 height 17
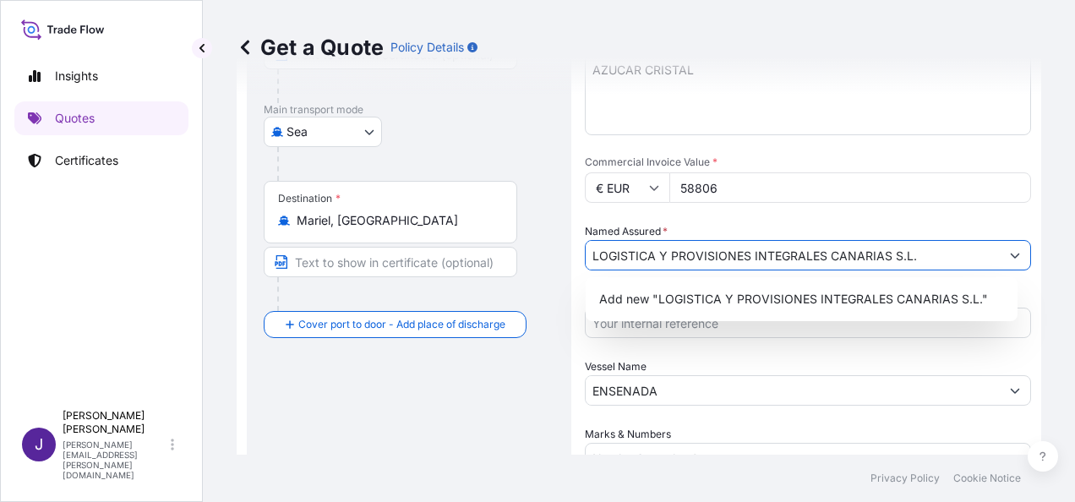
type input "LOGISTICA Y PROVISIONES INTEGRALES CANARIAS S.L."
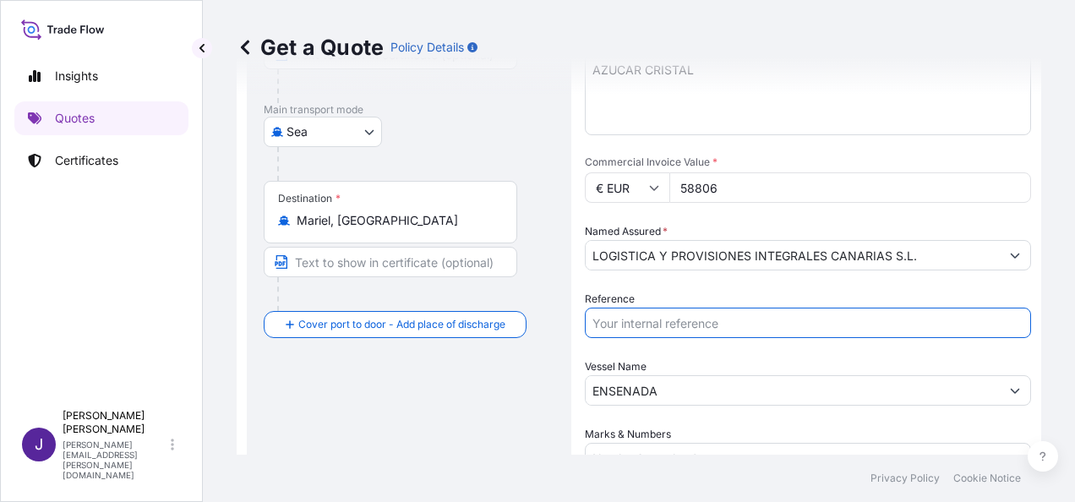
click at [686, 317] on input "Reference" at bounding box center [808, 322] width 446 height 30
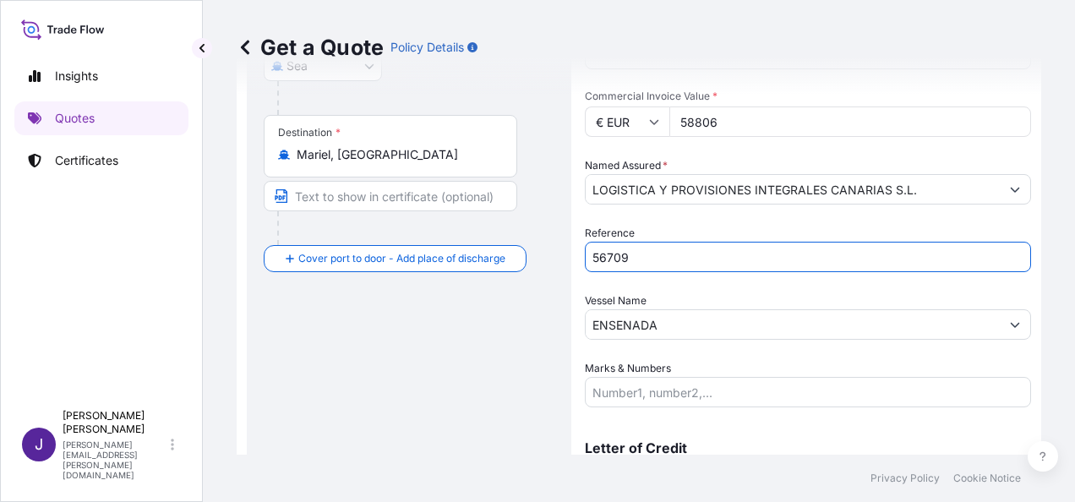
scroll to position [407, 0]
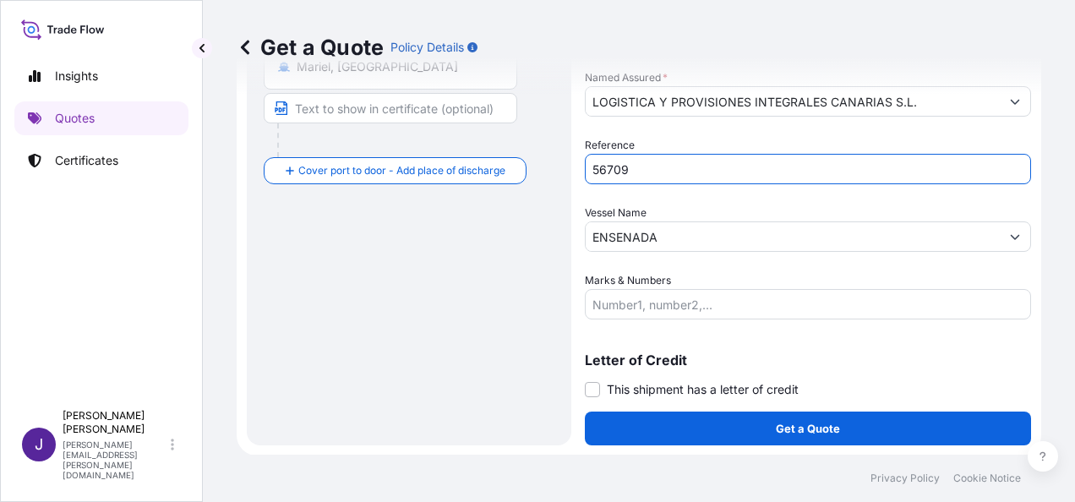
type input "56709"
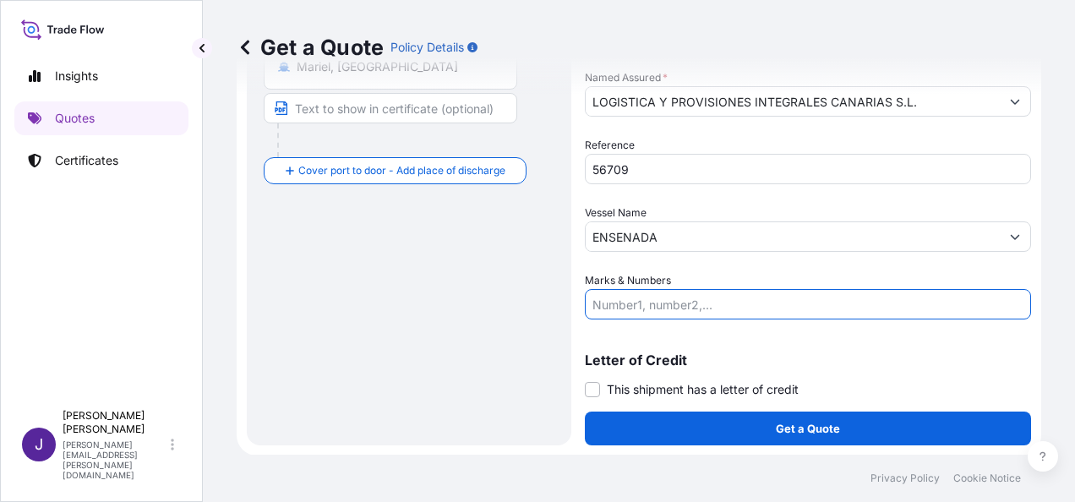
drag, startPoint x: 688, startPoint y: 297, endPoint x: 742, endPoint y: 375, distance: 94.9
click at [687, 296] on input "Marks & Numbers" at bounding box center [808, 304] width 446 height 30
click at [661, 302] on input "Marks & Numbers" at bounding box center [808, 304] width 446 height 30
paste input "4x20std - 2100 bultos - 105.106,05 Kgs"
type input "4x20std - 2100 bultos - 105.106,05 Kgs"
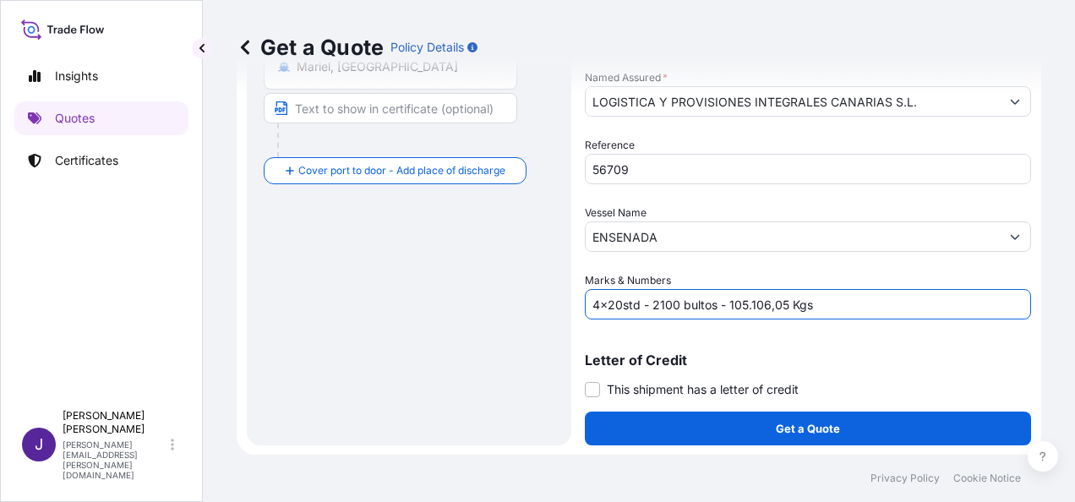
click at [607, 384] on label "This shipment has a letter of credit" at bounding box center [692, 389] width 214 height 18
click at [585, 380] on input "This shipment has a letter of credit" at bounding box center [585, 380] width 0 height 0
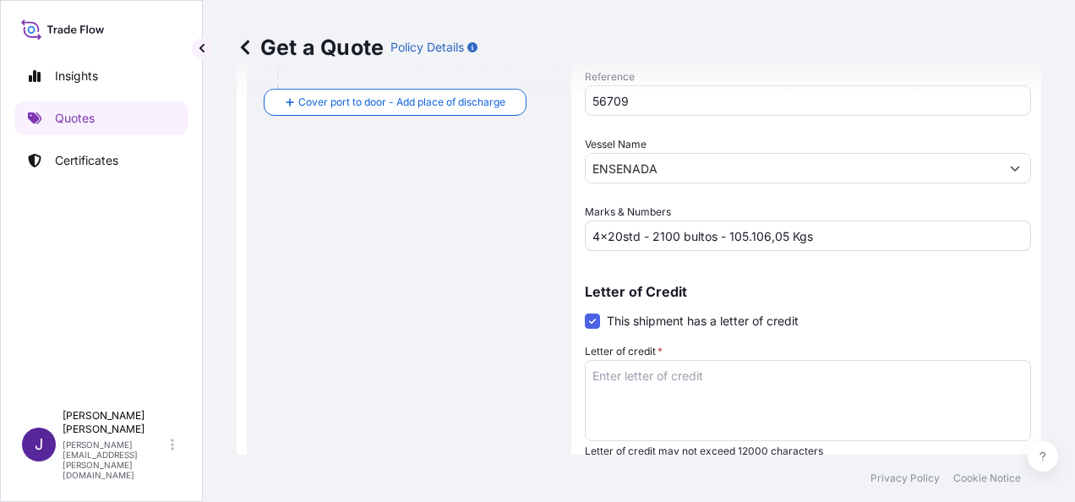
scroll to position [492, 0]
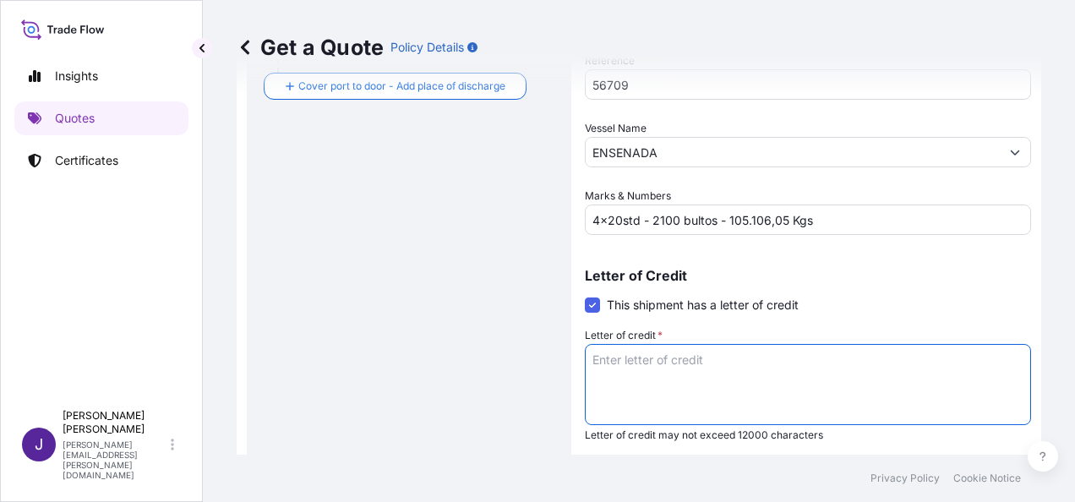
click at [684, 356] on textarea "Letter of credit *" at bounding box center [808, 384] width 446 height 81
paste textarea "CERVECERIA CUBANA S.A. PARCELA NO. [STREET_ADDRESS]"
type textarea "CERVECERIA CUBANA S.A. PARCELA NO. [STREET_ADDRESS]"
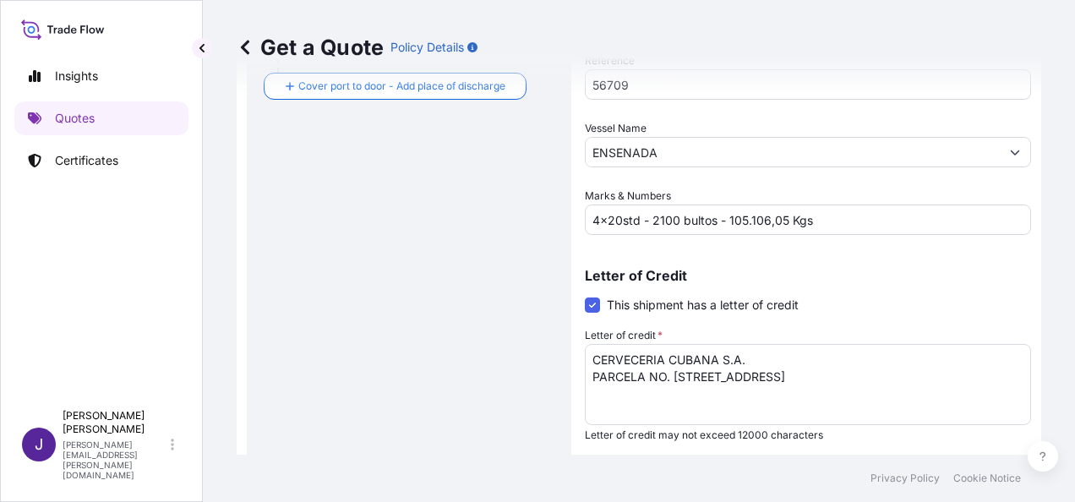
click at [355, 251] on div "Route Details Reset Route Details Cover door to port - Add loading place Place …" at bounding box center [409, 51] width 291 height 842
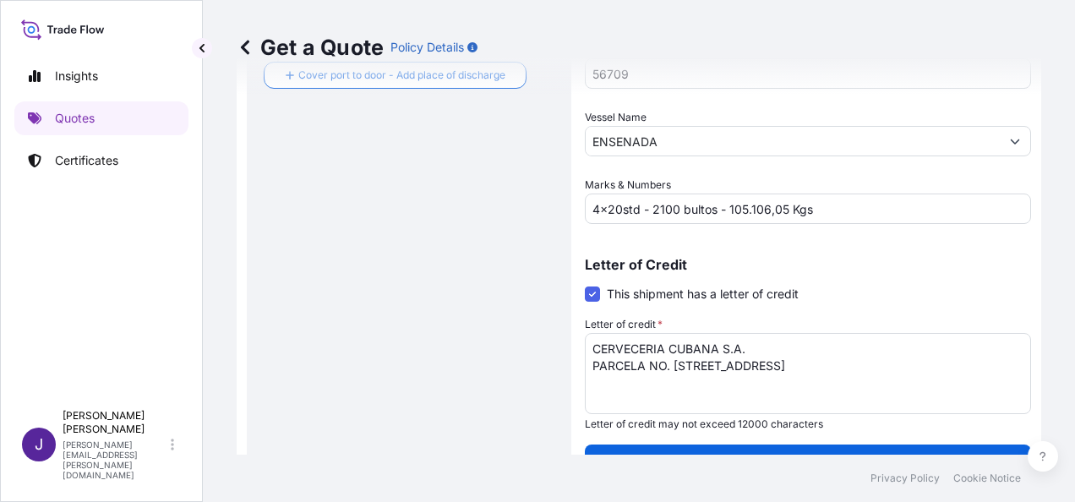
scroll to position [536, 0]
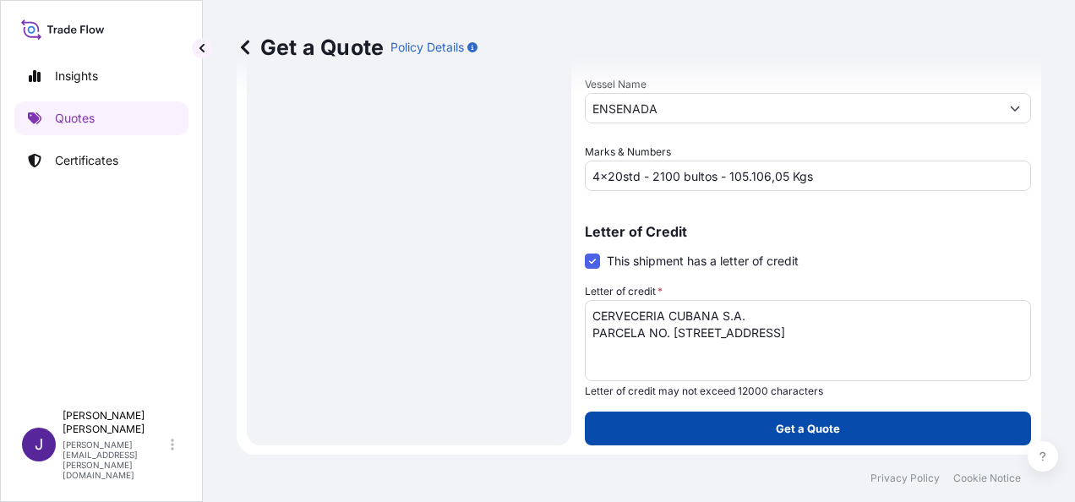
click at [801, 425] on p "Get a Quote" at bounding box center [807, 428] width 64 height 17
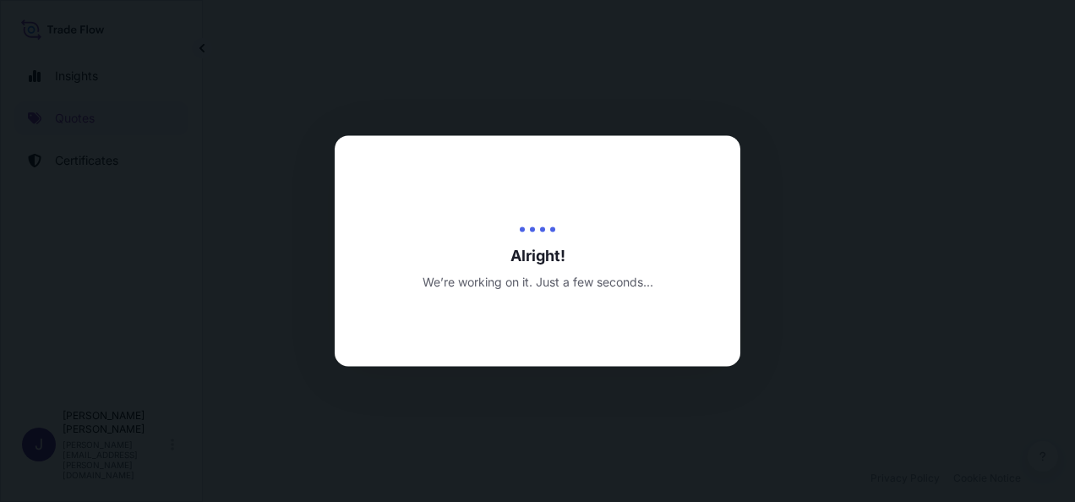
select select "Sea"
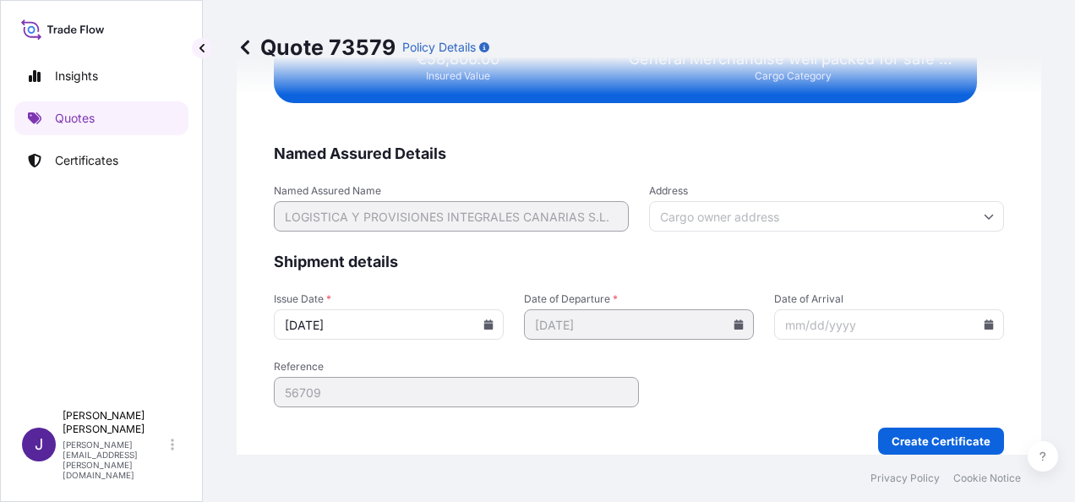
scroll to position [3449, 0]
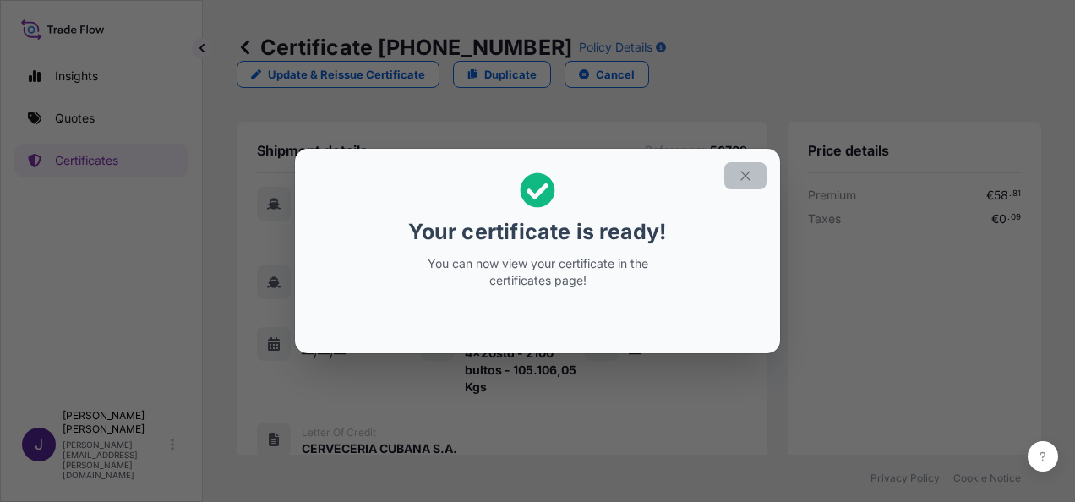
click at [752, 179] on icon "button" at bounding box center [744, 175] width 15 height 15
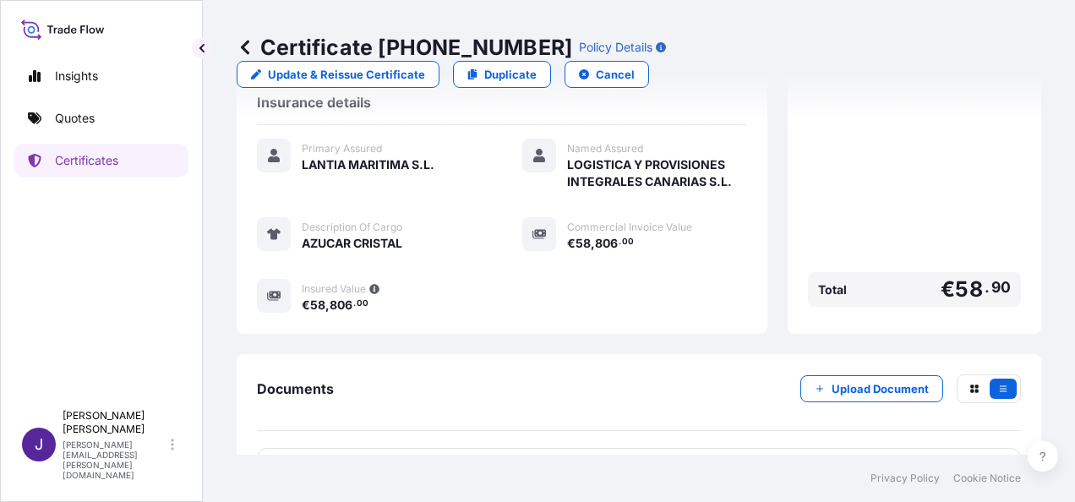
scroll to position [451, 0]
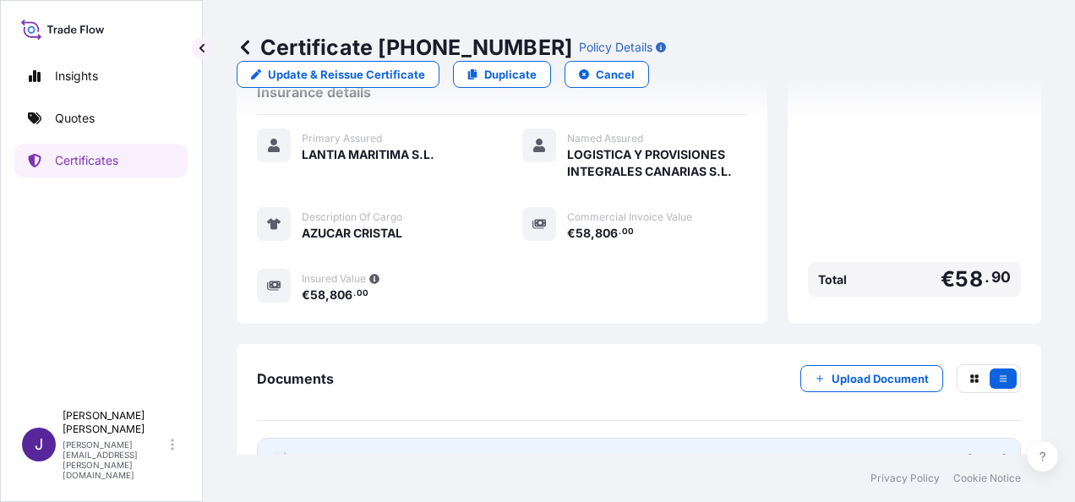
click at [433, 438] on link "PDF Certificate [DATE]" at bounding box center [639, 460] width 764 height 44
